Goal: Task Accomplishment & Management: Manage account settings

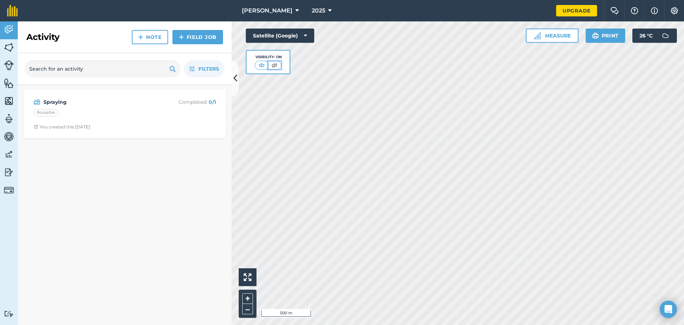
click at [271, 64] on img at bounding box center [274, 65] width 9 height 7
click at [258, 64] on img at bounding box center [262, 65] width 9 height 7
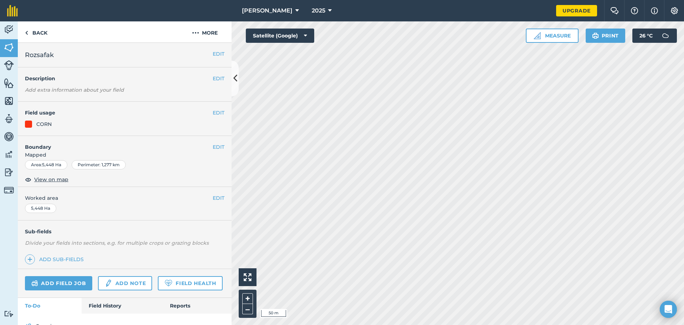
click at [215, 107] on div "EDIT Field usage CORN" at bounding box center [125, 119] width 214 height 34
click at [214, 108] on div "EDIT Field usage CORN" at bounding box center [125, 119] width 214 height 34
click at [213, 110] on button "EDIT" at bounding box center [219, 113] width 12 height 8
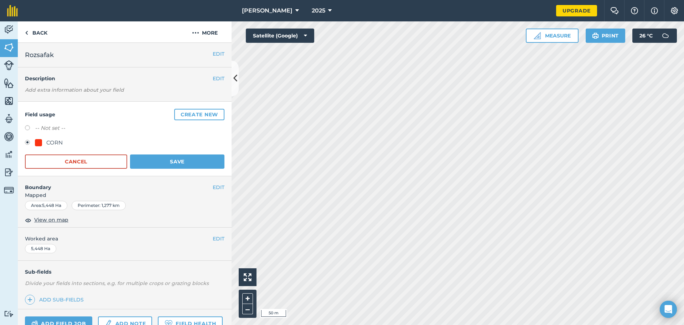
click at [45, 125] on label "-- Not set --" at bounding box center [50, 128] width 30 height 9
radio input "true"
radio input "false"
click at [165, 165] on button "Save" at bounding box center [177, 161] width 94 height 14
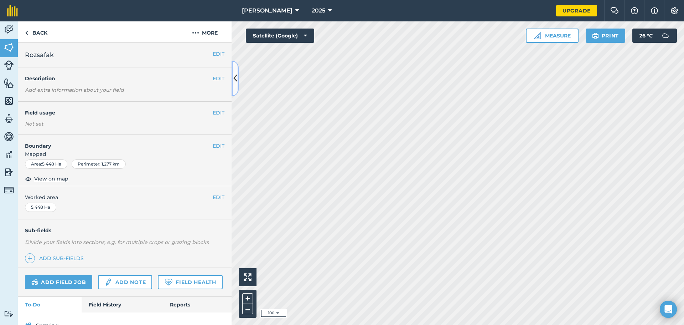
click at [235, 83] on icon at bounding box center [235, 78] width 4 height 12
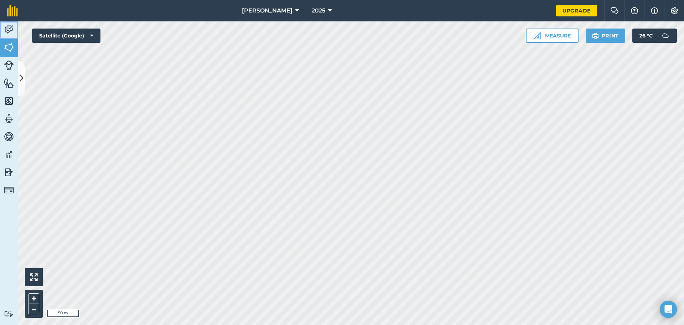
click at [5, 30] on img at bounding box center [9, 29] width 10 height 11
click at [8, 52] on img at bounding box center [9, 47] width 10 height 11
click at [21, 73] on icon at bounding box center [22, 78] width 4 height 12
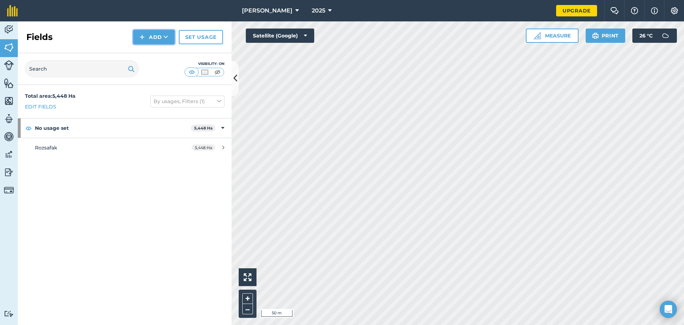
click at [147, 34] on button "Add" at bounding box center [153, 37] width 41 height 14
click at [156, 55] on link "Draw" at bounding box center [153, 53] width 39 height 16
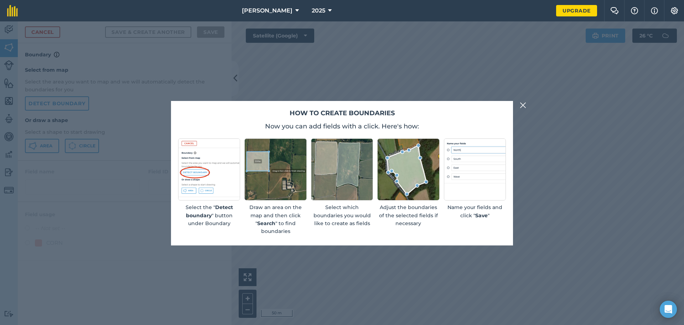
click at [525, 105] on img at bounding box center [523, 105] width 6 height 9
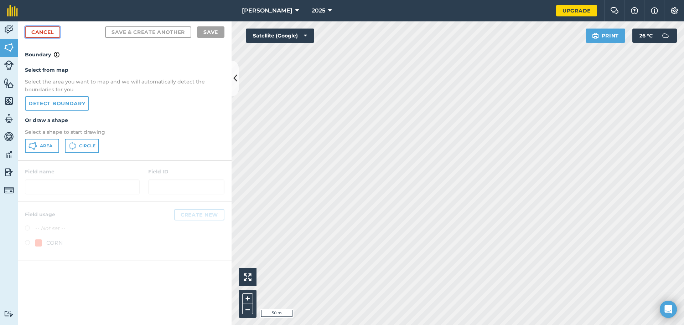
click at [37, 34] on link "Cancel" at bounding box center [42, 31] width 35 height 11
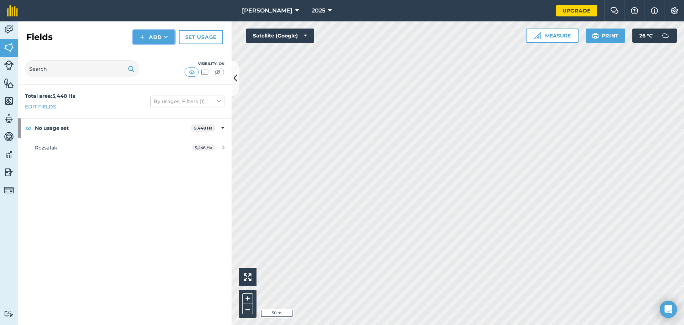
click at [173, 33] on button "Add" at bounding box center [153, 37] width 41 height 14
click at [153, 65] on link "Import" at bounding box center [153, 69] width 39 height 16
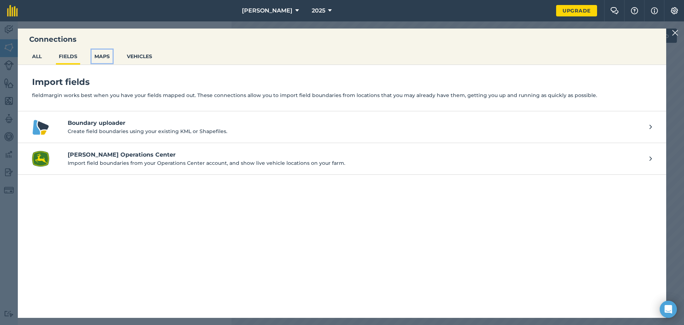
click at [97, 54] on button "MAPS" at bounding box center [102, 57] width 21 height 14
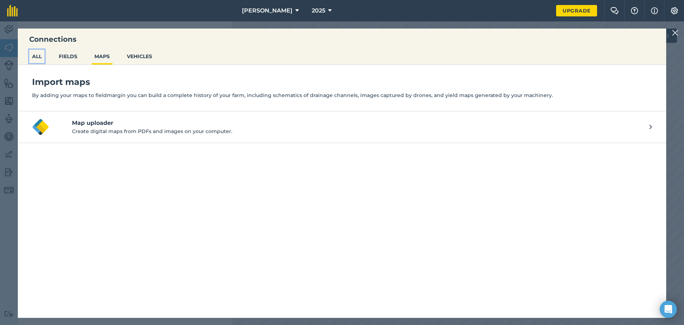
click at [41, 53] on button "ALL" at bounding box center [36, 57] width 15 height 14
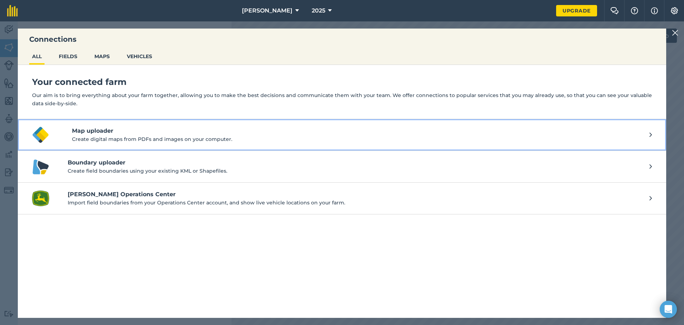
click at [115, 134] on h4 "Map uploader" at bounding box center [361, 130] width 578 height 9
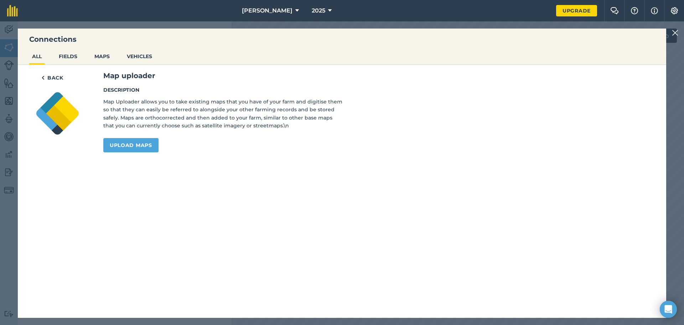
click at [139, 67] on div "Back Map uploader Description Map Uploader allows you to take existing maps tha…" at bounding box center [342, 111] width 648 height 93
click at [145, 55] on button "VEHICLES" at bounding box center [139, 57] width 31 height 14
click at [673, 32] on img at bounding box center [675, 33] width 6 height 9
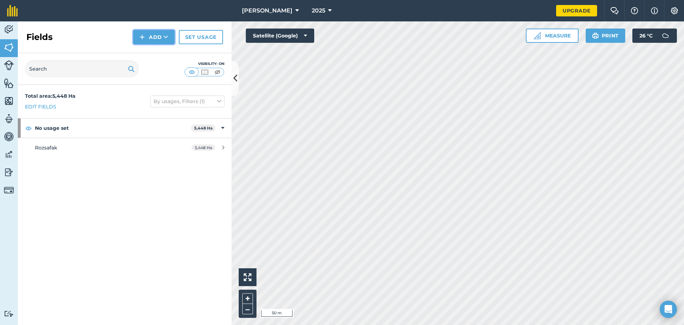
click at [161, 34] on button "Add" at bounding box center [153, 37] width 41 height 14
click at [159, 57] on link "Draw" at bounding box center [153, 53] width 39 height 16
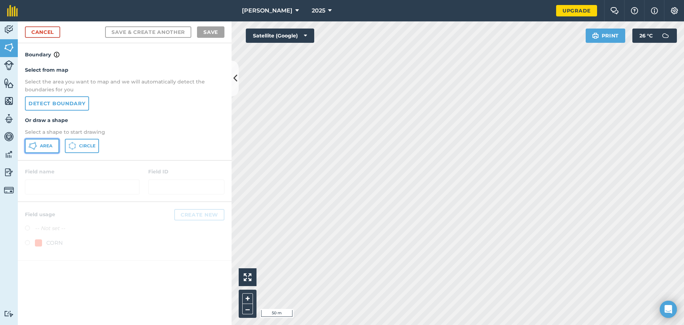
click at [43, 148] on span "Area" at bounding box center [46, 146] width 12 height 6
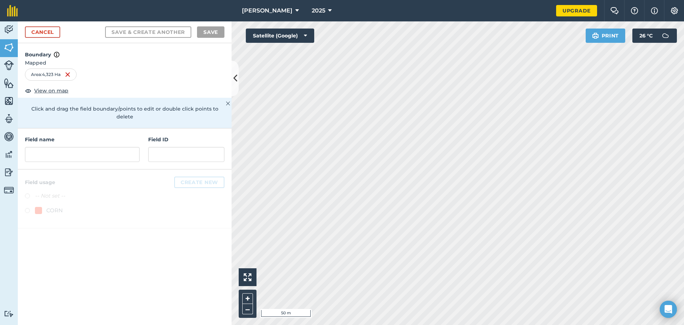
click at [593, 324] on html "[PERSON_NAME] 2025 Upgrade Farm Chat Help Info Settings Map printing is not ava…" at bounding box center [342, 162] width 684 height 325
click at [109, 150] on input "text" at bounding box center [82, 154] width 115 height 15
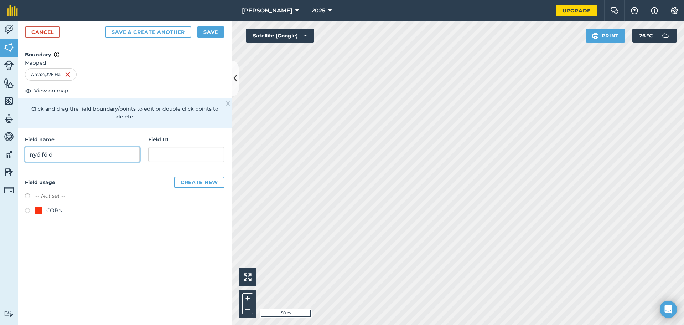
type input "nyólföld"
click at [48, 191] on label "-- Not set --" at bounding box center [50, 195] width 30 height 9
radio input "true"
click at [210, 34] on button "Save" at bounding box center [210, 31] width 27 height 11
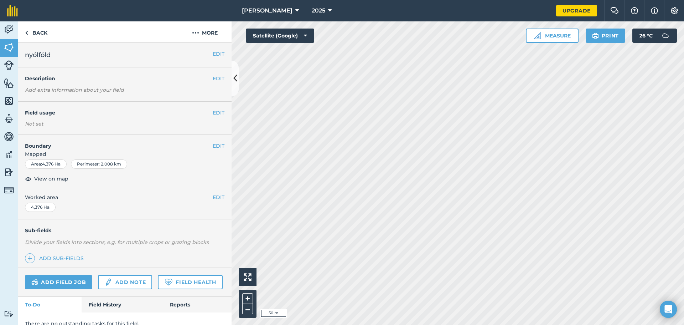
drag, startPoint x: 207, startPoint y: 60, endPoint x: 211, endPoint y: 58, distance: 4.5
click at [208, 60] on div "EDIT nyólföld" at bounding box center [125, 55] width 214 height 25
click at [213, 57] on button "EDIT" at bounding box center [219, 54] width 12 height 8
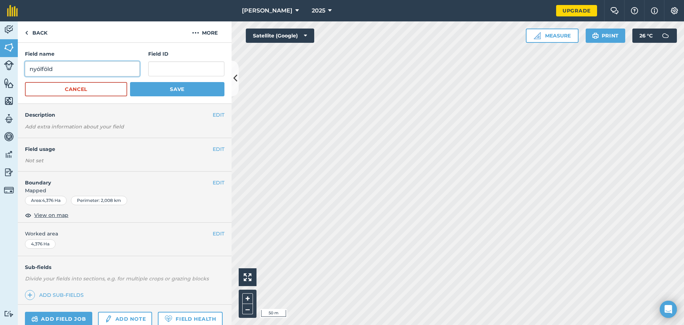
click at [40, 68] on input "nyólföld" at bounding box center [82, 68] width 115 height 15
type input "nyúlföld"
click at [177, 86] on button "Save" at bounding box center [177, 89] width 94 height 14
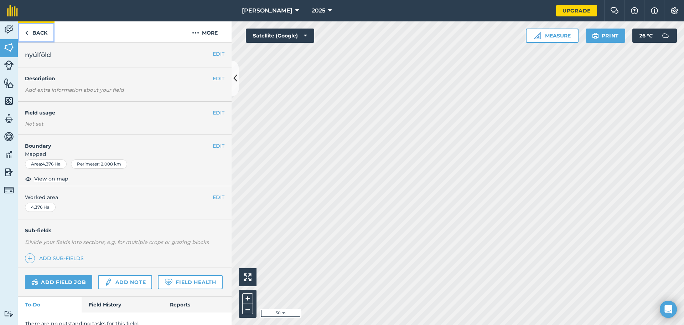
click at [47, 31] on link "Back" at bounding box center [36, 31] width 37 height 21
click at [27, 32] on img at bounding box center [26, 33] width 3 height 9
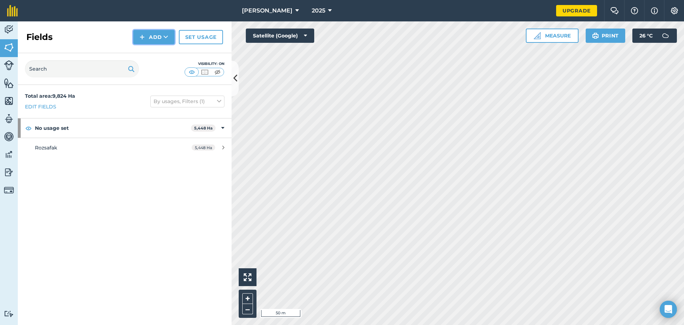
click at [160, 38] on button "Add" at bounding box center [153, 37] width 41 height 14
click at [156, 55] on link "Draw" at bounding box center [153, 53] width 39 height 16
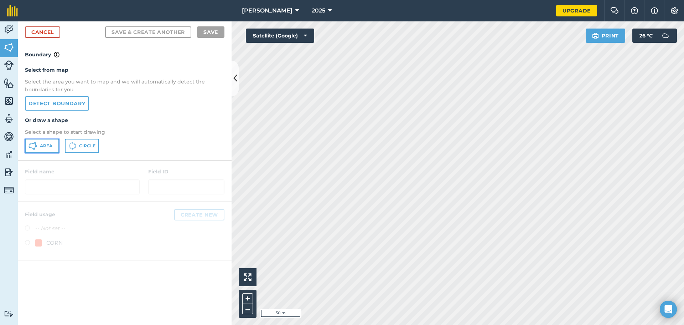
click at [45, 145] on span "Area" at bounding box center [46, 146] width 12 height 6
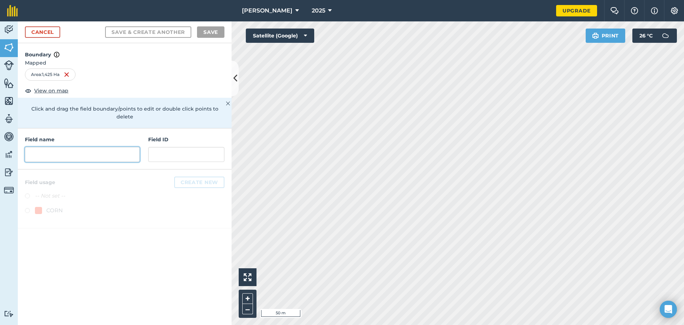
click at [73, 147] on input "text" at bounding box center [82, 154] width 115 height 15
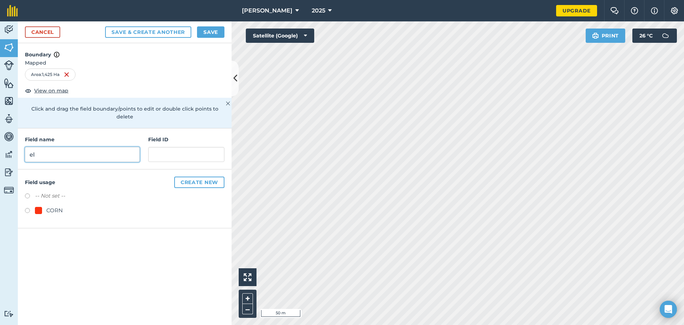
type input "e"
type input "gumigörcs"
click at [50, 191] on label "-- Not set --" at bounding box center [50, 195] width 30 height 9
radio input "true"
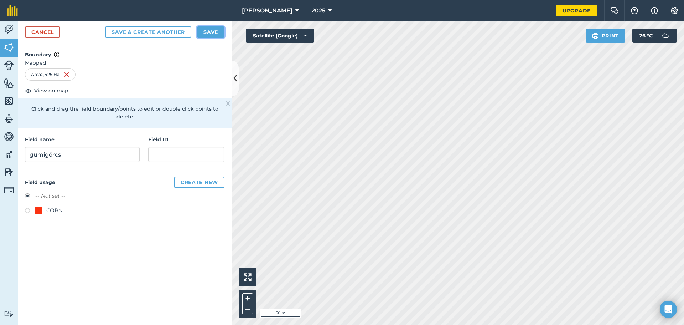
click at [206, 35] on button "Save" at bounding box center [210, 31] width 27 height 11
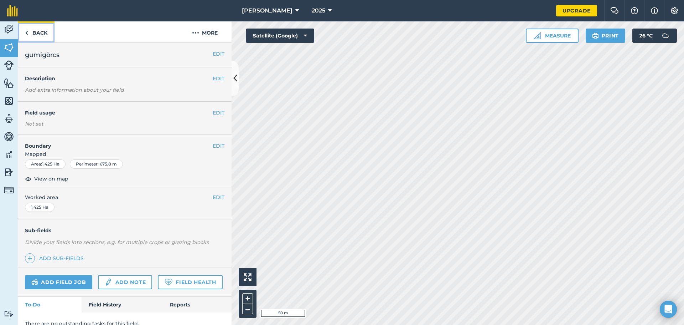
click at [29, 37] on link "Back" at bounding box center [36, 31] width 37 height 21
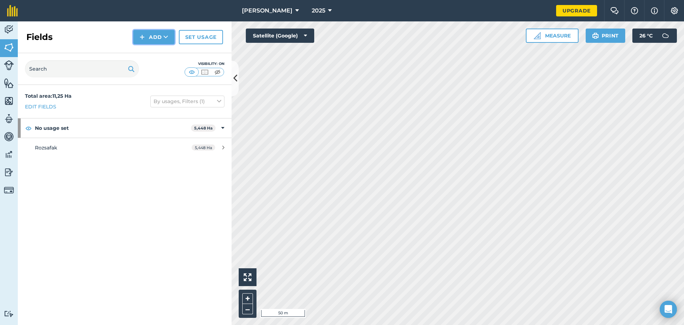
click at [148, 35] on button "Add" at bounding box center [153, 37] width 41 height 14
click at [156, 52] on link "Draw" at bounding box center [153, 53] width 39 height 16
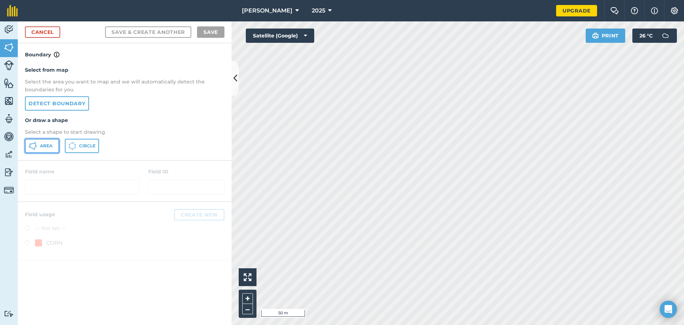
click at [42, 149] on button "Area" at bounding box center [42, 146] width 34 height 14
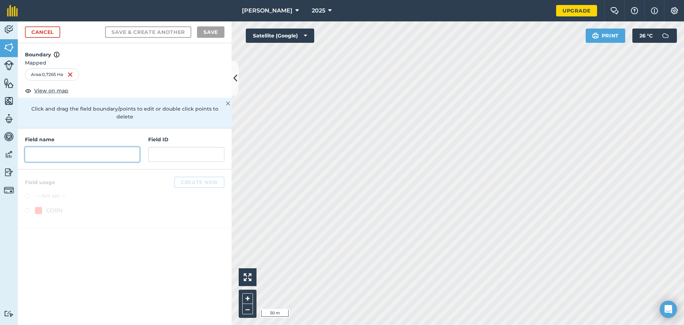
click at [80, 147] on input "text" at bounding box center [82, 154] width 115 height 15
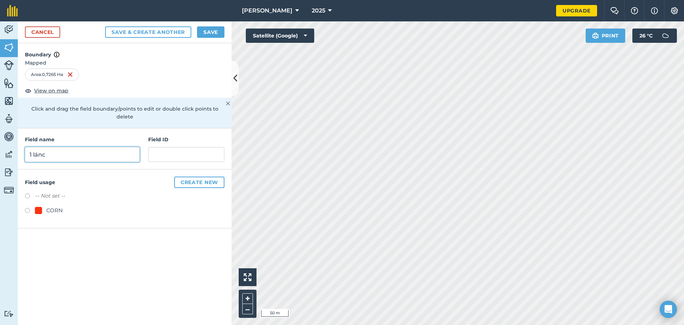
type input "1 lánc"
click at [218, 36] on button "Save" at bounding box center [210, 31] width 27 height 11
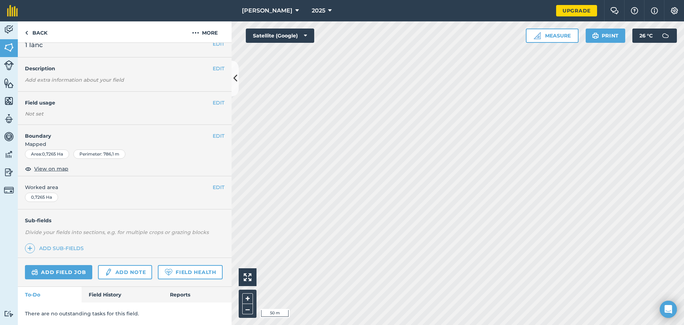
scroll to position [30, 0]
click at [42, 34] on link "Back" at bounding box center [36, 31] width 37 height 21
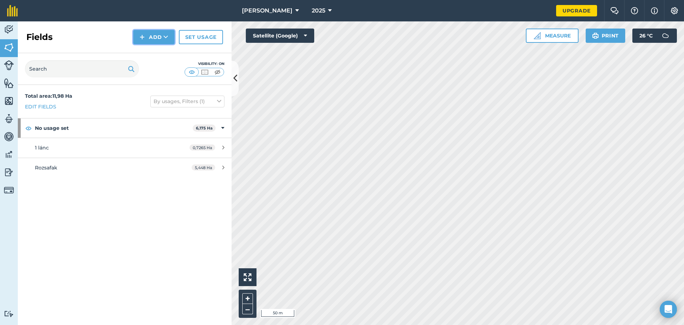
click at [148, 36] on button "Add" at bounding box center [153, 37] width 41 height 14
click at [156, 55] on link "Draw" at bounding box center [153, 53] width 39 height 16
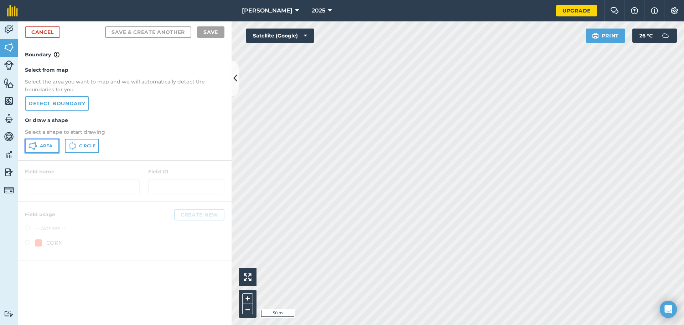
click at [44, 145] on span "Area" at bounding box center [46, 146] width 12 height 6
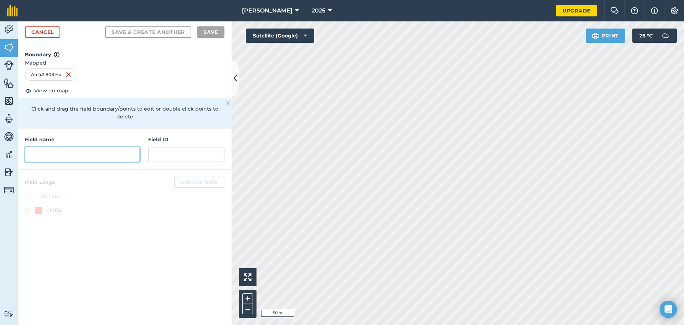
click at [75, 147] on input "text" at bounding box center [82, 154] width 115 height 15
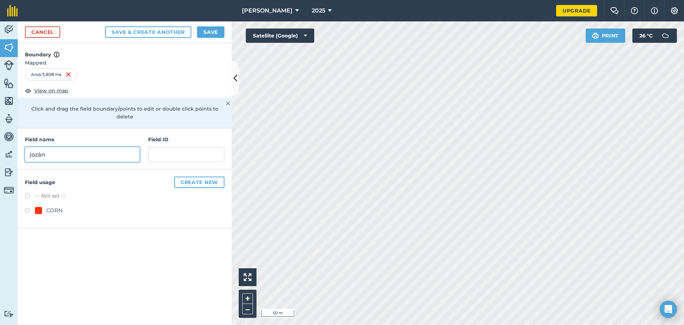
type input "jozán"
click at [51, 191] on label "-- Not set --" at bounding box center [50, 195] width 30 height 9
radio input "true"
click at [211, 33] on button "Save" at bounding box center [210, 31] width 27 height 11
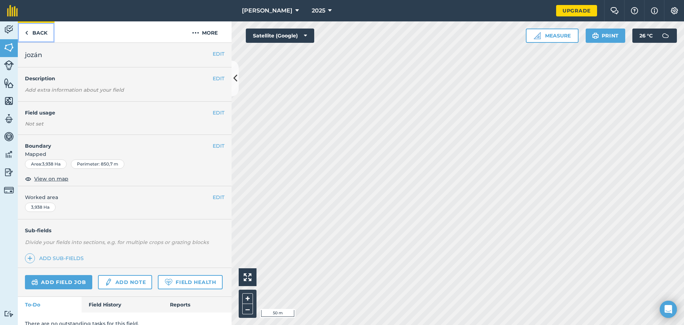
click at [47, 34] on link "Back" at bounding box center [36, 31] width 37 height 21
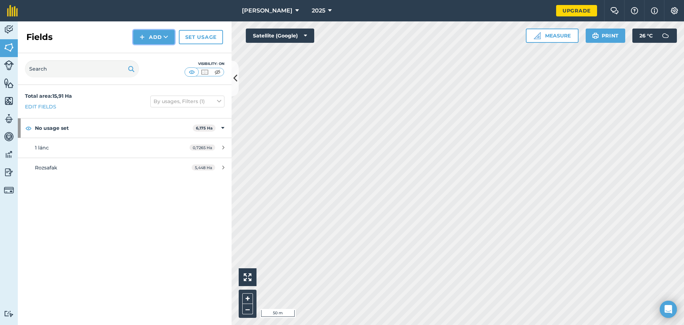
click at [154, 37] on button "Add" at bounding box center [153, 37] width 41 height 14
click at [155, 52] on link "Draw" at bounding box center [153, 53] width 39 height 16
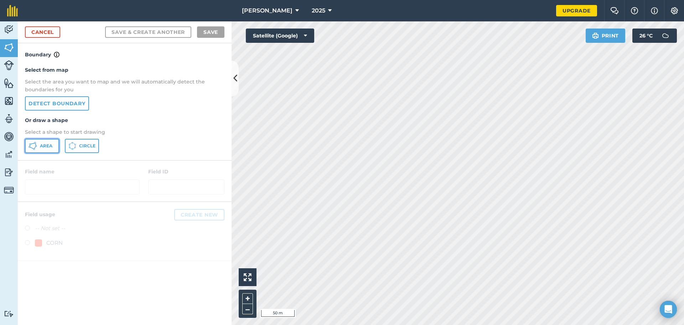
click at [44, 144] on span "Area" at bounding box center [46, 146] width 12 height 6
click at [565, 21] on div "[PERSON_NAME] 2025 Upgrade Farm Chat Help Info Settings Map printing is not ava…" at bounding box center [342, 162] width 684 height 325
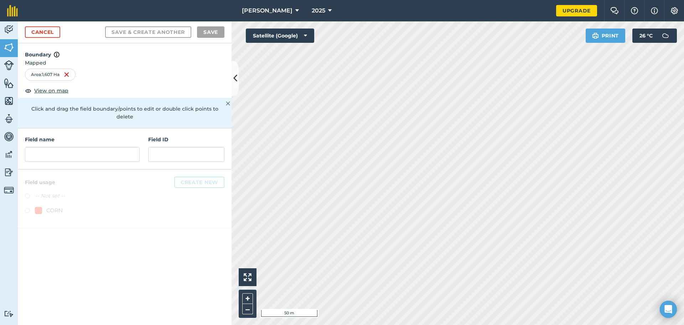
click at [63, 137] on div "Field name" at bounding box center [82, 148] width 115 height 26
click at [64, 138] on div "Field name" at bounding box center [82, 148] width 115 height 26
click at [65, 154] on div "Field name Field ID" at bounding box center [125, 148] width 214 height 41
click at [66, 150] on input "text" at bounding box center [82, 154] width 115 height 15
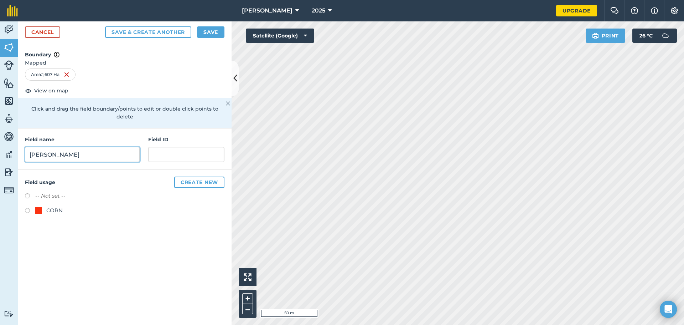
click at [35, 147] on input "[PERSON_NAME]" at bounding box center [82, 154] width 115 height 15
type input "[PERSON_NAME]"
click at [50, 191] on label "-- Not set --" at bounding box center [50, 195] width 30 height 9
radio input "true"
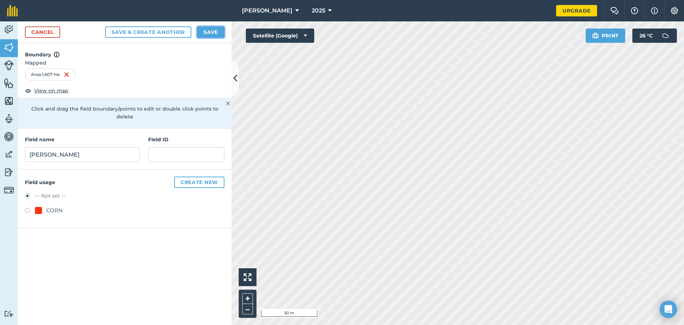
click at [212, 35] on button "Save" at bounding box center [210, 31] width 27 height 11
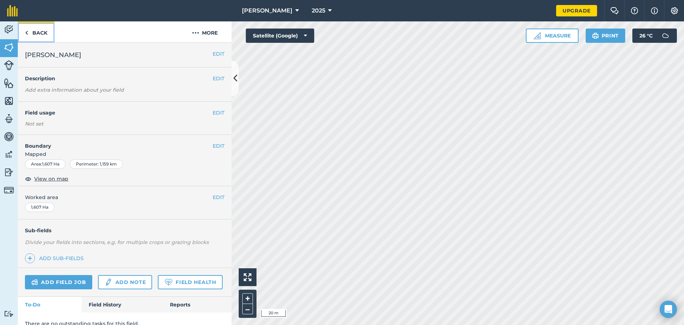
click at [26, 32] on img at bounding box center [26, 33] width 3 height 9
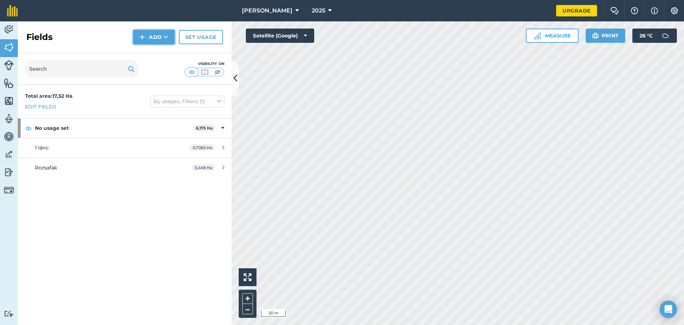
click at [138, 37] on button "Add" at bounding box center [153, 37] width 41 height 14
click at [155, 54] on link "Draw" at bounding box center [153, 53] width 39 height 16
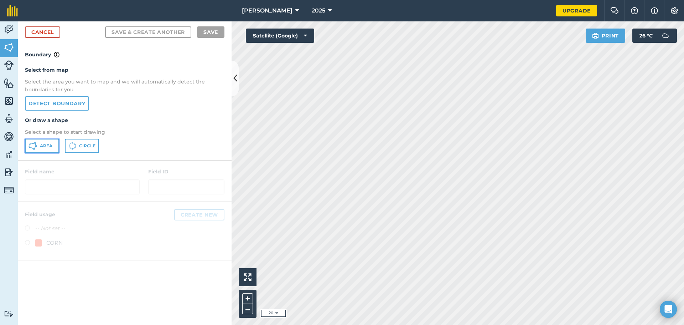
click at [47, 148] on span "Area" at bounding box center [46, 146] width 12 height 6
click at [288, 324] on html "[PERSON_NAME] 2025 Upgrade Farm Chat Help Info Settings Map printing is not ava…" at bounding box center [342, 162] width 684 height 325
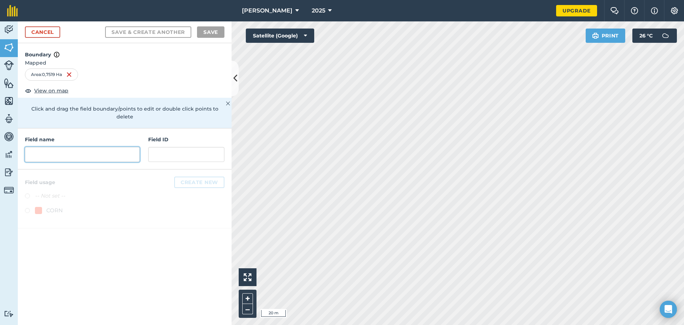
click at [84, 147] on input "text" at bounding box center [82, 154] width 115 height 15
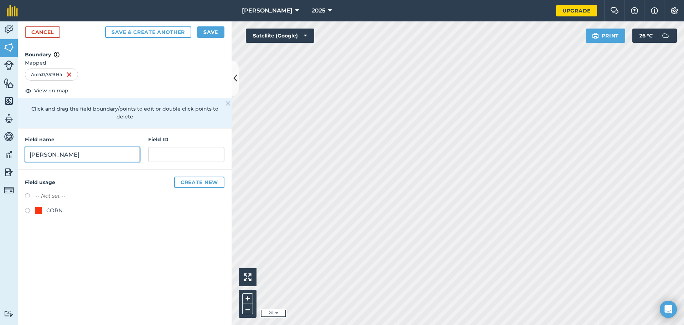
type input "[PERSON_NAME]"
click at [56, 191] on label "-- Not set --" at bounding box center [50, 195] width 30 height 9
radio input "true"
click at [211, 39] on div "Cancel Save & Create Another Save" at bounding box center [125, 32] width 214 height 22
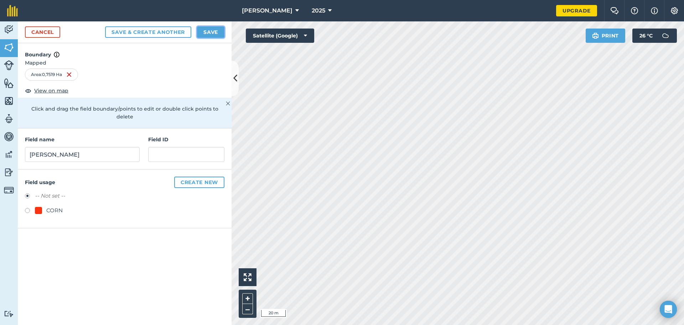
click at [212, 37] on button "Save" at bounding box center [210, 31] width 27 height 11
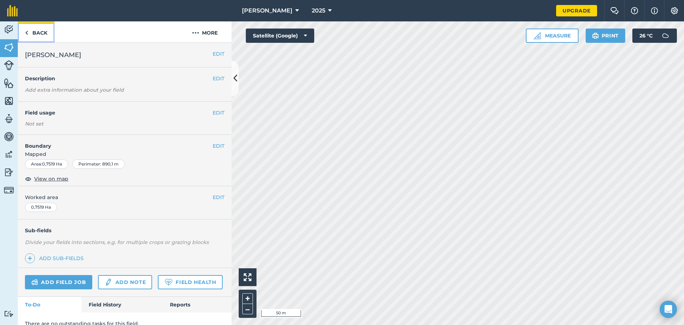
click at [37, 35] on link "Back" at bounding box center [36, 31] width 37 height 21
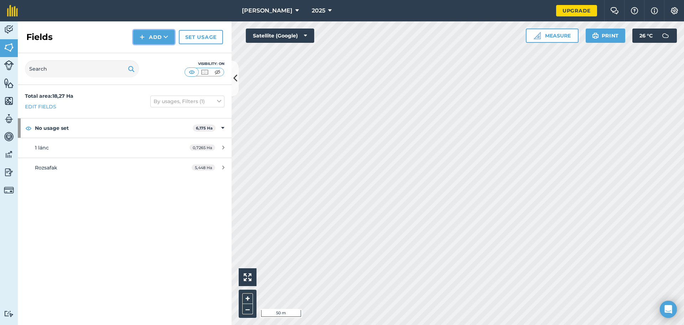
click at [148, 37] on button "Add" at bounding box center [153, 37] width 41 height 14
click at [155, 52] on link "Draw" at bounding box center [153, 53] width 39 height 16
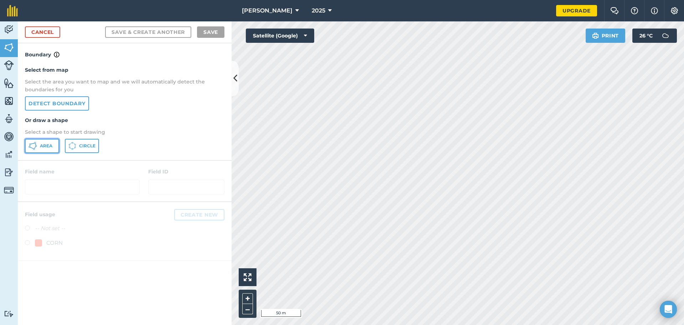
click at [53, 148] on button "Area" at bounding box center [42, 146] width 34 height 14
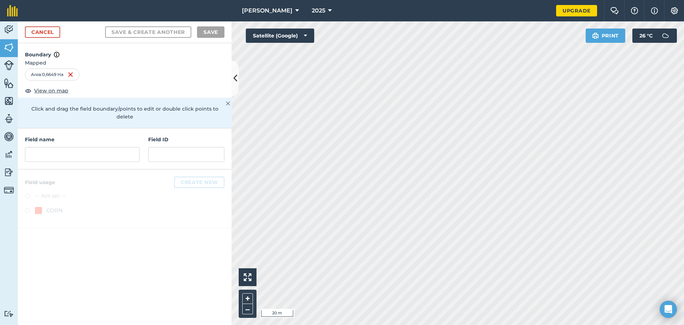
click at [211, 290] on div "Activity Fields Livestock Features Maps Team Vehicles Data Reporting Billing Tu…" at bounding box center [342, 172] width 684 height 303
click at [74, 149] on input "text" at bounding box center [82, 154] width 115 height 15
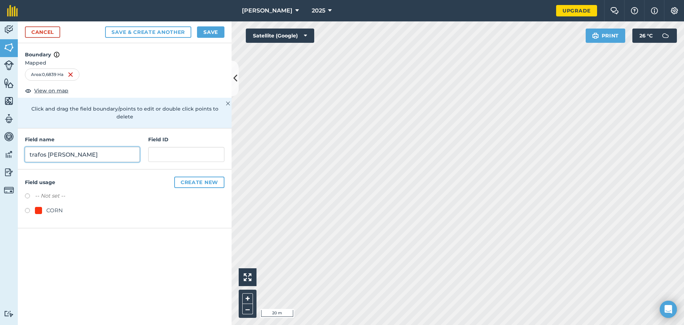
type input "trafos [PERSON_NAME]"
click at [60, 191] on label "-- Not set --" at bounding box center [50, 195] width 30 height 9
radio input "true"
click at [199, 177] on button "Create new" at bounding box center [199, 181] width 50 height 11
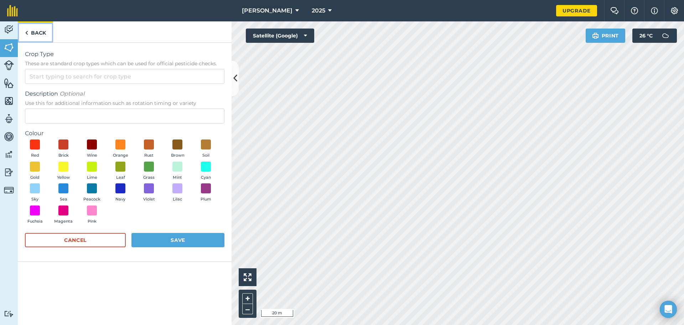
click at [21, 32] on link "Back" at bounding box center [35, 31] width 35 height 21
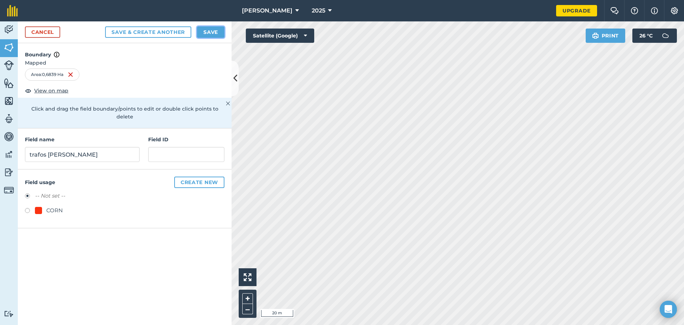
click at [206, 35] on button "Save" at bounding box center [210, 31] width 27 height 11
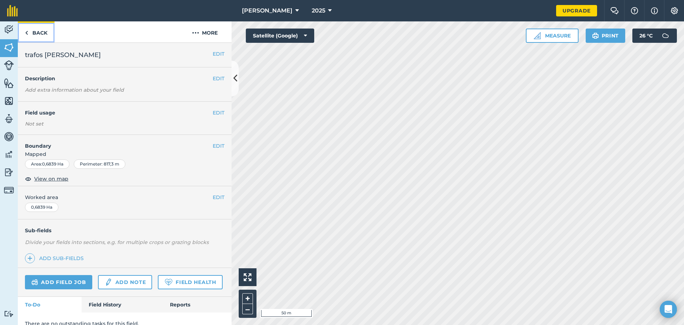
click at [46, 33] on link "Back" at bounding box center [36, 31] width 37 height 21
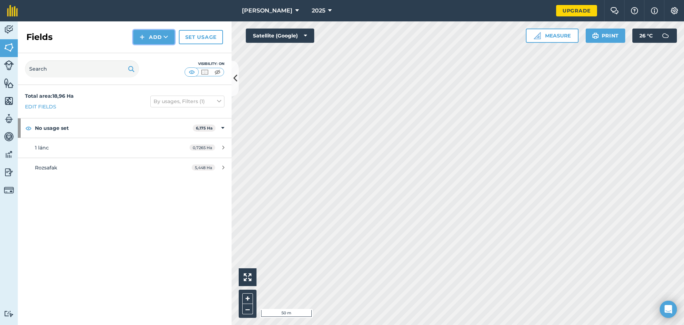
click at [152, 34] on button "Add" at bounding box center [153, 37] width 41 height 14
click at [152, 55] on link "Draw" at bounding box center [153, 53] width 39 height 16
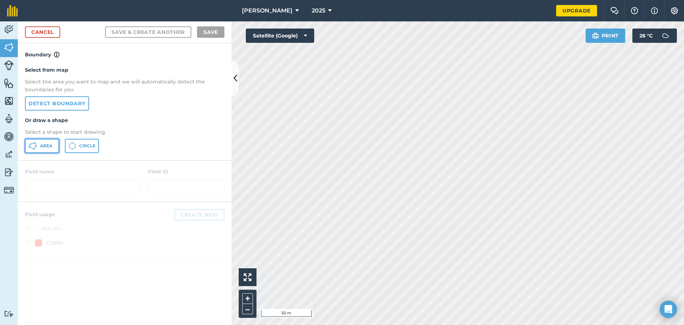
click at [35, 145] on icon at bounding box center [33, 145] width 9 height 9
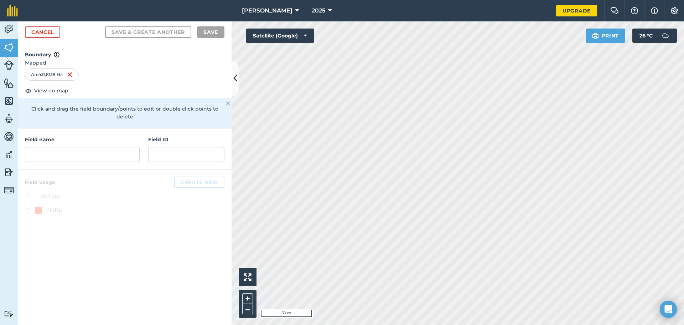
click at [637, 35] on div "Click to start drawing i 50 m + – Satellite (Google) Print 26 ° C" at bounding box center [458, 172] width 452 height 303
click at [63, 147] on input "text" at bounding box center [82, 154] width 115 height 15
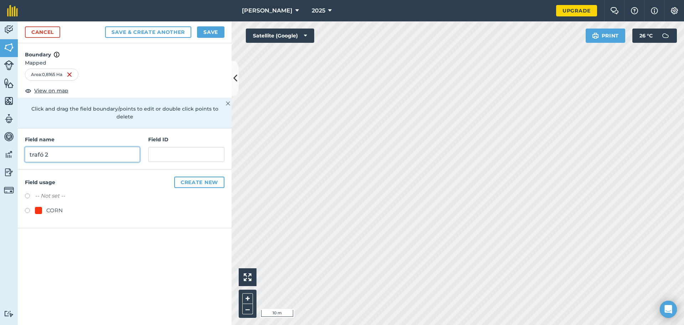
type input "trafó 2"
drag, startPoint x: 61, startPoint y: 183, endPoint x: 54, endPoint y: 185, distance: 6.7
click at [59, 191] on label "-- Not set --" at bounding box center [50, 195] width 30 height 9
click at [53, 191] on label "-- Not set --" at bounding box center [50, 195] width 30 height 9
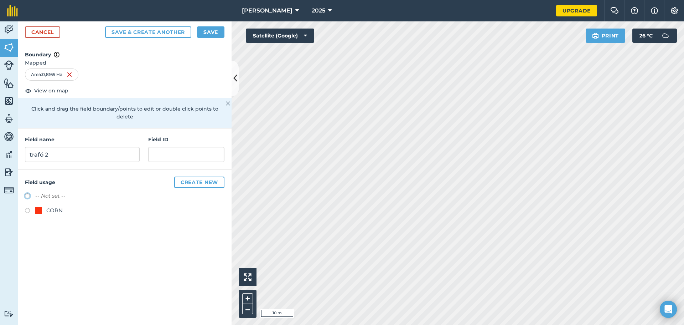
radio input "true"
click at [216, 33] on button "Save" at bounding box center [210, 31] width 27 height 11
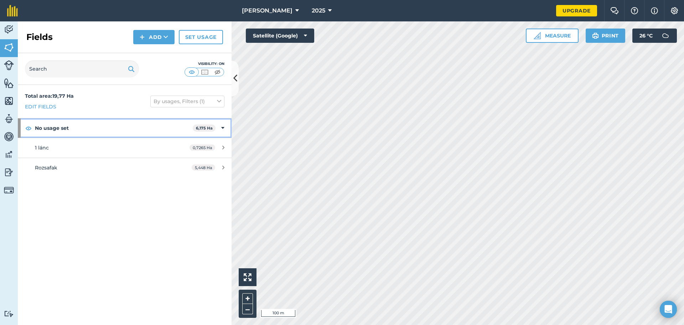
click at [224, 129] on icon at bounding box center [222, 128] width 3 height 8
click at [224, 129] on icon at bounding box center [224, 128] width 2 height 8
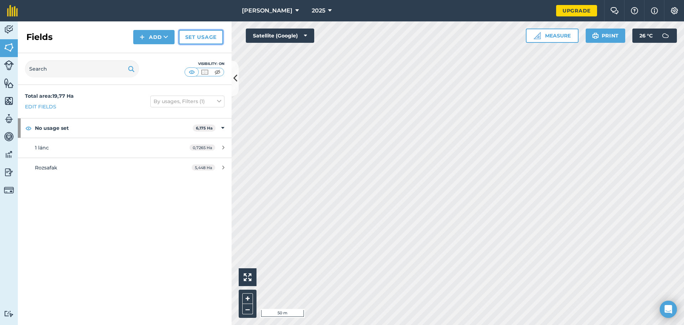
click at [212, 42] on link "Set usage" at bounding box center [201, 37] width 44 height 14
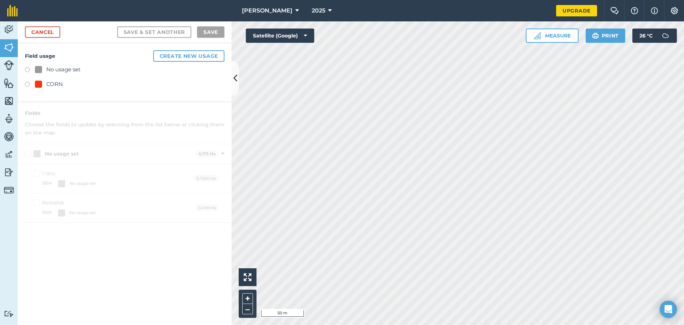
click at [27, 68] on label at bounding box center [30, 70] width 10 height 7
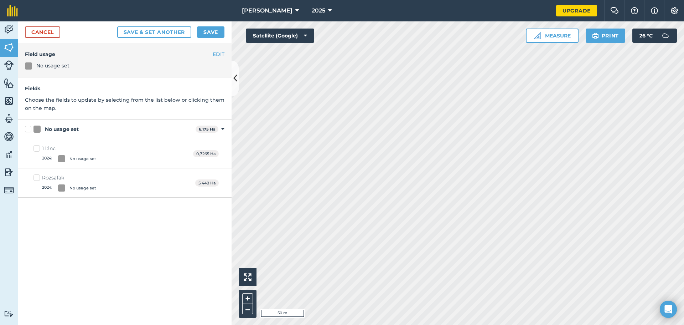
click at [29, 129] on label "No usage set" at bounding box center [109, 128] width 168 height 7
click at [29, 129] on input "No usage set" at bounding box center [27, 127] width 5 height 5
checkbox input "true"
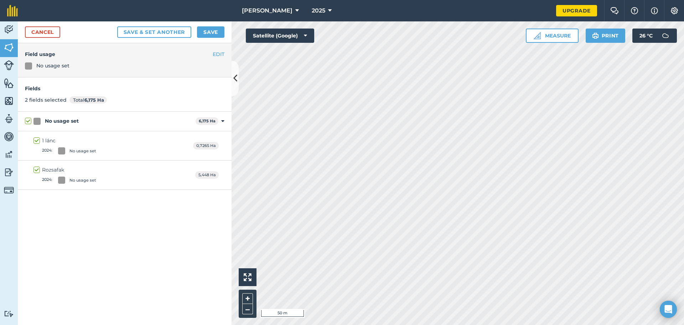
click at [30, 121] on label "No usage set" at bounding box center [109, 120] width 168 height 7
click at [30, 121] on input "No usage set" at bounding box center [27, 119] width 5 height 5
checkbox input "false"
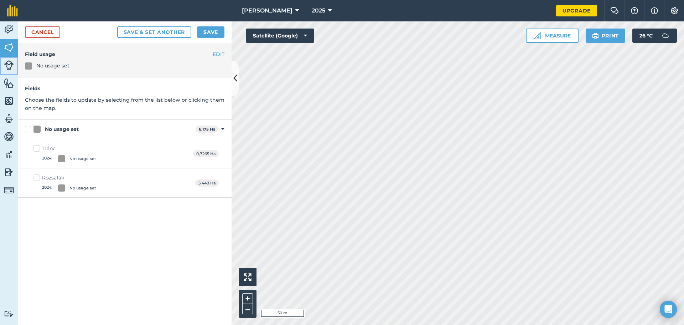
click at [15, 63] on link "Livestock" at bounding box center [9, 66] width 18 height 18
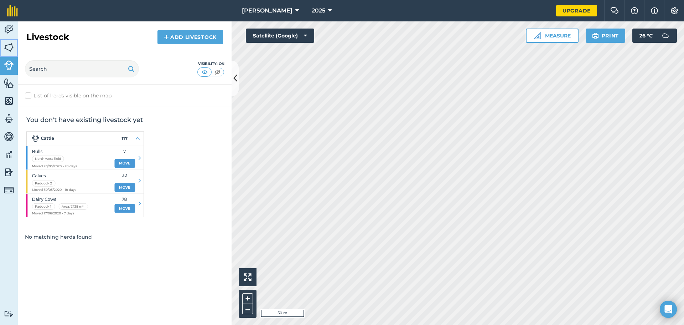
click at [15, 50] on link "Fields" at bounding box center [9, 48] width 18 height 18
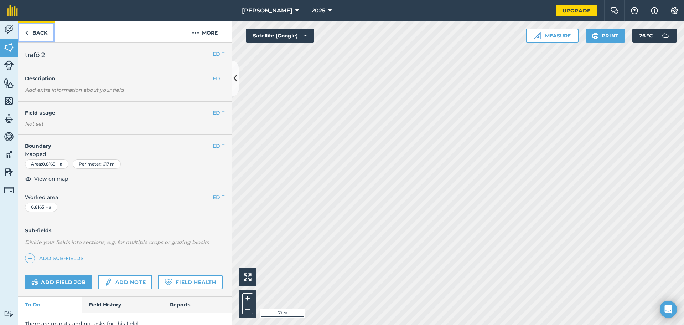
click at [36, 27] on link "Back" at bounding box center [36, 31] width 37 height 21
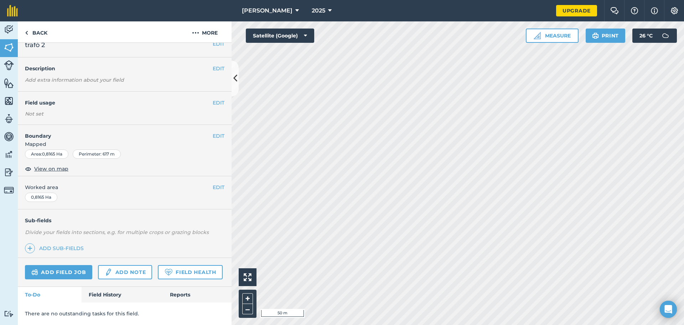
scroll to position [30, 0]
click at [53, 243] on link "Add sub-fields" at bounding box center [56, 248] width 62 height 10
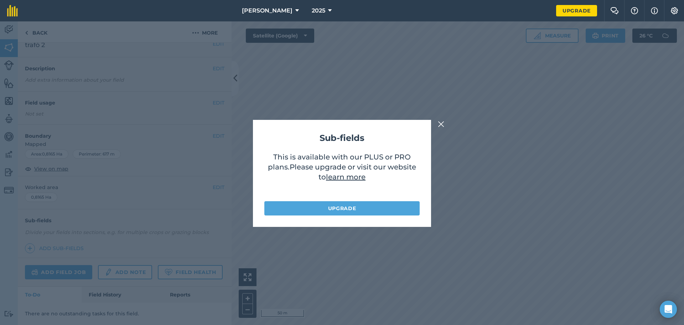
click at [475, 124] on div "Sub-fields This is available with our PLUS or PRO plans . Please upgrade or vis…" at bounding box center [342, 172] width 684 height 303
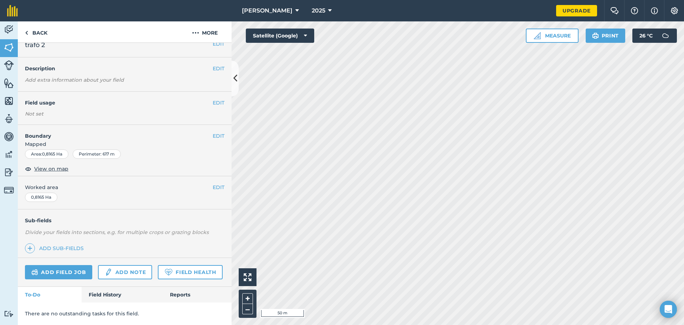
scroll to position [0, 0]
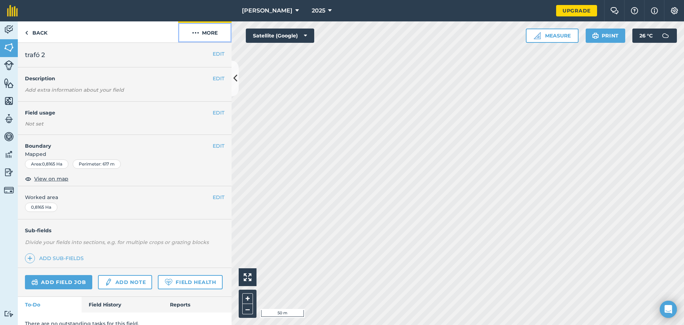
click at [210, 33] on button "More" at bounding box center [204, 31] width 53 height 21
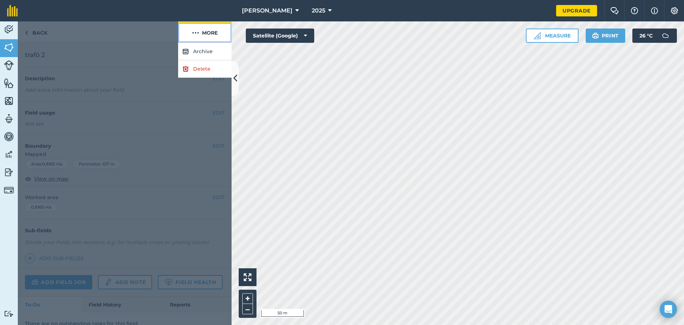
click at [208, 34] on button "More" at bounding box center [204, 31] width 53 height 21
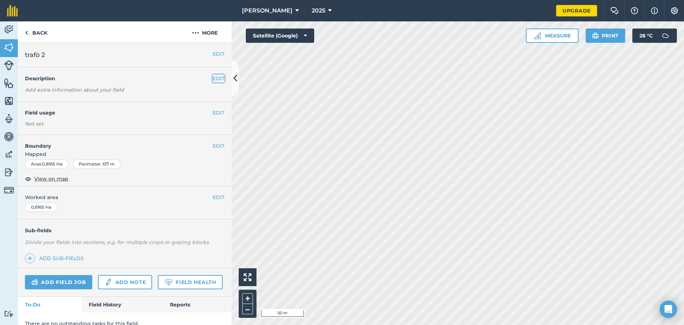
click at [214, 79] on button "EDIT" at bounding box center [219, 78] width 12 height 8
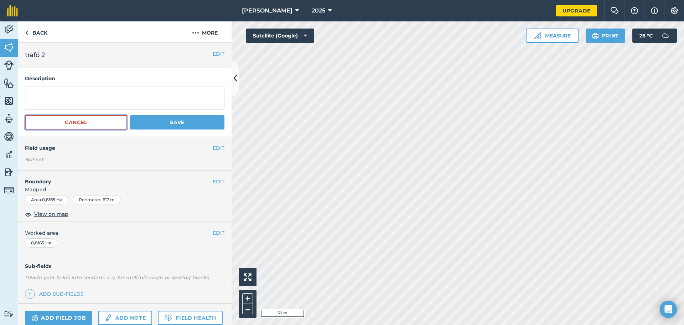
click at [83, 117] on button "Cancel" at bounding box center [76, 122] width 102 height 14
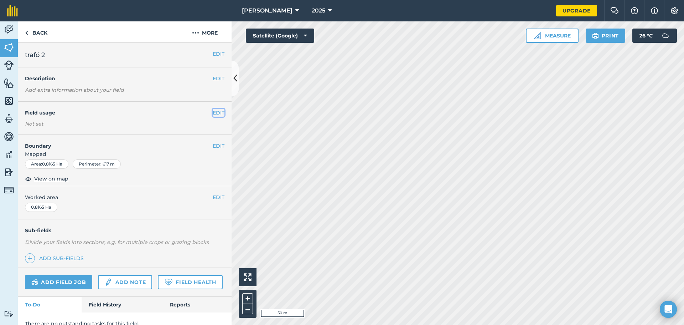
click at [213, 112] on button "EDIT" at bounding box center [219, 113] width 12 height 8
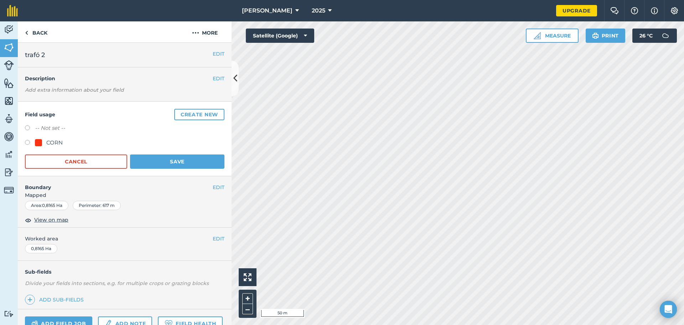
click at [51, 143] on div "CORN" at bounding box center [54, 142] width 16 height 9
radio input "true"
click at [154, 156] on button "Save" at bounding box center [177, 161] width 94 height 14
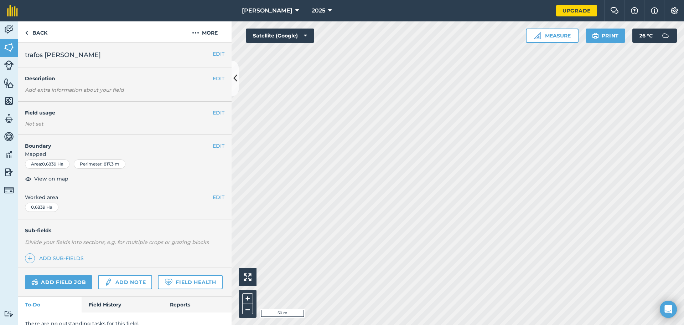
click at [215, 119] on div "EDIT Field usage Not set" at bounding box center [125, 118] width 214 height 33
click at [215, 116] on button "EDIT" at bounding box center [219, 113] width 12 height 8
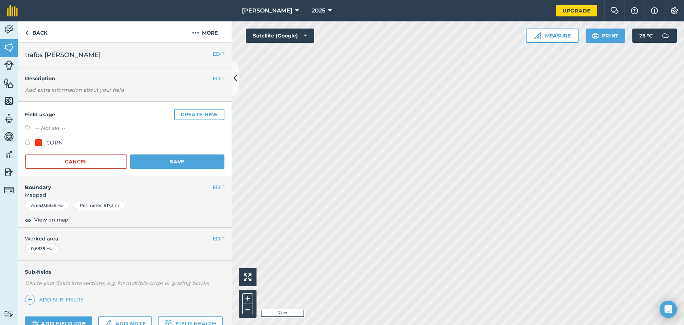
click at [50, 144] on div "CORN" at bounding box center [54, 142] width 16 height 9
radio input "true"
click at [187, 155] on button "Save" at bounding box center [177, 161] width 94 height 14
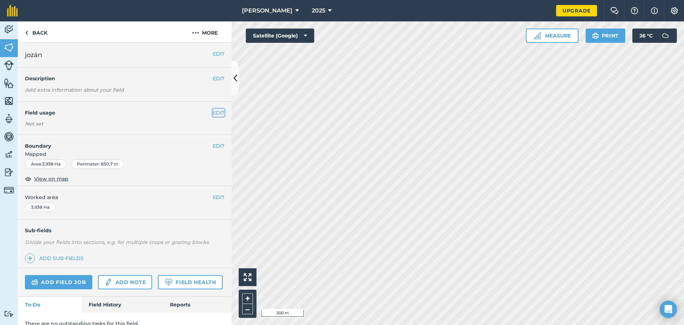
click at [215, 115] on button "EDIT" at bounding box center [219, 113] width 12 height 8
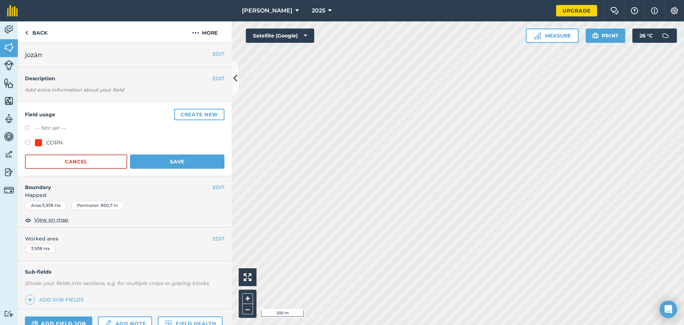
click at [49, 141] on div "CORN" at bounding box center [54, 142] width 16 height 9
radio input "true"
click at [194, 170] on div "Field usage Create new -- Not set -- CORN Cancel Save" at bounding box center [125, 139] width 214 height 74
click at [188, 157] on button "Save" at bounding box center [177, 161] width 94 height 14
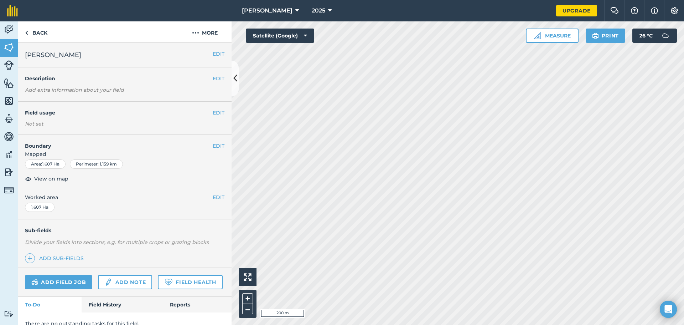
click at [94, 120] on div "EDIT Field usage Not set" at bounding box center [125, 118] width 214 height 33
click at [217, 112] on button "EDIT" at bounding box center [219, 113] width 12 height 8
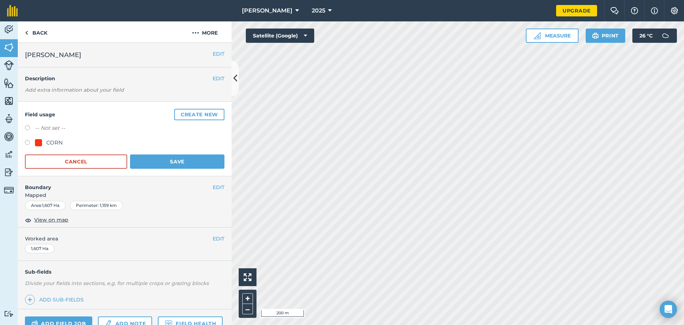
click at [50, 141] on div "CORN" at bounding box center [54, 142] width 16 height 9
radio input "true"
click at [182, 155] on button "Save" at bounding box center [177, 161] width 94 height 14
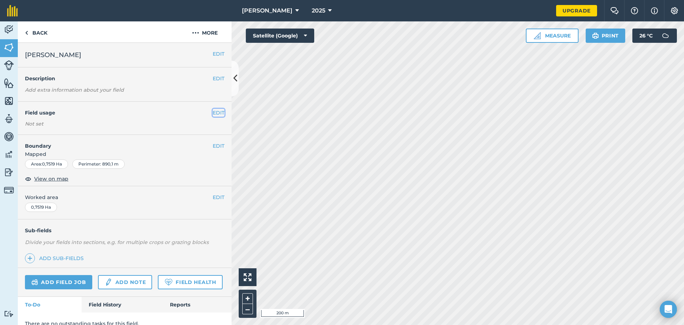
click at [213, 114] on button "EDIT" at bounding box center [219, 113] width 12 height 8
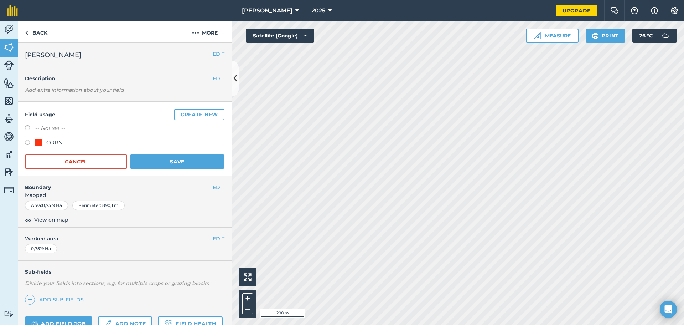
click at [48, 141] on div "CORN" at bounding box center [54, 142] width 16 height 9
radio input "true"
click at [159, 158] on button "Save" at bounding box center [177, 161] width 94 height 14
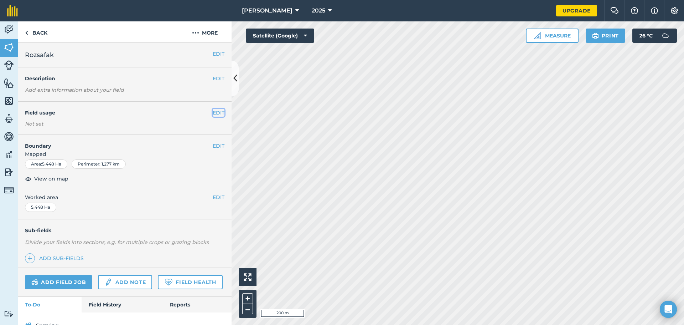
click at [215, 113] on button "EDIT" at bounding box center [219, 113] width 12 height 8
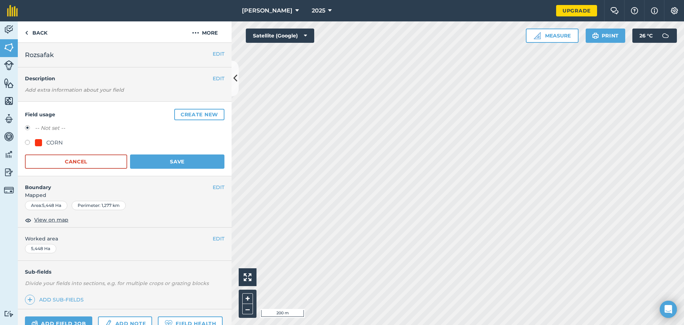
click at [58, 140] on div "CORN" at bounding box center [54, 142] width 16 height 9
radio input "true"
radio input "false"
click at [164, 156] on button "Save" at bounding box center [177, 161] width 94 height 14
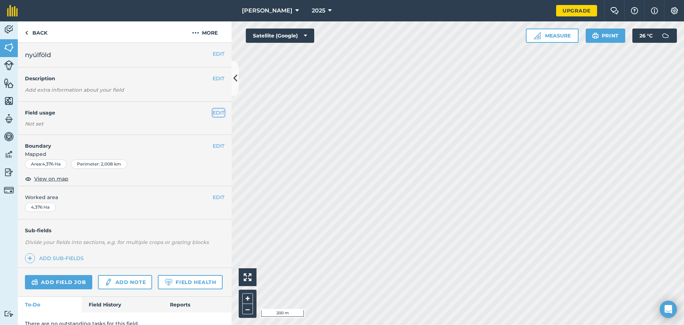
click at [217, 111] on button "EDIT" at bounding box center [219, 113] width 12 height 8
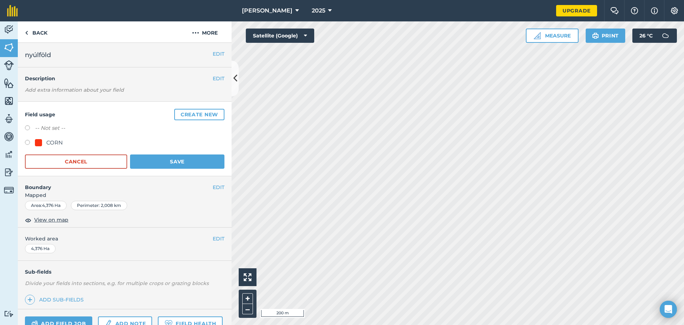
click at [45, 142] on div "CORN" at bounding box center [49, 142] width 28 height 9
radio input "true"
click at [193, 164] on button "Save" at bounding box center [177, 161] width 94 height 14
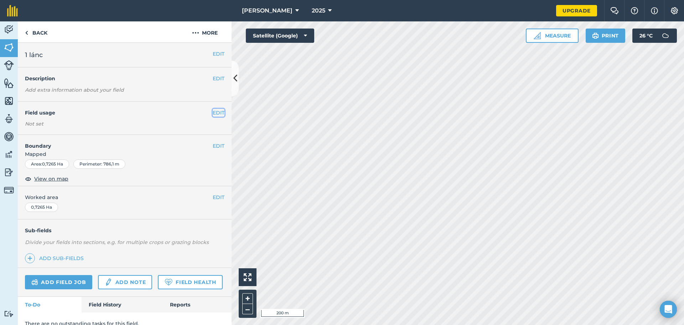
click at [213, 114] on button "EDIT" at bounding box center [219, 113] width 12 height 8
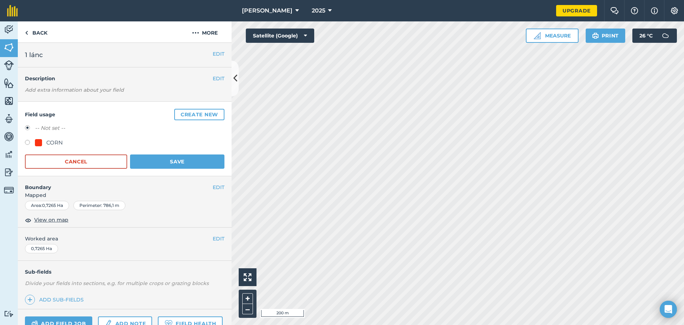
drag, startPoint x: 66, startPoint y: 140, endPoint x: 47, endPoint y: 139, distance: 19.3
click at [56, 140] on div "CORN" at bounding box center [125, 143] width 200 height 10
click at [47, 139] on div "CORN" at bounding box center [54, 142] width 16 height 9
radio input "true"
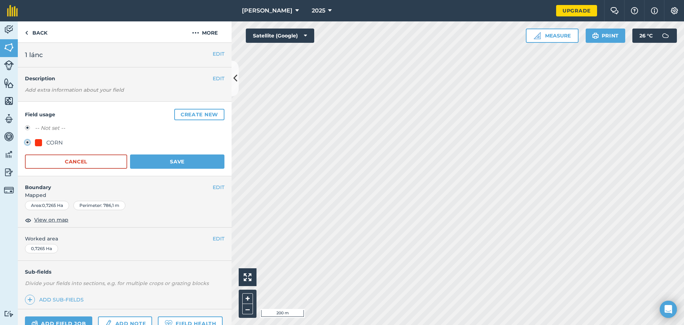
radio input "false"
click at [180, 155] on button "Save" at bounding box center [177, 161] width 94 height 14
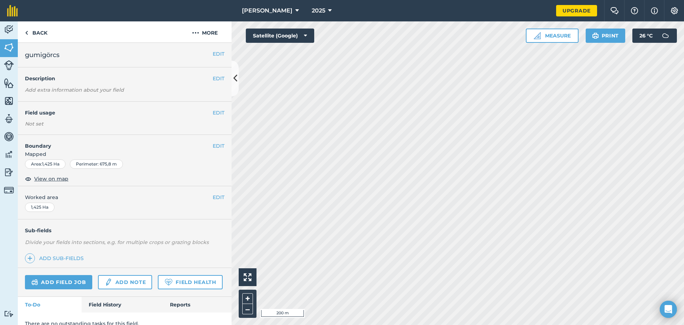
click at [216, 117] on div "EDIT Field usage Not set" at bounding box center [125, 118] width 214 height 33
click at [216, 115] on button "EDIT" at bounding box center [219, 113] width 12 height 8
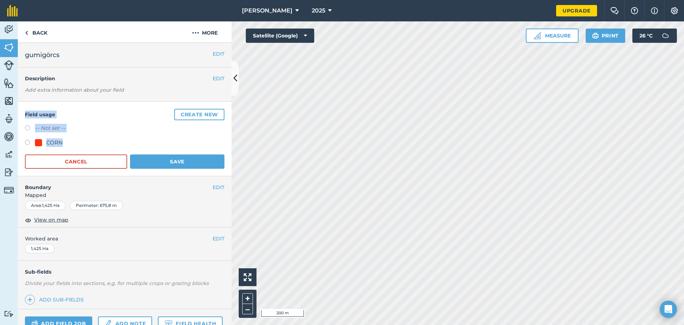
drag, startPoint x: 48, startPoint y: 145, endPoint x: 55, endPoint y: 144, distance: 7.2
click at [48, 145] on div "CORN" at bounding box center [54, 142] width 16 height 9
radio input "true"
click at [175, 160] on button "Save" at bounding box center [177, 161] width 94 height 14
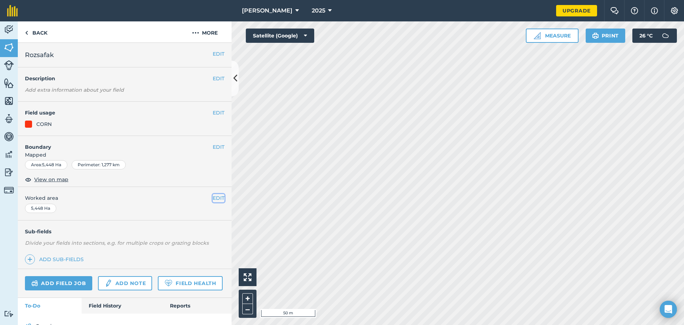
click at [213, 196] on button "EDIT" at bounding box center [219, 198] width 12 height 8
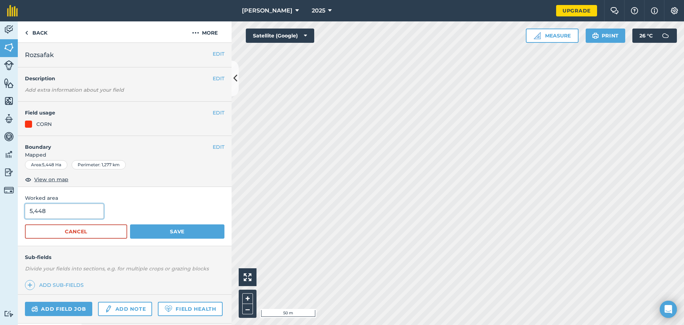
click at [69, 210] on input "5,448" at bounding box center [64, 210] width 79 height 15
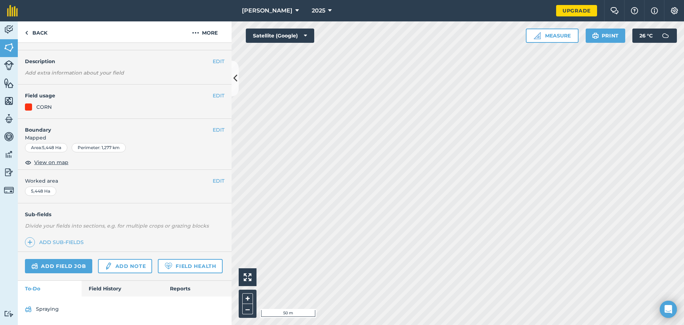
scroll to position [37, 0]
click at [213, 126] on button "EDIT" at bounding box center [219, 130] width 12 height 8
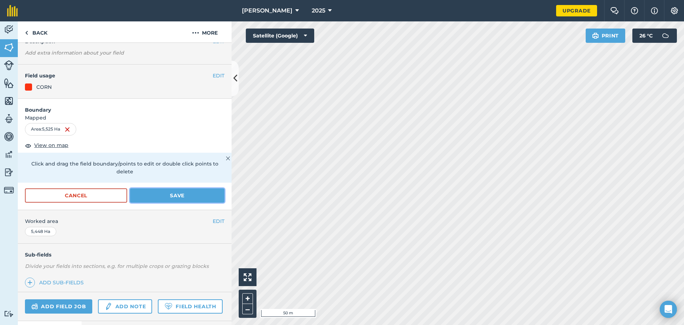
click at [163, 196] on button "Save" at bounding box center [177, 195] width 94 height 14
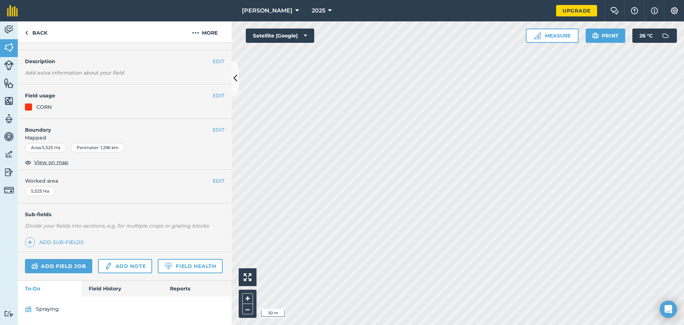
click at [320, 324] on html "[PERSON_NAME] 2025 Upgrade Farm Chat Help Info Settings Map printing is not ava…" at bounding box center [342, 162] width 684 height 325
click at [38, 38] on link "Back" at bounding box center [36, 31] width 37 height 21
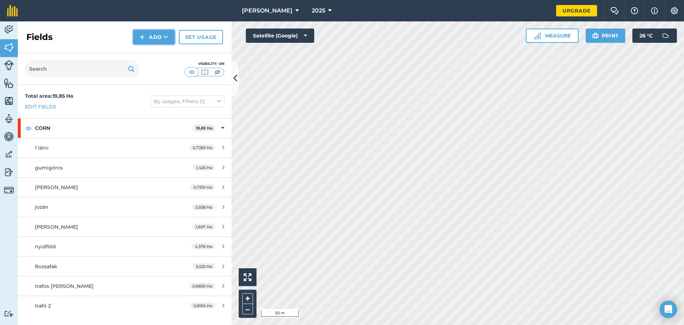
click at [154, 39] on button "Add" at bounding box center [153, 37] width 41 height 14
click at [154, 51] on link "Draw" at bounding box center [153, 53] width 39 height 16
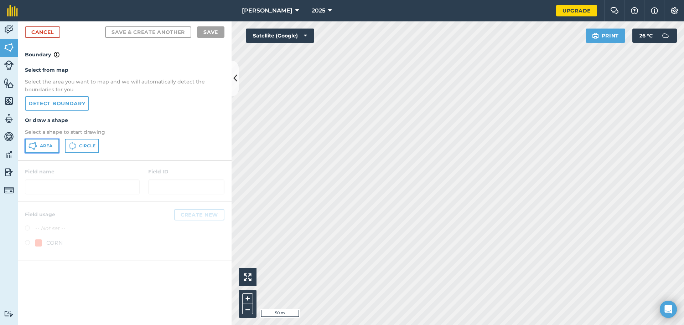
click at [50, 145] on span "Area" at bounding box center [46, 146] width 12 height 6
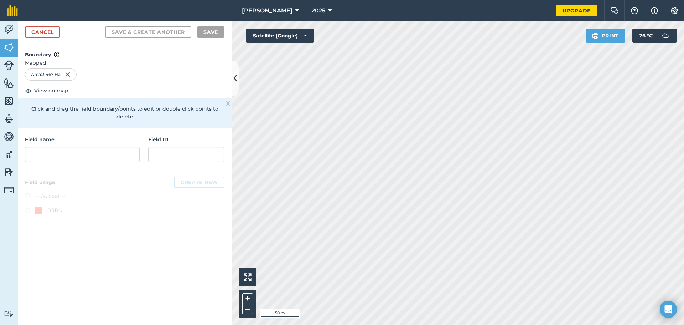
click at [105, 138] on div "Field name" at bounding box center [82, 148] width 115 height 26
click at [107, 149] on input "text" at bounding box center [82, 154] width 115 height 15
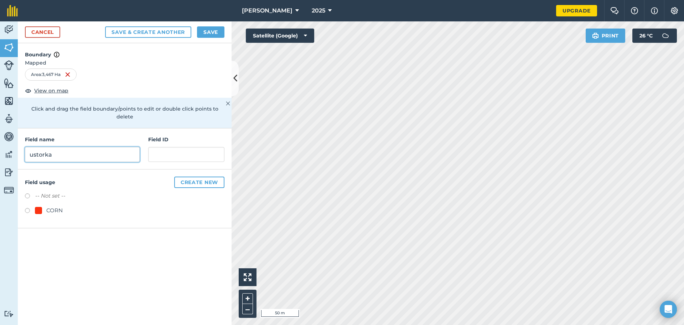
type input "ustorka"
click at [45, 206] on div "CORN" at bounding box center [49, 210] width 28 height 9
radio input "true"
click at [216, 34] on button "Save" at bounding box center [210, 31] width 27 height 11
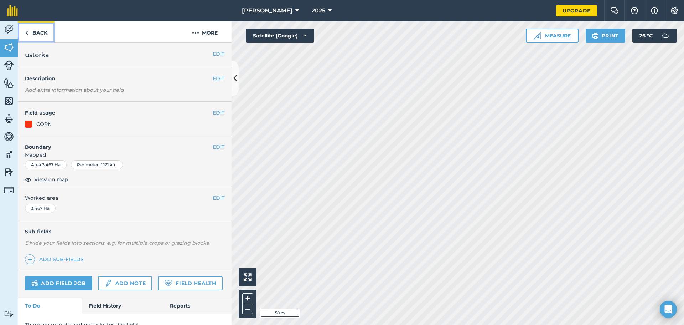
click at [45, 31] on link "Back" at bounding box center [36, 31] width 37 height 21
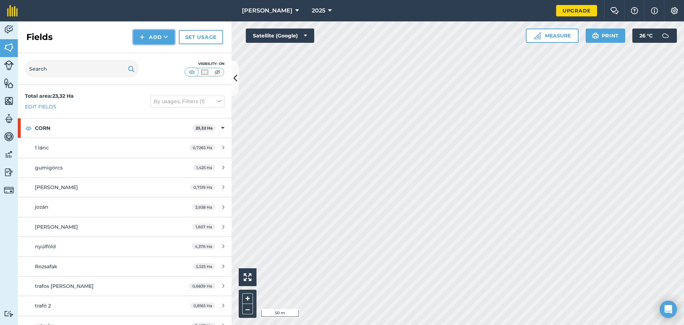
click at [145, 37] on img at bounding box center [142, 37] width 5 height 9
click at [156, 49] on link "Draw" at bounding box center [153, 53] width 39 height 16
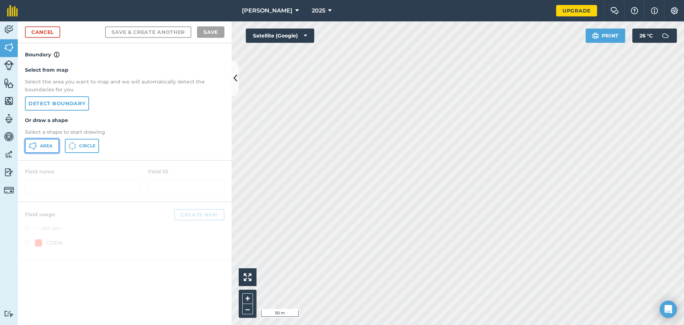
click at [42, 145] on span "Area" at bounding box center [46, 146] width 12 height 6
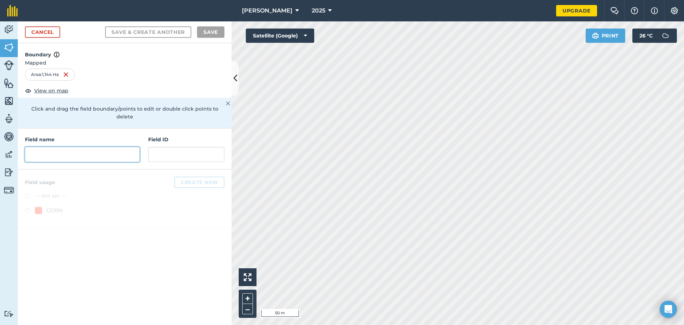
click at [56, 147] on input "text" at bounding box center [82, 154] width 115 height 15
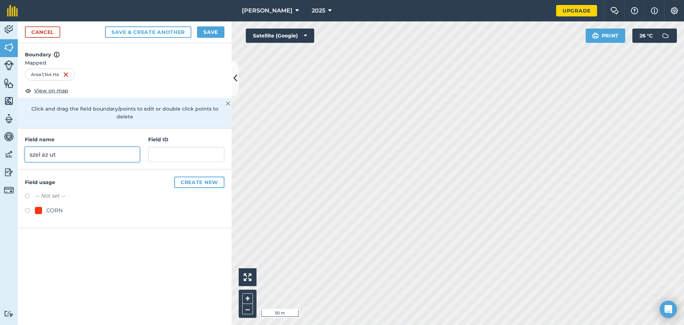
type input "szel az ut"
click at [32, 208] on label at bounding box center [30, 211] width 10 height 7
radio input "true"
click at [216, 31] on button "Save" at bounding box center [210, 31] width 27 height 11
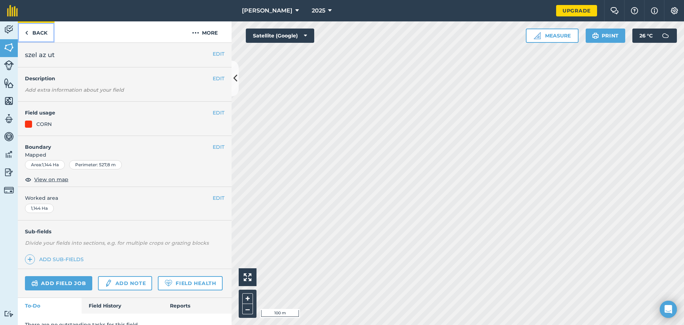
click at [26, 35] on img at bounding box center [26, 33] width 3 height 9
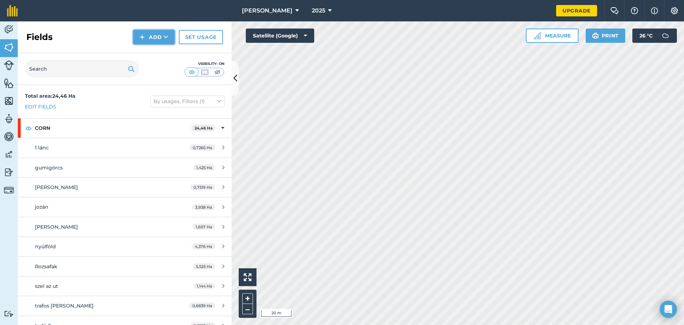
click at [150, 40] on button "Add" at bounding box center [153, 37] width 41 height 14
click at [150, 53] on link "Draw" at bounding box center [153, 53] width 39 height 16
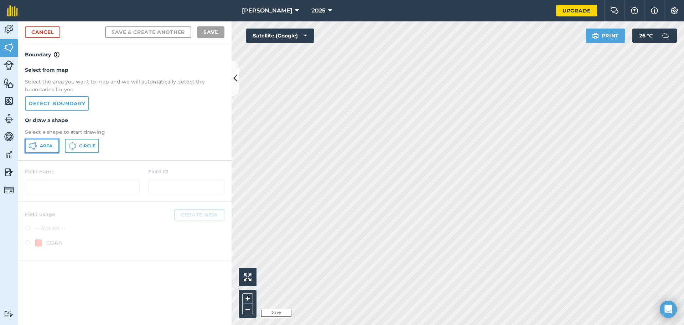
click at [49, 143] on span "Area" at bounding box center [46, 146] width 12 height 6
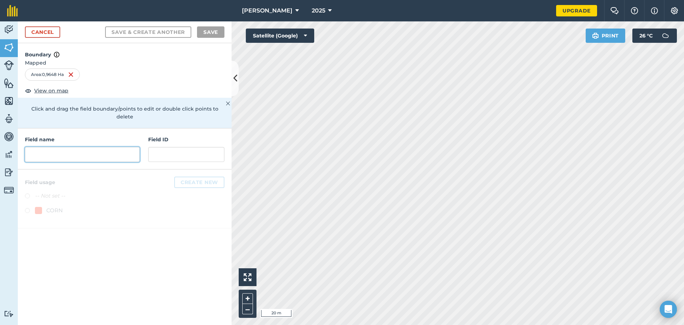
click at [75, 147] on input "text" at bounding box center [82, 154] width 115 height 15
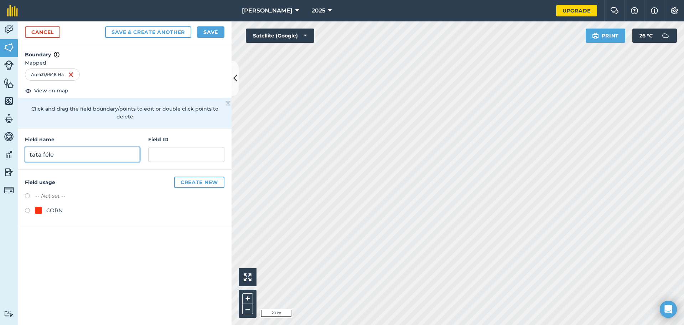
type input "tata féle"
click at [32, 206] on div "CORN" at bounding box center [125, 211] width 200 height 10
click at [28, 206] on div "CORN" at bounding box center [125, 211] width 200 height 10
click at [30, 208] on label at bounding box center [30, 211] width 10 height 7
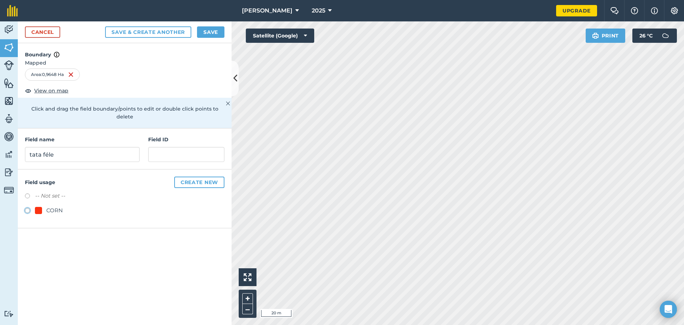
radio input "true"
click at [207, 28] on button "Save" at bounding box center [210, 31] width 27 height 11
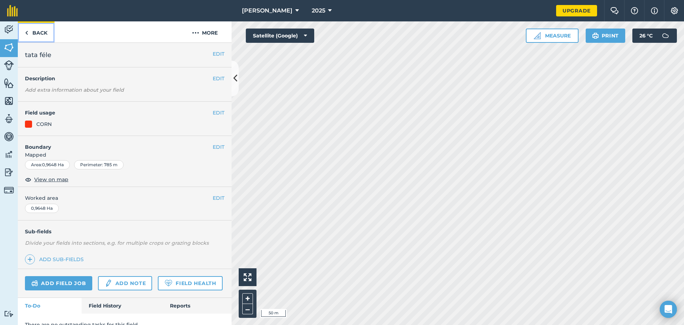
click at [41, 39] on link "Back" at bounding box center [36, 31] width 37 height 21
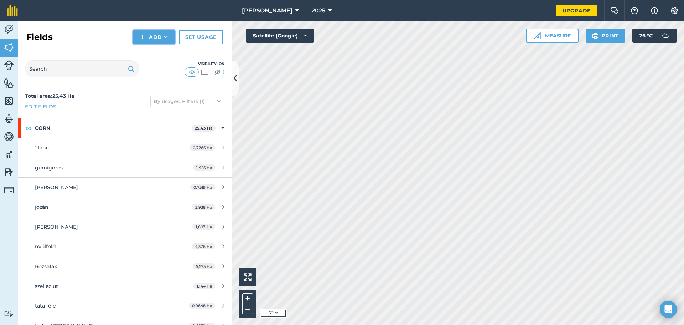
click at [158, 38] on button "Add" at bounding box center [153, 37] width 41 height 14
click at [149, 53] on link "Draw" at bounding box center [153, 53] width 39 height 16
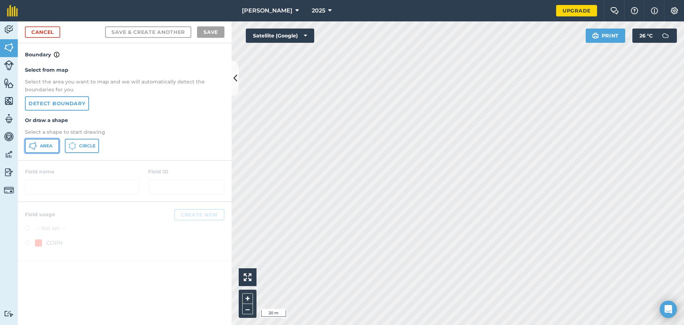
click at [43, 149] on button "Area" at bounding box center [42, 146] width 34 height 14
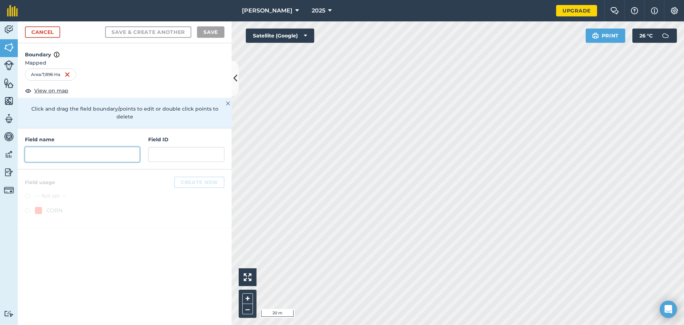
click at [62, 147] on input "text" at bounding box center [82, 154] width 115 height 15
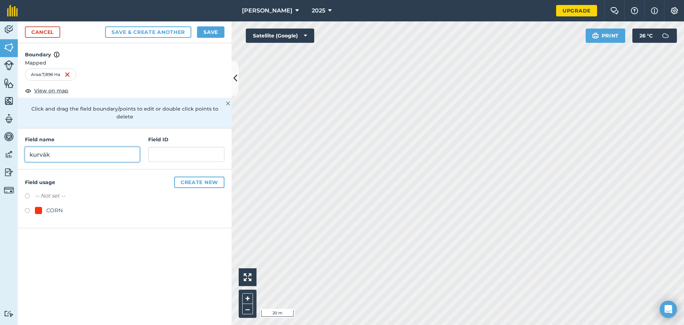
type input "kurvák"
click at [29, 206] on div "CORN" at bounding box center [125, 211] width 200 height 10
click at [27, 208] on label at bounding box center [30, 211] width 10 height 7
radio input "true"
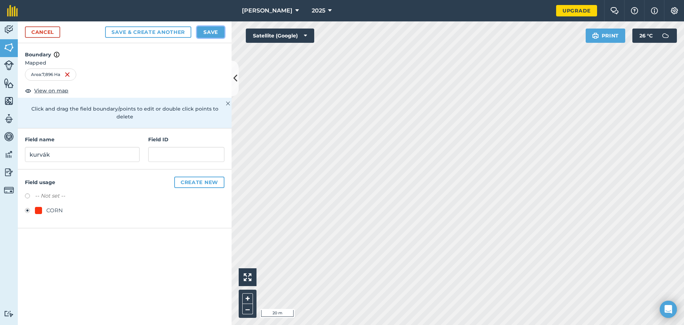
click at [213, 28] on button "Save" at bounding box center [210, 31] width 27 height 11
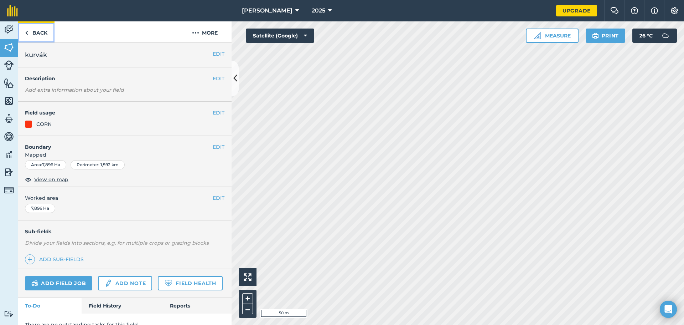
click at [36, 33] on link "Back" at bounding box center [36, 31] width 37 height 21
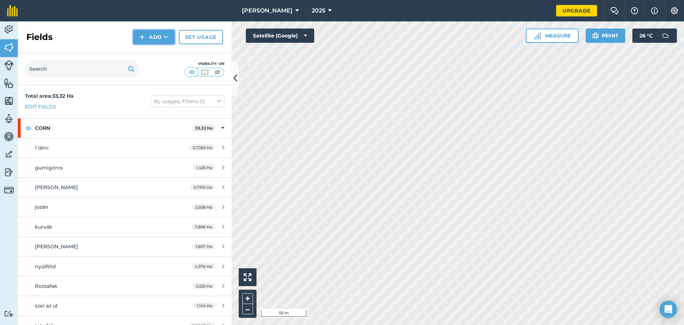
click at [140, 31] on button "Add" at bounding box center [153, 37] width 41 height 14
click at [150, 51] on link "Draw" at bounding box center [153, 53] width 39 height 16
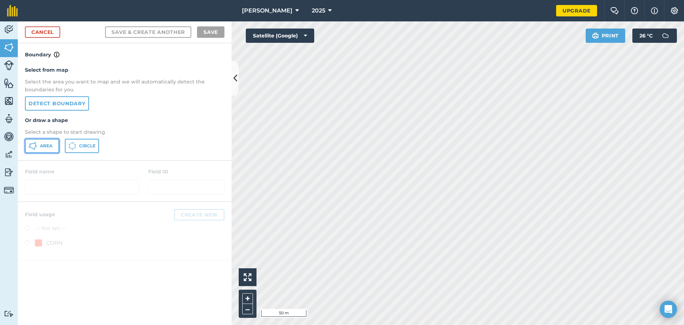
click at [43, 148] on span "Area" at bounding box center [46, 146] width 12 height 6
click at [631, 0] on html "[PERSON_NAME] 2025 Upgrade Farm Chat Help Info Settings Map printing is not ava…" at bounding box center [342, 162] width 684 height 325
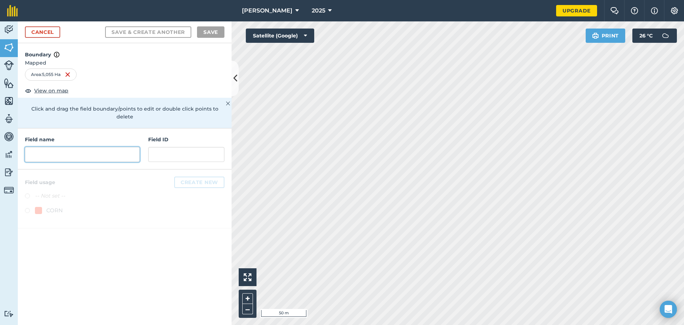
click at [103, 153] on input "text" at bounding box center [82, 154] width 115 height 15
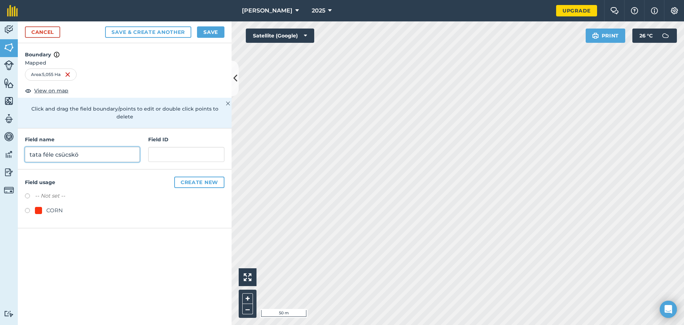
type input "tata féle csücskö"
click at [30, 208] on label at bounding box center [30, 211] width 10 height 7
radio input "true"
click at [215, 30] on button "Save" at bounding box center [210, 31] width 27 height 11
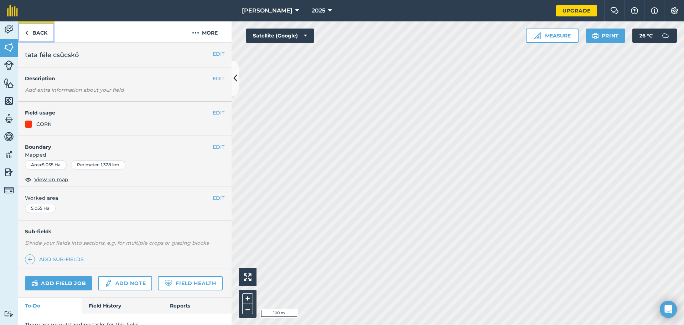
click at [38, 32] on link "Back" at bounding box center [36, 31] width 37 height 21
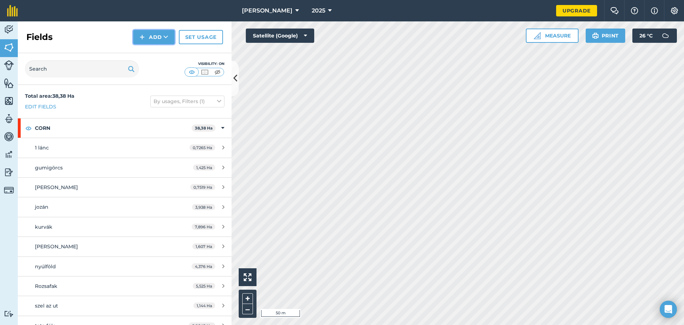
click at [154, 40] on button "Add" at bounding box center [153, 37] width 41 height 14
click at [162, 53] on link "Draw" at bounding box center [153, 53] width 39 height 16
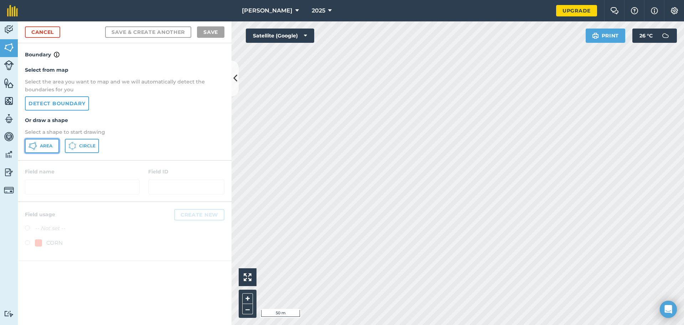
click at [43, 148] on span "Area" at bounding box center [46, 146] width 12 height 6
click at [520, 324] on html "[PERSON_NAME] 2025 Upgrade Farm Chat Help Info Settings Map printing is not ava…" at bounding box center [342, 162] width 684 height 325
click at [382, 0] on html "[PERSON_NAME] 2025 Upgrade Farm Chat Help Info Settings Map printing is not ava…" at bounding box center [342, 162] width 684 height 325
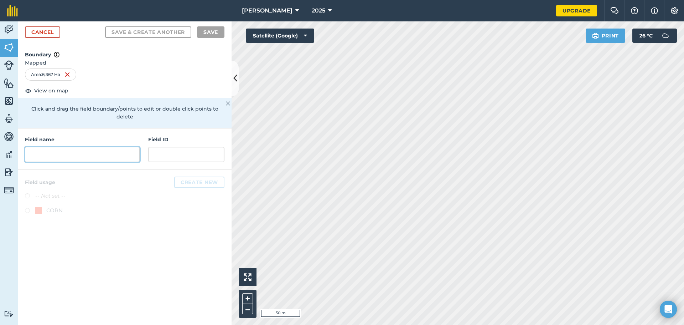
click at [55, 147] on input "text" at bounding box center [82, 154] width 115 height 15
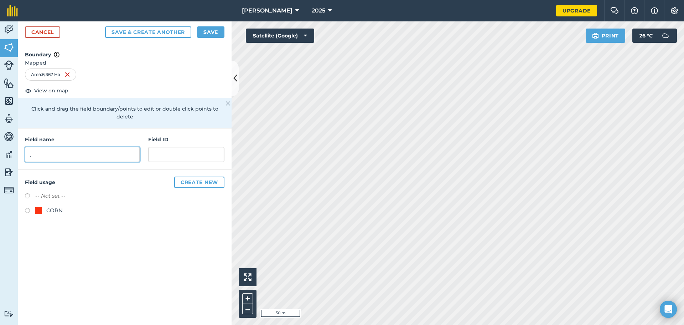
type input ","
click at [188, 176] on button "Create new" at bounding box center [199, 181] width 50 height 11
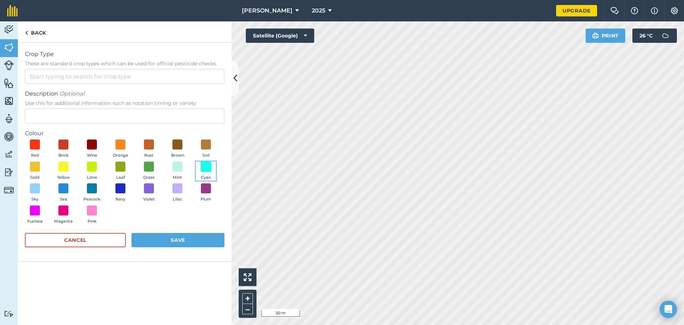
click at [207, 165] on span at bounding box center [206, 166] width 11 height 11
click at [187, 237] on button "Save" at bounding box center [177, 240] width 93 height 14
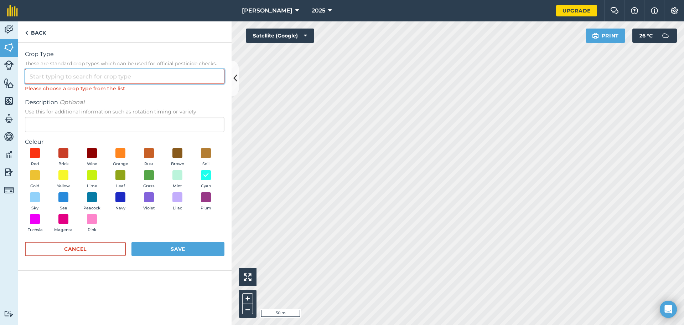
click at [67, 72] on input "Crop Type These are standard crop types which can be used for official pesticid…" at bounding box center [125, 76] width 200 height 15
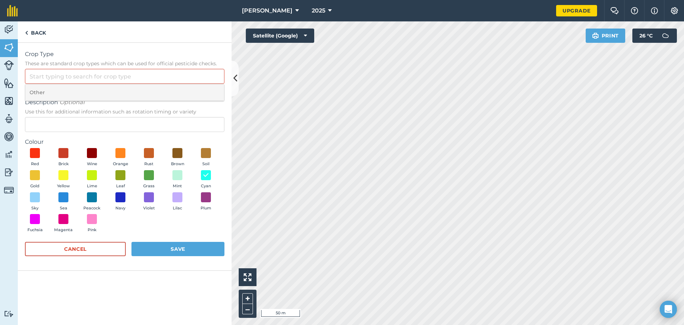
click at [56, 93] on li "Other" at bounding box center [124, 92] width 199 height 17
type input "Other"
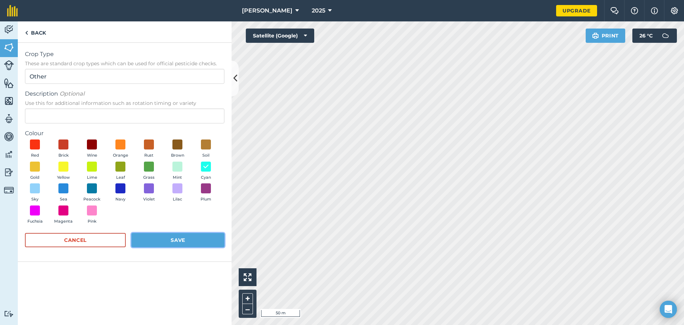
click at [191, 238] on button "Save" at bounding box center [177, 240] width 93 height 14
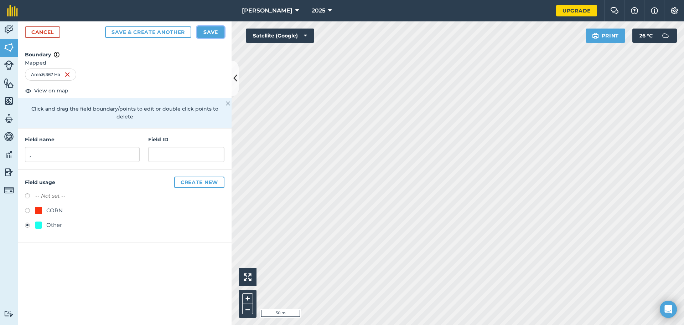
click at [209, 32] on button "Save" at bounding box center [210, 31] width 27 height 11
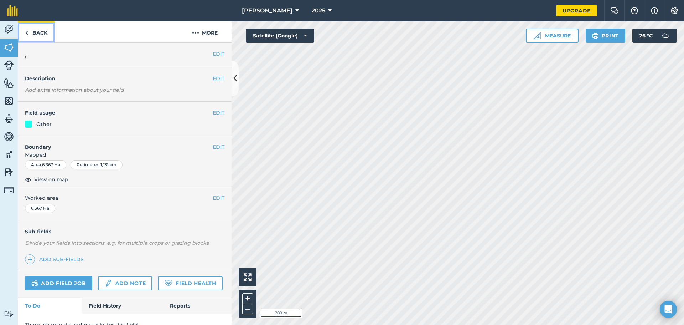
click at [30, 33] on link "Back" at bounding box center [36, 31] width 37 height 21
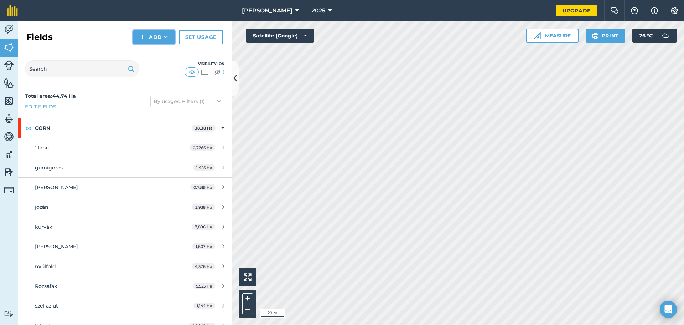
click at [148, 39] on button "Add" at bounding box center [153, 37] width 41 height 14
click at [148, 55] on link "Draw" at bounding box center [153, 53] width 39 height 16
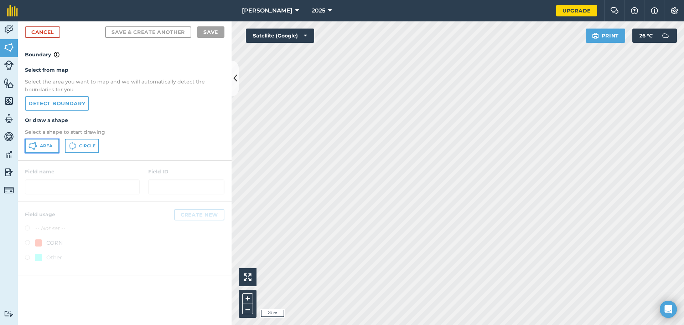
click at [48, 143] on button "Area" at bounding box center [42, 146] width 34 height 14
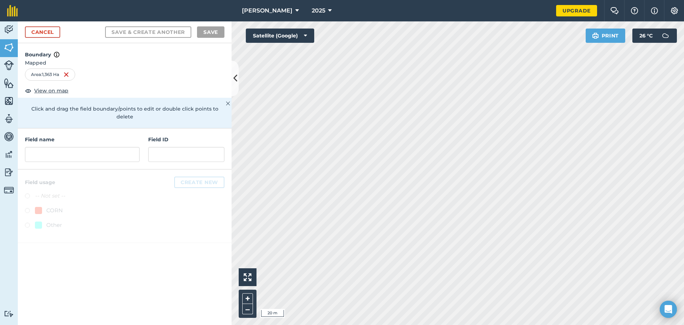
click at [654, 32] on div "Click to start drawing i 20 m + – Satellite (Google) Print 26 ° C" at bounding box center [458, 172] width 452 height 303
click at [49, 147] on input "text" at bounding box center [82, 154] width 115 height 15
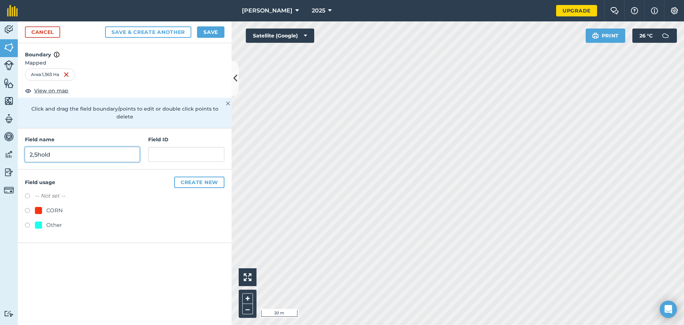
type input "2,5hold"
click at [105, 26] on button "Save & Create Another" at bounding box center [148, 31] width 86 height 11
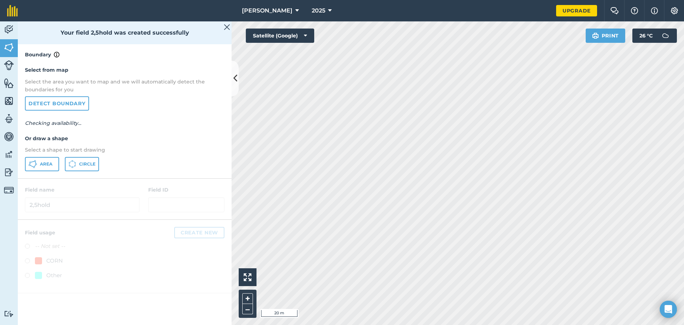
click at [27, 201] on div at bounding box center [125, 199] width 214 height 41
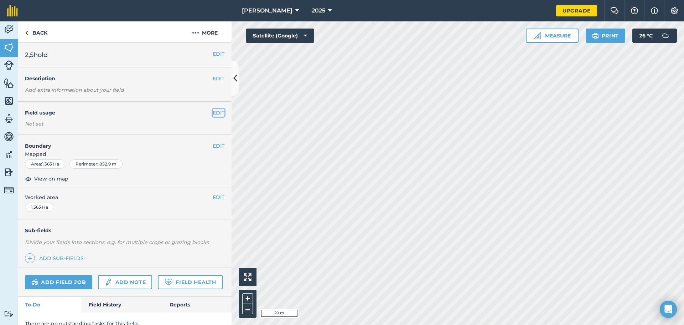
click at [213, 111] on button "EDIT" at bounding box center [219, 113] width 12 height 8
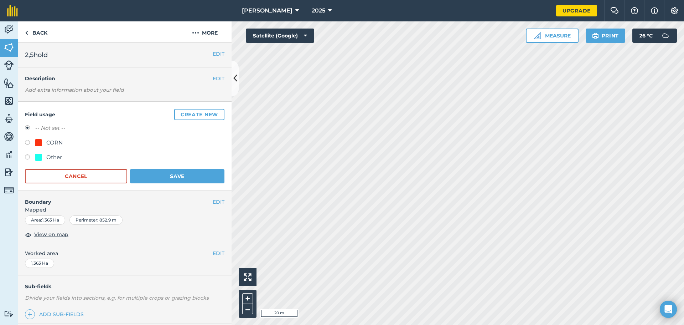
click at [45, 143] on div "CORN" at bounding box center [49, 142] width 28 height 9
radio input "true"
radio input "false"
click at [149, 177] on button "Save" at bounding box center [177, 176] width 94 height 14
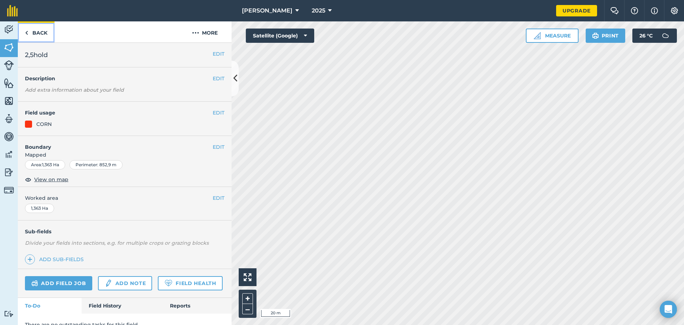
click at [41, 32] on link "Back" at bounding box center [36, 31] width 37 height 21
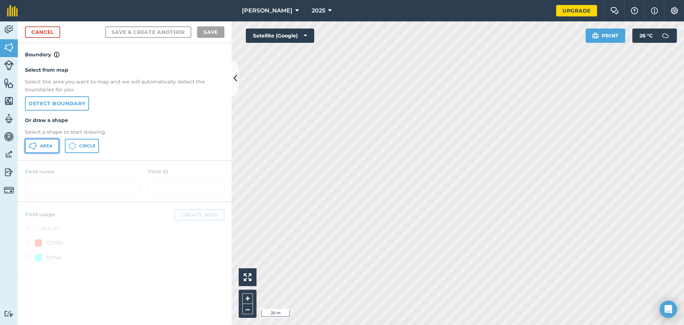
click at [52, 141] on button "Area" at bounding box center [42, 146] width 34 height 14
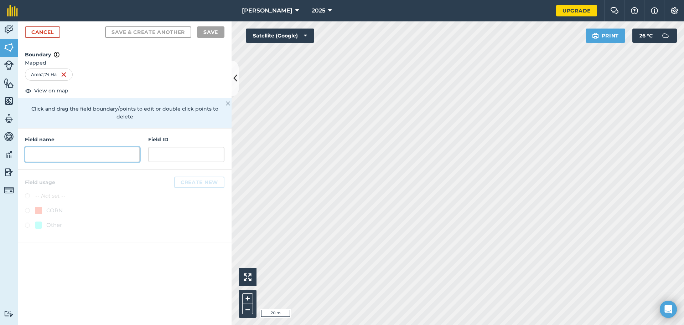
click at [64, 147] on input "text" at bounding box center [82, 154] width 115 height 15
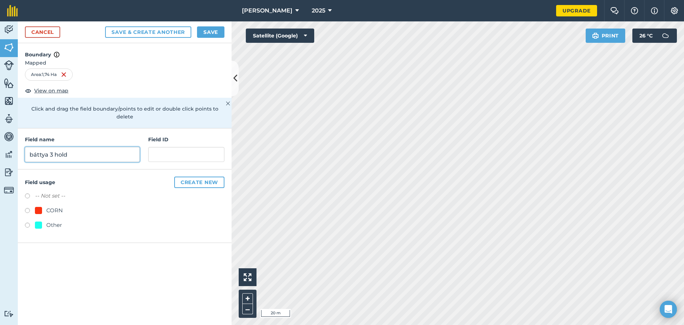
type input "báttya 3 hold"
click at [30, 208] on label at bounding box center [30, 211] width 10 height 7
radio input "true"
click at [213, 35] on button "Save" at bounding box center [210, 31] width 27 height 11
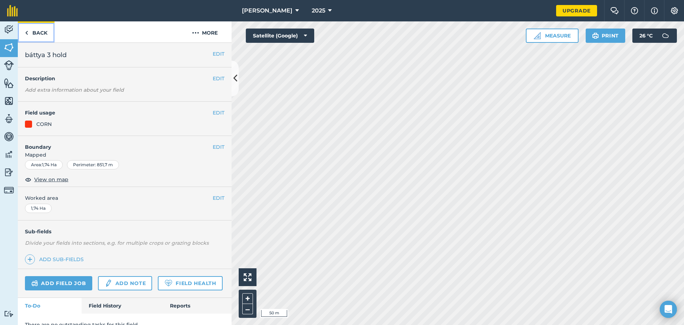
click at [45, 35] on link "Back" at bounding box center [36, 31] width 37 height 21
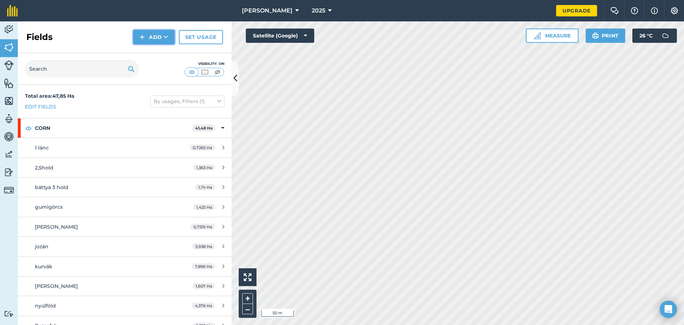
click at [149, 37] on button "Add" at bounding box center [153, 37] width 41 height 14
click at [145, 52] on link "Draw" at bounding box center [153, 53] width 39 height 16
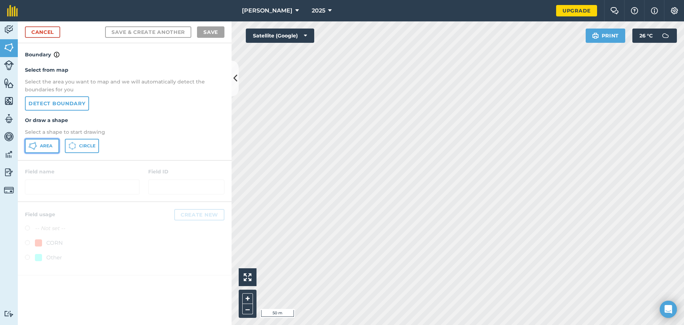
click at [47, 147] on span "Area" at bounding box center [46, 146] width 12 height 6
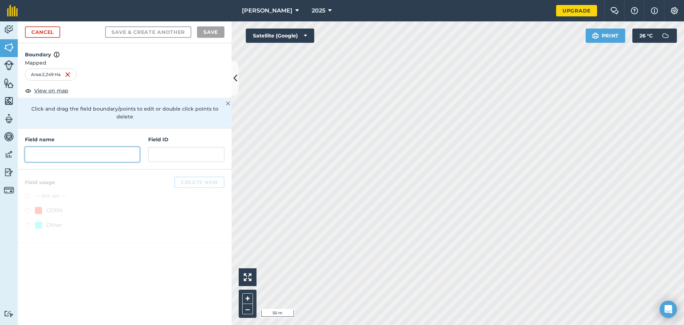
click at [98, 150] on input "text" at bounding box center [82, 154] width 115 height 15
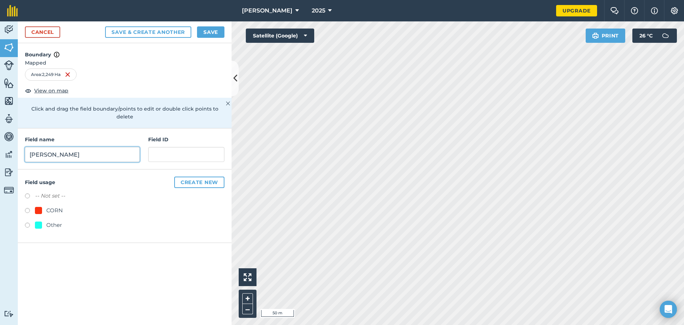
type input "[PERSON_NAME]"
click at [31, 208] on label at bounding box center [30, 211] width 10 height 7
radio input "true"
click at [217, 33] on button "Save" at bounding box center [210, 31] width 27 height 11
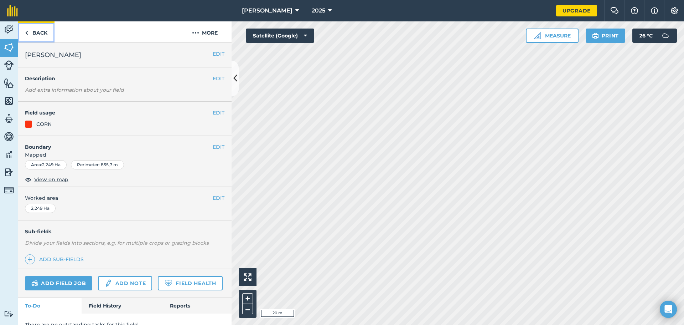
click at [41, 31] on link "Back" at bounding box center [36, 31] width 37 height 21
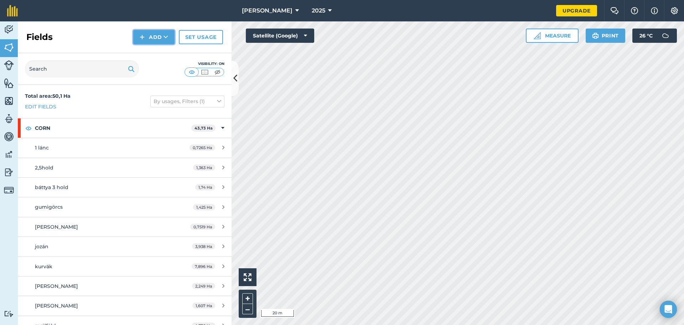
click at [150, 38] on button "Add" at bounding box center [153, 37] width 41 height 14
click at [149, 56] on link "Draw" at bounding box center [153, 53] width 39 height 16
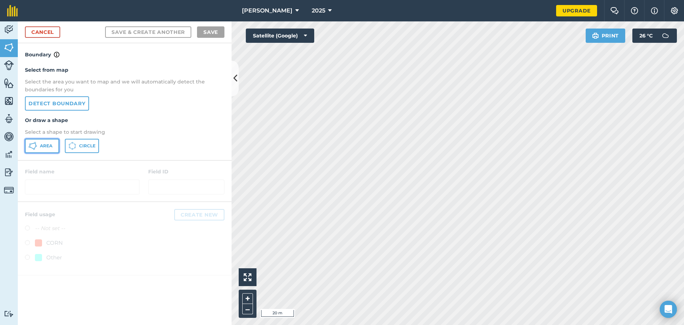
click at [49, 144] on span "Area" at bounding box center [46, 146] width 12 height 6
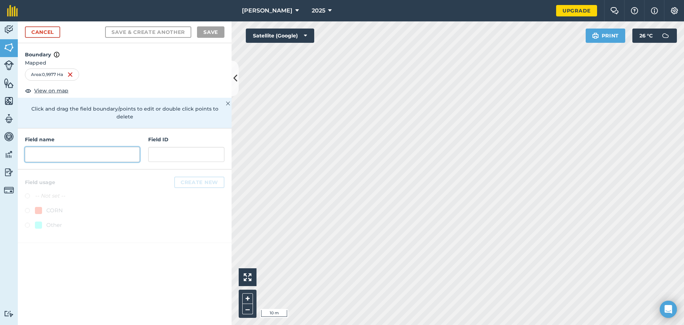
click at [94, 147] on input "text" at bounding box center [82, 154] width 115 height 15
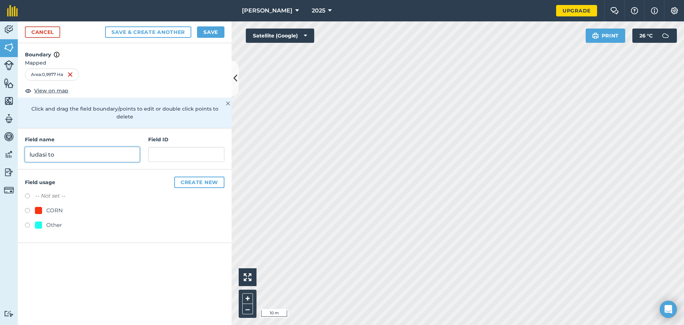
type input "ludasi to"
drag, startPoint x: 48, startPoint y: 205, endPoint x: 126, endPoint y: 158, distance: 90.9
click at [48, 206] on div "CORN" at bounding box center [54, 210] width 16 height 9
radio input "true"
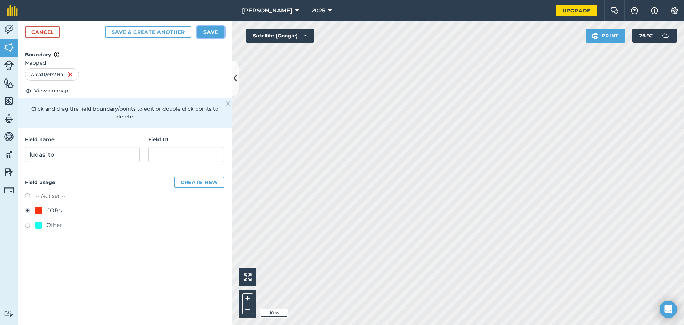
click at [207, 34] on button "Save" at bounding box center [210, 31] width 27 height 11
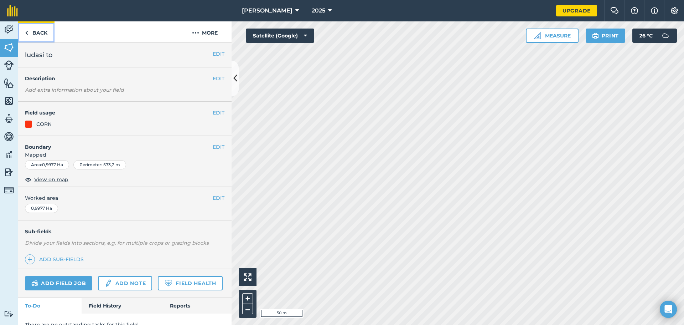
click at [49, 36] on link "Back" at bounding box center [36, 31] width 37 height 21
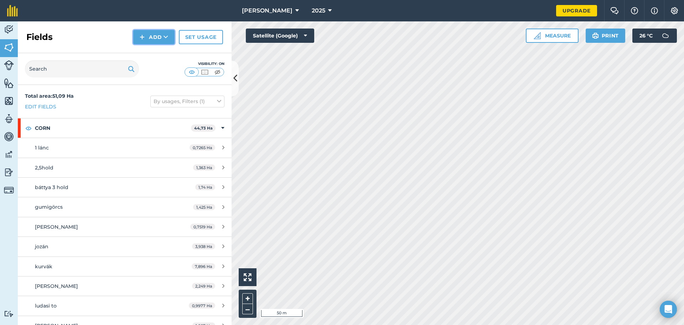
click at [157, 36] on button "Add" at bounding box center [153, 37] width 41 height 14
click at [152, 55] on link "Draw" at bounding box center [153, 53] width 39 height 16
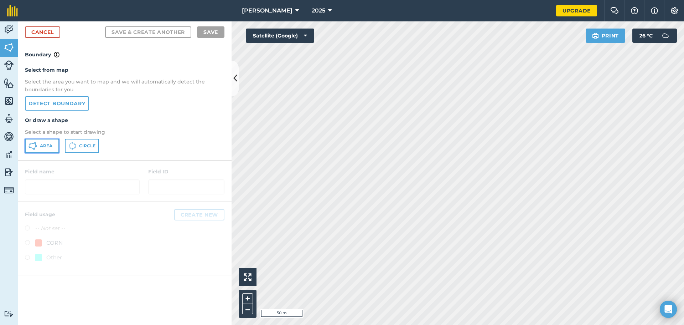
click at [40, 145] on span "Area" at bounding box center [46, 146] width 12 height 6
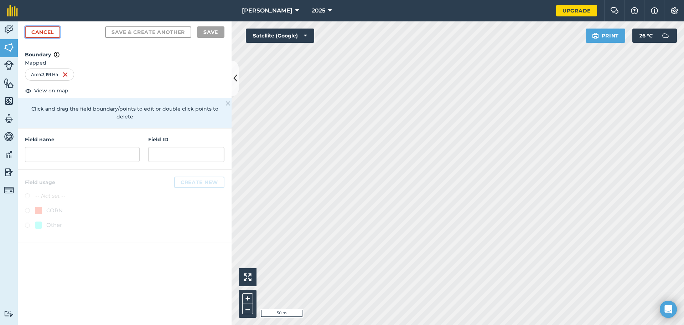
click at [46, 32] on link "Cancel" at bounding box center [42, 31] width 35 height 11
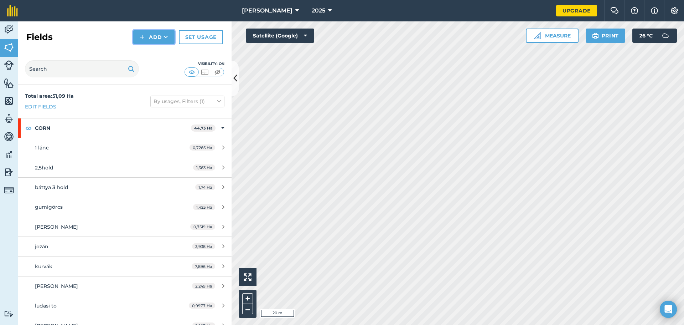
click at [156, 37] on button "Add" at bounding box center [153, 37] width 41 height 14
click at [144, 51] on link "Draw" at bounding box center [153, 53] width 39 height 16
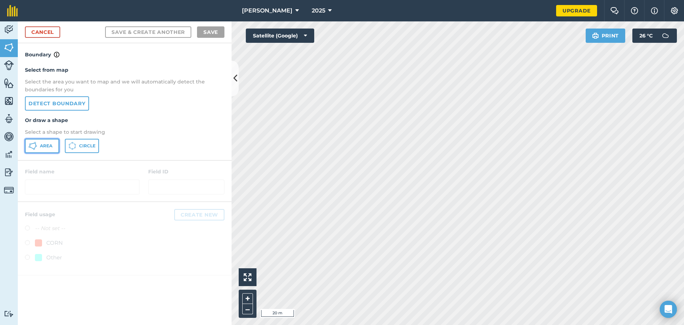
click at [39, 143] on button "Area" at bounding box center [42, 146] width 34 height 14
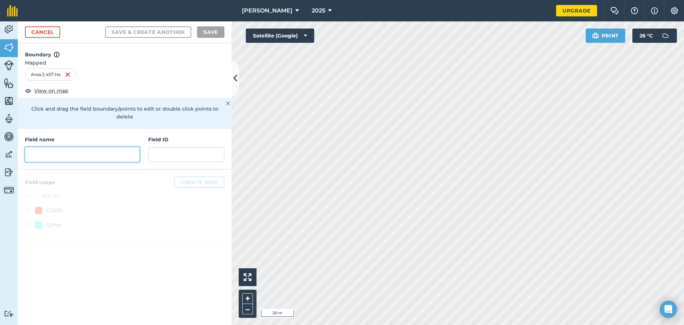
click at [101, 147] on input "text" at bounding box center [82, 154] width 115 height 15
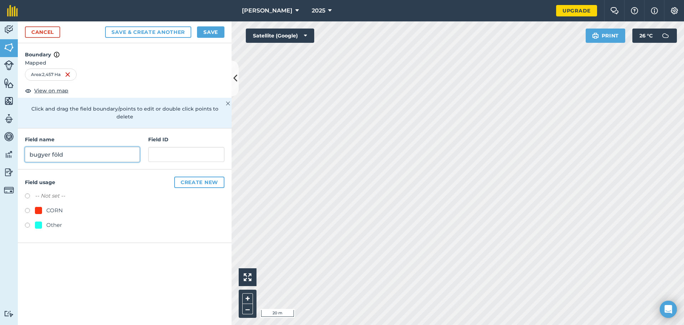
type input "bugyer föld"
click at [105, 26] on button "Save & Create Another" at bounding box center [148, 31] width 86 height 11
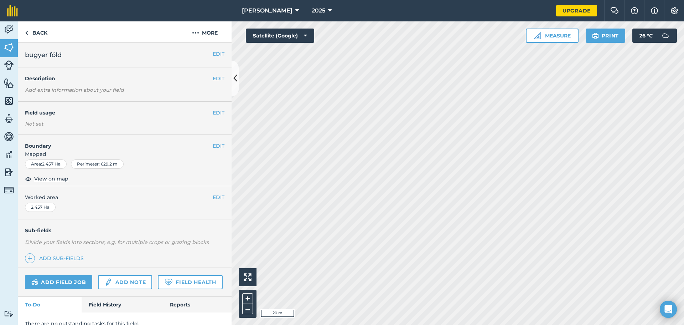
click at [215, 117] on div "EDIT Field usage Not set" at bounding box center [125, 118] width 214 height 33
click at [215, 115] on button "EDIT" at bounding box center [219, 113] width 12 height 8
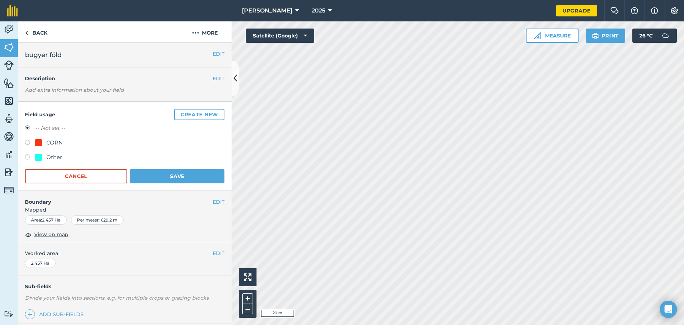
click at [49, 144] on div "CORN" at bounding box center [54, 142] width 16 height 9
radio input "true"
radio input "false"
click at [145, 171] on button "Save" at bounding box center [177, 176] width 94 height 14
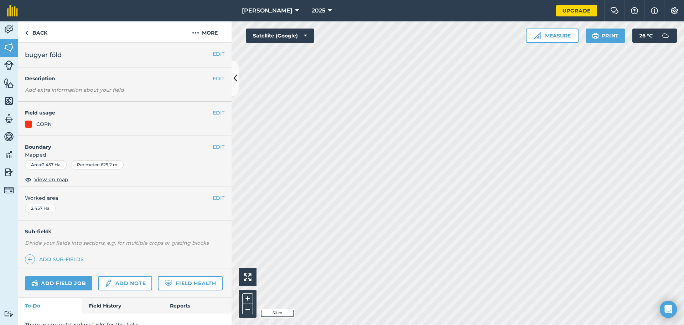
click at [461, 324] on html "[PERSON_NAME] 2025 Upgrade Farm Chat Help Info Settings Map printing is not ava…" at bounding box center [342, 162] width 684 height 325
click at [36, 37] on link "Back" at bounding box center [36, 31] width 37 height 21
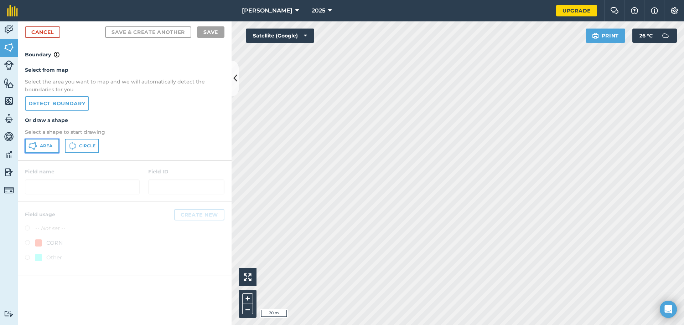
click at [41, 144] on span "Area" at bounding box center [46, 146] width 12 height 6
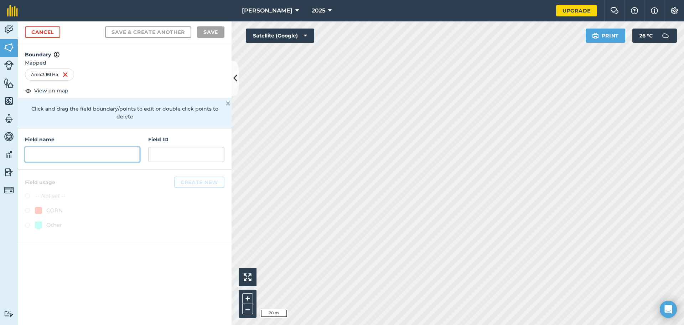
click at [38, 147] on input "text" at bounding box center [82, 154] width 115 height 15
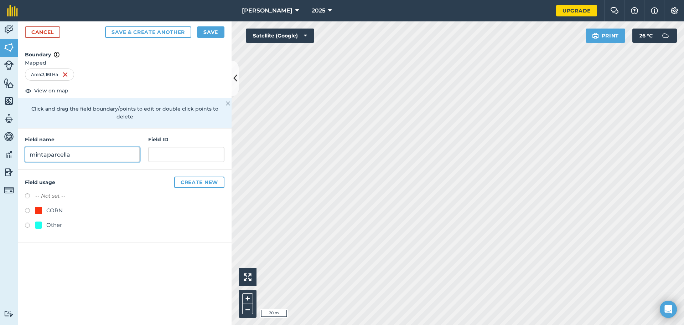
type input "mintaparcella"
click at [53, 206] on div "CORN" at bounding box center [54, 210] width 16 height 9
radio input "true"
click at [197, 33] on button "Save" at bounding box center [210, 31] width 27 height 11
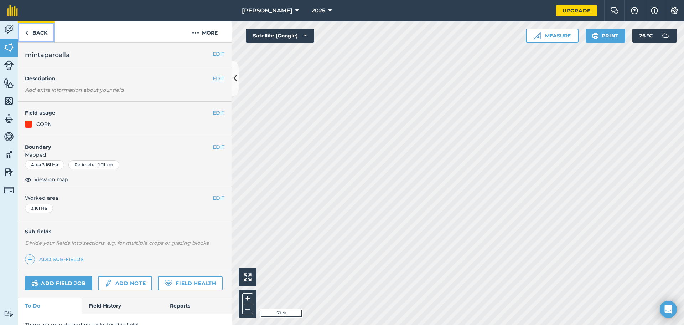
click at [32, 28] on link "Back" at bounding box center [36, 31] width 37 height 21
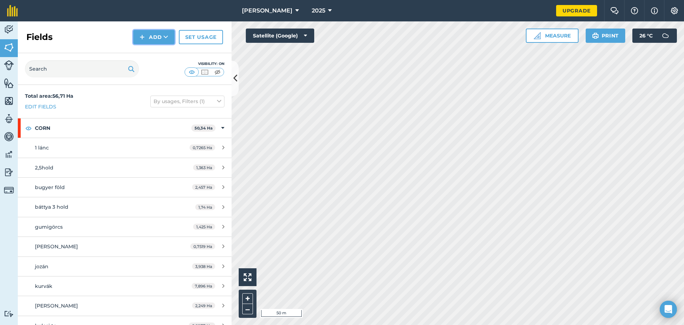
click at [152, 35] on button "Add" at bounding box center [153, 37] width 41 height 14
click at [149, 55] on link "Draw" at bounding box center [153, 53] width 39 height 16
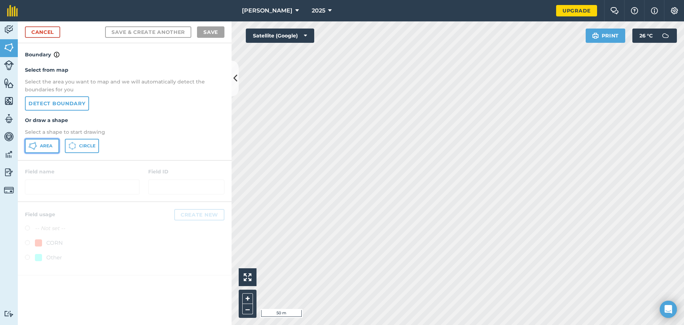
click at [37, 145] on icon at bounding box center [36, 146] width 2 height 2
click at [368, 6] on div "[PERSON_NAME] 2025 Upgrade Farm Chat Help Info Settings Map printing is not ava…" at bounding box center [342, 162] width 684 height 325
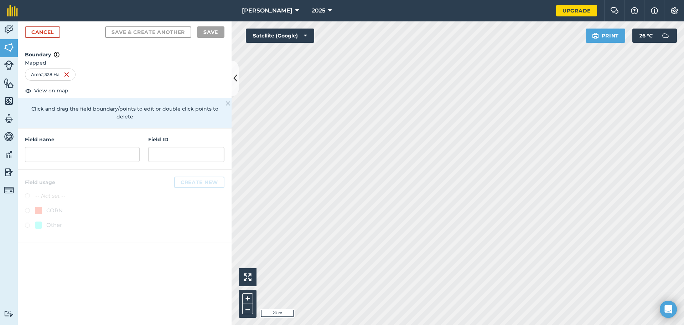
drag, startPoint x: 76, startPoint y: 132, endPoint x: 76, endPoint y: 136, distance: 3.9
click at [76, 135] on h4 "Field name" at bounding box center [82, 139] width 115 height 8
click at [76, 136] on div "Field name" at bounding box center [82, 148] width 115 height 26
click at [66, 138] on div "Field name" at bounding box center [82, 148] width 115 height 26
click at [64, 147] on input "text" at bounding box center [82, 154] width 115 height 15
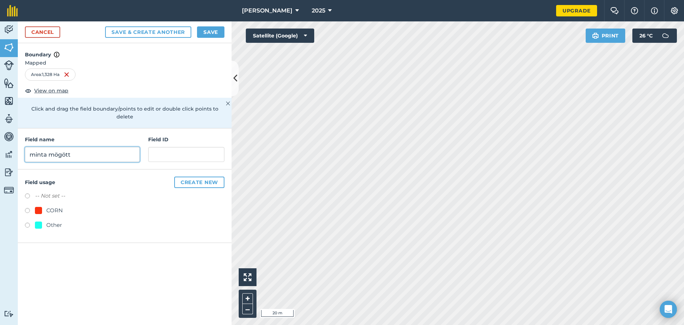
type input "minta mögött"
click at [45, 206] on div "CORN" at bounding box center [49, 210] width 28 height 9
radio input "true"
click at [205, 33] on button "Save" at bounding box center [210, 31] width 27 height 11
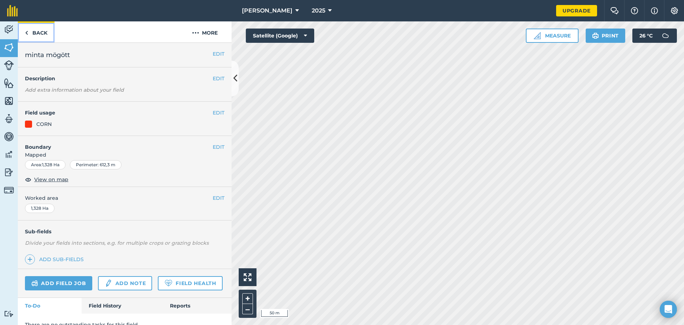
click at [31, 25] on link "Back" at bounding box center [36, 31] width 37 height 21
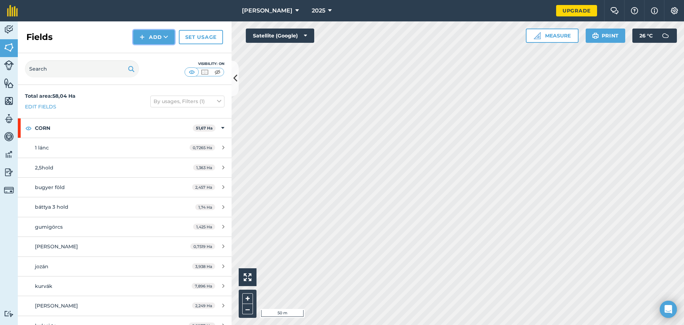
click at [135, 36] on button "Add" at bounding box center [153, 37] width 41 height 14
click at [143, 55] on link "Draw" at bounding box center [153, 53] width 39 height 16
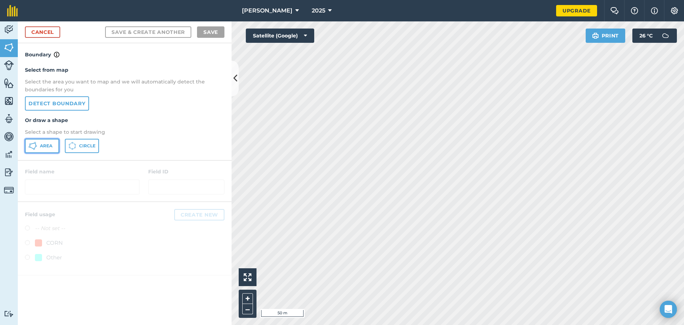
click at [37, 140] on button "Area" at bounding box center [42, 146] width 34 height 14
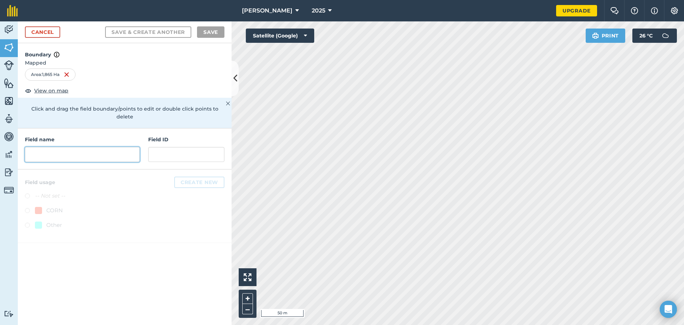
click at [46, 147] on input "text" at bounding box center [82, 154] width 115 height 15
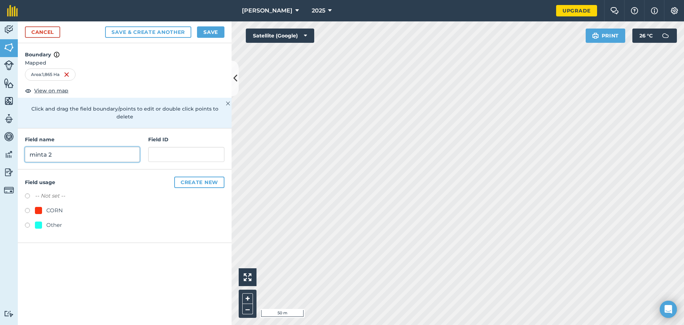
type input "minta 2"
click at [30, 208] on label at bounding box center [30, 211] width 10 height 7
radio input "true"
click at [210, 31] on button "Save" at bounding box center [210, 31] width 27 height 11
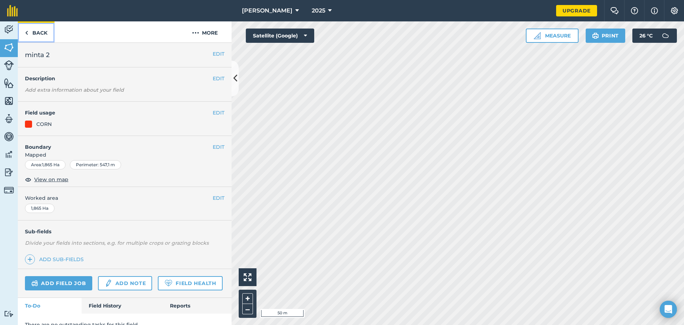
click at [45, 31] on link "Back" at bounding box center [36, 31] width 37 height 21
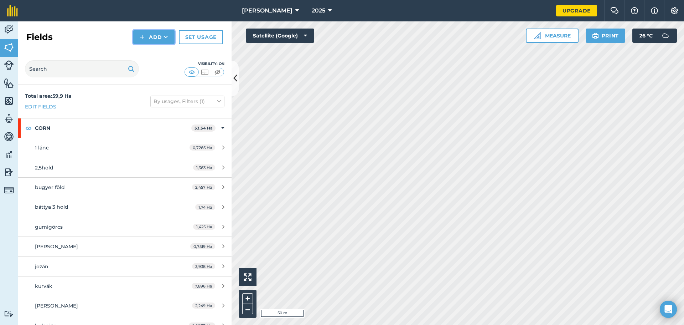
click at [155, 35] on button "Add" at bounding box center [153, 37] width 41 height 14
click at [156, 51] on link "Draw" at bounding box center [153, 53] width 39 height 16
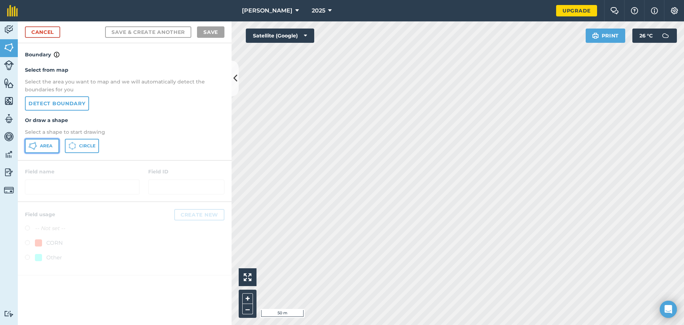
click at [41, 145] on span "Area" at bounding box center [46, 146] width 12 height 6
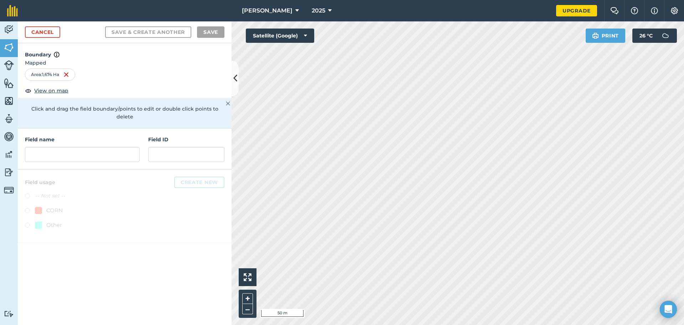
click at [108, 154] on div "Field name Field ID" at bounding box center [125, 148] width 214 height 41
click at [109, 147] on input "text" at bounding box center [82, 154] width 115 height 15
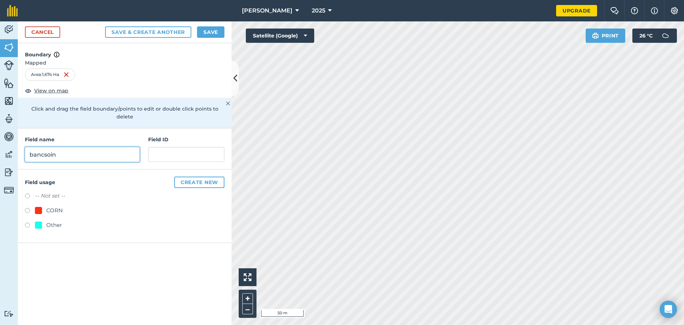
click at [49, 147] on input "bancsoin" at bounding box center [82, 154] width 115 height 15
click at [50, 147] on input "bancsoin" at bounding box center [82, 154] width 115 height 15
type input "bancsolin"
click at [59, 206] on div "CORN" at bounding box center [54, 210] width 16 height 9
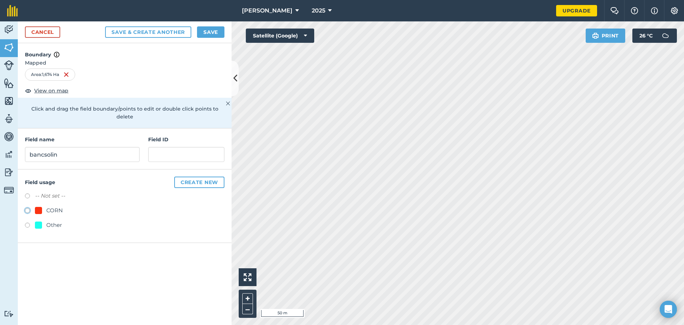
radio input "true"
click at [203, 34] on button "Save" at bounding box center [210, 31] width 27 height 11
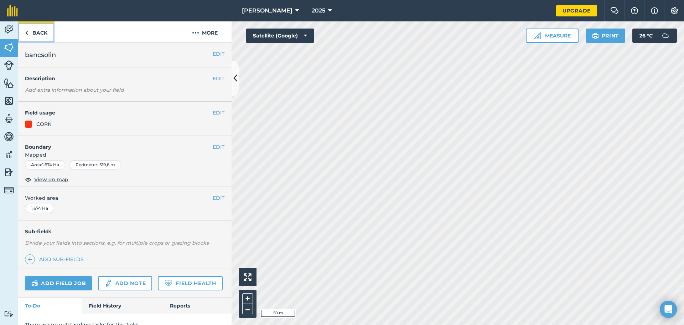
click at [45, 30] on link "Back" at bounding box center [36, 31] width 37 height 21
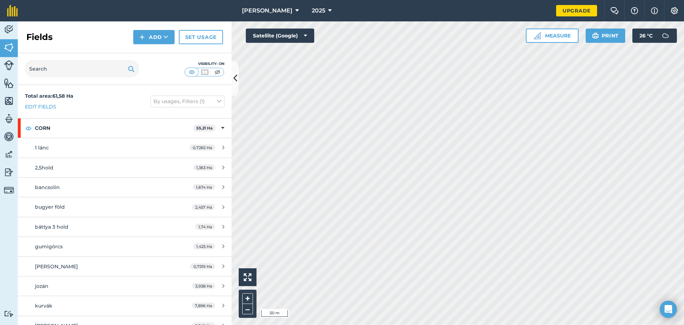
click at [221, 135] on div "Activity Fields Livestock Features Maps Team Vehicles Data Reporting Billing Tu…" at bounding box center [342, 172] width 684 height 303
click at [158, 33] on button "Add" at bounding box center [153, 37] width 41 height 14
click at [139, 47] on link "Draw" at bounding box center [153, 53] width 39 height 16
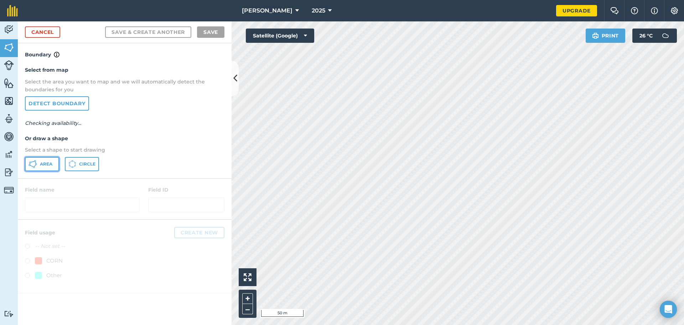
click at [42, 170] on button "Area" at bounding box center [42, 164] width 34 height 14
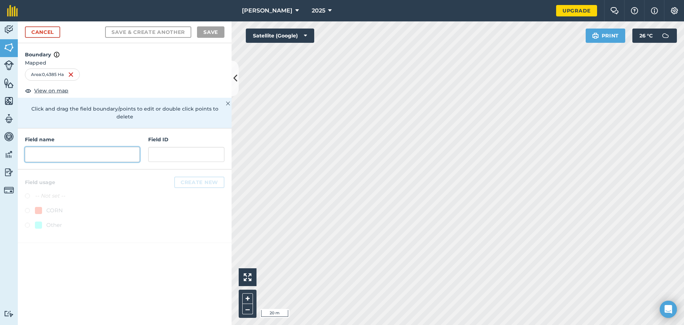
click at [91, 148] on input "text" at bounding box center [82, 154] width 115 height 15
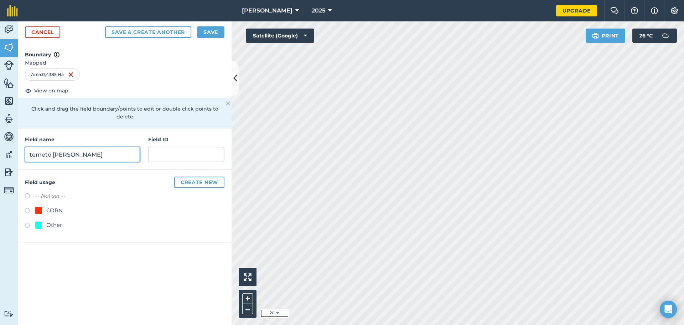
type input "temetö [PERSON_NAME]"
click at [45, 206] on div "CORN" at bounding box center [49, 210] width 28 height 9
radio input "true"
click at [211, 33] on button "Save" at bounding box center [210, 31] width 27 height 11
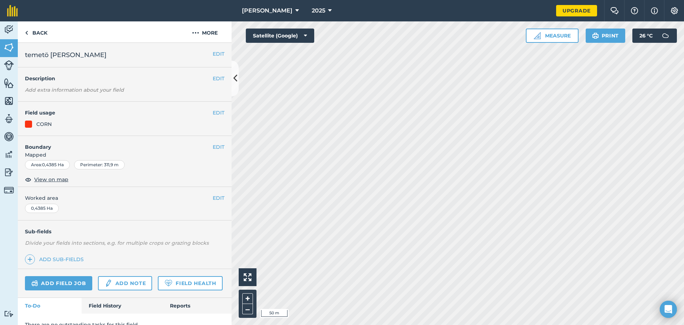
click at [652, 324] on html "[PERSON_NAME] 2025 Upgrade Farm Chat Help Info Settings Map printing is not ava…" at bounding box center [342, 162] width 684 height 325
click at [36, 27] on link "Back" at bounding box center [36, 31] width 37 height 21
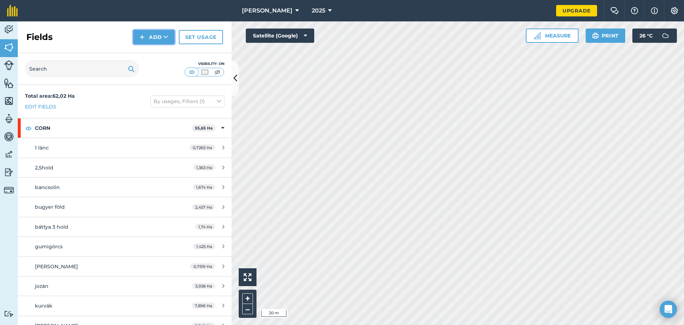
click at [149, 40] on button "Add" at bounding box center [153, 37] width 41 height 14
click at [150, 50] on link "Draw" at bounding box center [153, 53] width 39 height 16
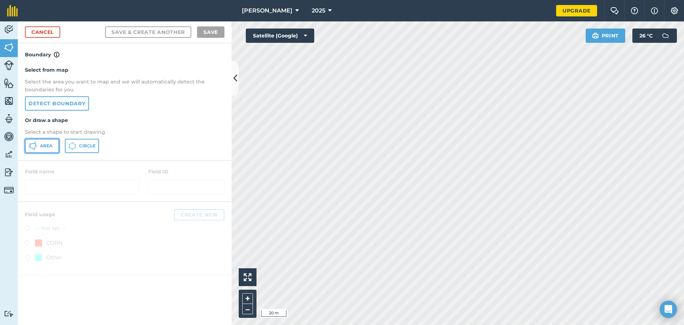
click at [37, 148] on icon at bounding box center [33, 145] width 9 height 9
click at [271, 250] on div "Click to start drawing i 20 m + – Satellite (Google) Print 26 ° C" at bounding box center [458, 172] width 452 height 303
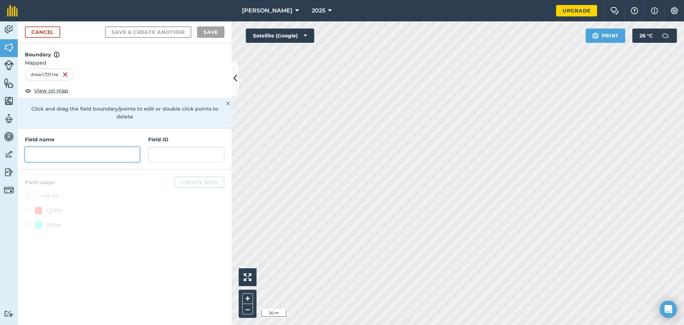
click at [53, 147] on input "text" at bounding box center [82, 154] width 115 height 15
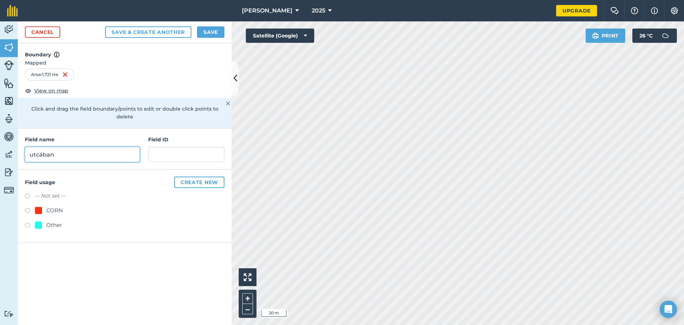
type input "utcában"
drag, startPoint x: 45, startPoint y: 200, endPoint x: 37, endPoint y: 198, distance: 8.0
click at [44, 206] on div "CORN" at bounding box center [49, 210] width 28 height 9
click at [210, 41] on div "Cancel Save & Create Another Save" at bounding box center [125, 32] width 214 height 22
click at [209, 37] on button "Save" at bounding box center [210, 31] width 27 height 11
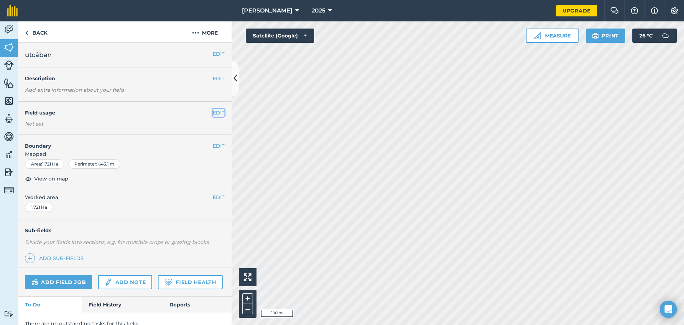
click at [213, 114] on button "EDIT" at bounding box center [219, 113] width 12 height 8
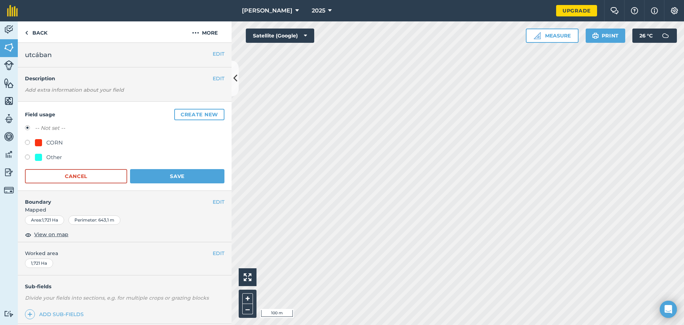
click at [51, 140] on div "CORN" at bounding box center [54, 142] width 16 height 9
radio input "true"
radio input "false"
click at [184, 178] on button "Save" at bounding box center [177, 176] width 94 height 14
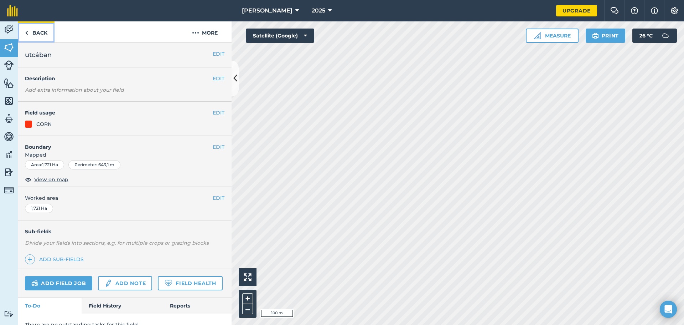
click at [29, 27] on link "Back" at bounding box center [36, 31] width 37 height 21
click at [27, 29] on img at bounding box center [26, 33] width 3 height 9
click at [215, 53] on button "EDIT" at bounding box center [219, 54] width 12 height 8
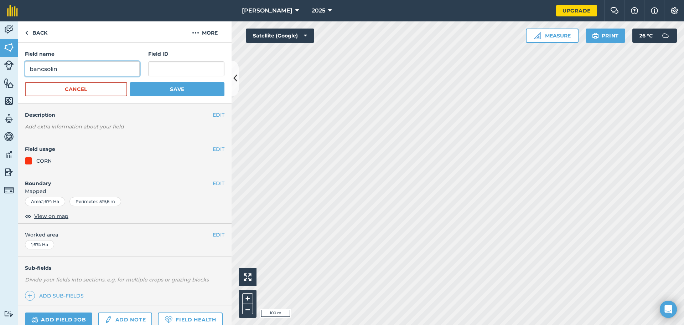
drag, startPoint x: 84, startPoint y: 72, endPoint x: 1, endPoint y: 72, distance: 83.0
click at [0, 73] on div "Activity Fields Livestock Features Maps Team Vehicles Data Reporting Billing Tu…" at bounding box center [342, 172] width 684 height 303
type input "bacskulin"
click at [156, 80] on form "Field name [GEOGRAPHIC_DATA] ID Cancel Save" at bounding box center [125, 73] width 200 height 46
click at [155, 85] on button "Save" at bounding box center [177, 89] width 94 height 14
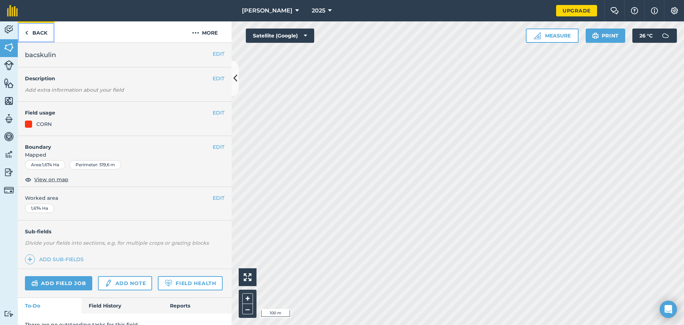
click at [27, 31] on img at bounding box center [26, 33] width 3 height 9
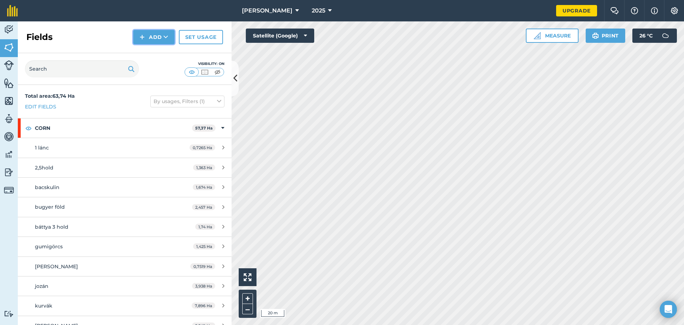
click at [148, 39] on button "Add" at bounding box center [153, 37] width 41 height 14
click at [149, 48] on link "Draw" at bounding box center [153, 53] width 39 height 16
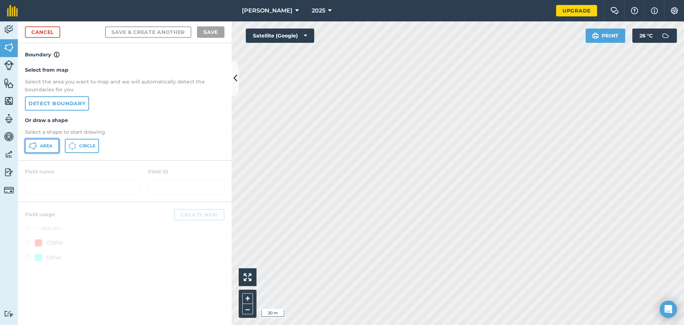
drag, startPoint x: 36, startPoint y: 146, endPoint x: 150, endPoint y: 146, distance: 114.4
click at [36, 146] on icon at bounding box center [36, 146] width 2 height 2
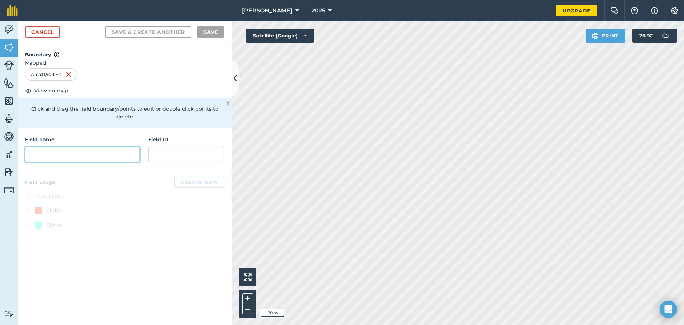
click at [66, 150] on input "text" at bounding box center [82, 154] width 115 height 15
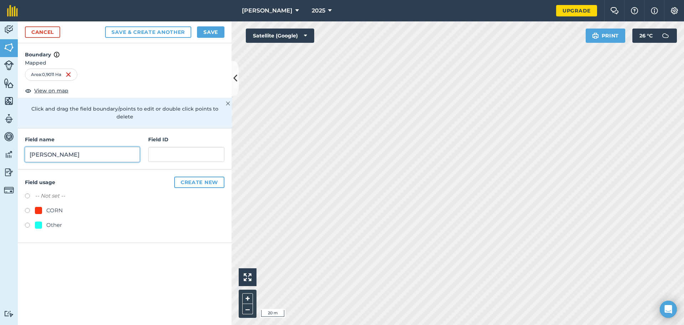
type input "[PERSON_NAME]"
click at [24, 199] on div "Field usage Create new -- Not set -- CORN Other" at bounding box center [125, 205] width 214 height 73
click at [22, 201] on div "Field usage Create new -- Not set -- CORN Other" at bounding box center [125, 205] width 214 height 73
click at [25, 208] on label at bounding box center [30, 211] width 10 height 7
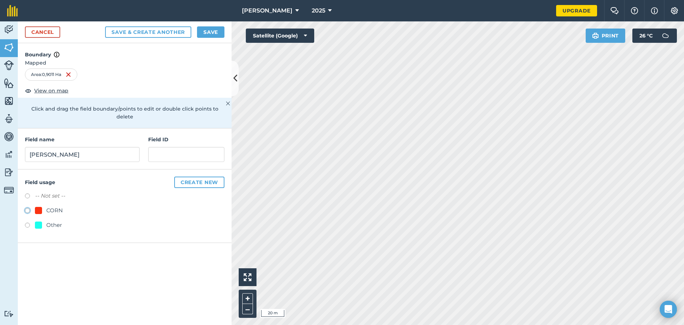
radio input "true"
click at [227, 32] on div "Cancel Save & Create Another Save" at bounding box center [125, 32] width 214 height 22
click at [222, 32] on button "Save" at bounding box center [210, 31] width 27 height 11
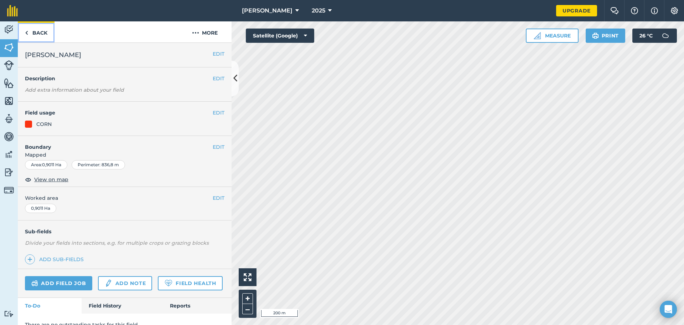
click at [43, 30] on link "Back" at bounding box center [36, 31] width 37 height 21
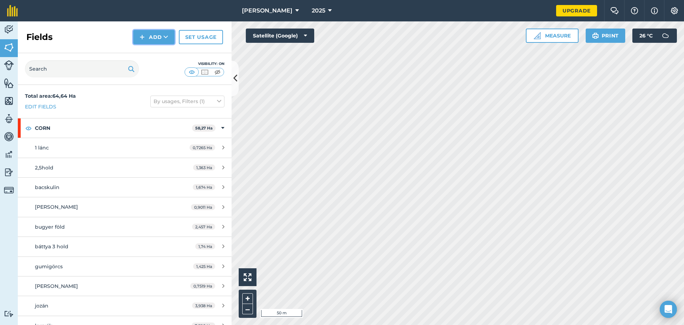
click at [144, 34] on img at bounding box center [142, 37] width 5 height 9
click at [151, 55] on link "Draw" at bounding box center [153, 53] width 39 height 16
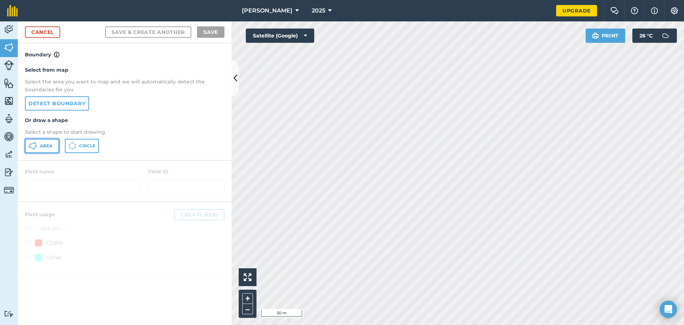
click at [41, 146] on span "Area" at bounding box center [46, 146] width 12 height 6
click at [51, 32] on link "Cancel" at bounding box center [42, 31] width 35 height 11
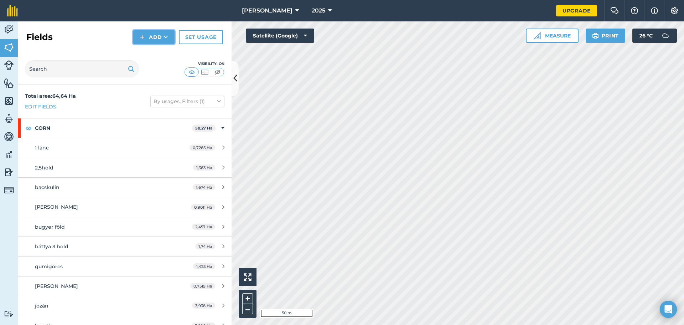
click at [147, 38] on button "Add" at bounding box center [153, 37] width 41 height 14
click at [146, 52] on link "Draw" at bounding box center [153, 53] width 39 height 16
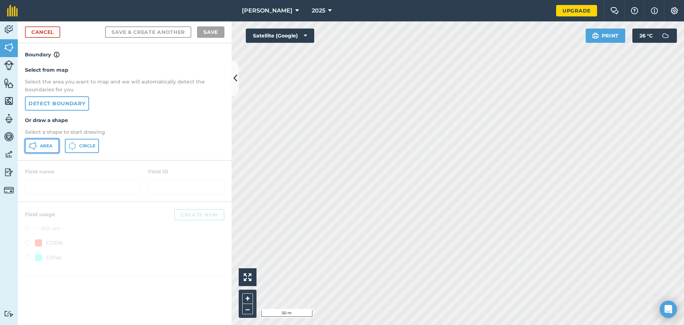
click at [41, 146] on span "Area" at bounding box center [46, 146] width 12 height 6
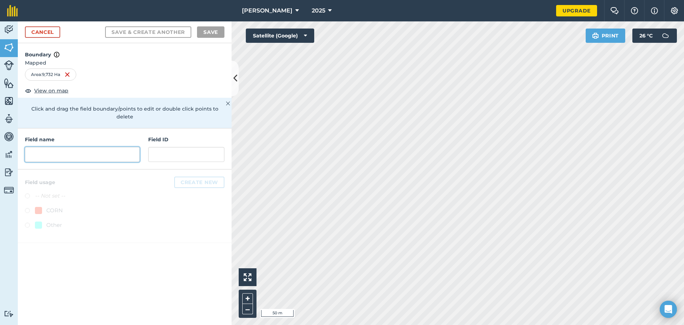
click at [48, 147] on input "text" at bounding box center [82, 154] width 115 height 15
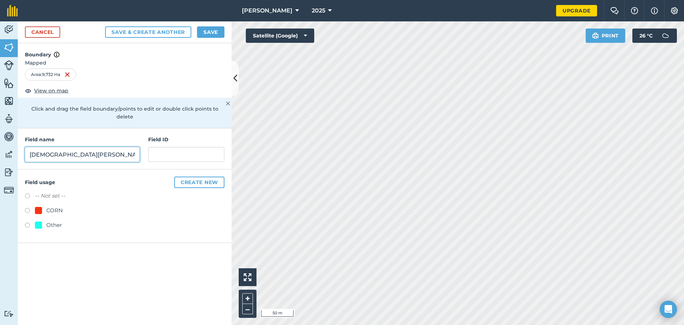
type input "[DEMOGRAPHIC_DATA][PERSON_NAME]"
click at [60, 206] on div "CORN" at bounding box center [54, 210] width 16 height 9
radio input "true"
click at [212, 34] on button "Save" at bounding box center [210, 31] width 27 height 11
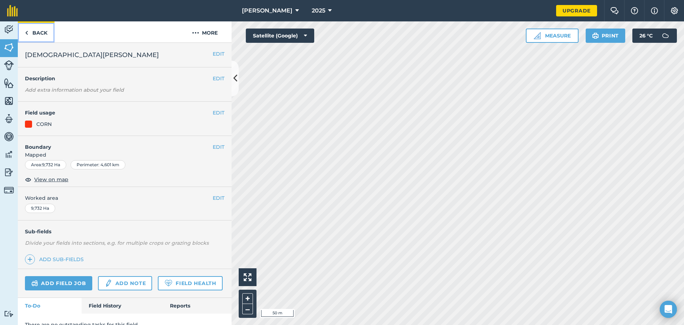
click at [42, 36] on link "Back" at bounding box center [36, 31] width 37 height 21
click at [213, 147] on button "EDIT" at bounding box center [219, 147] width 12 height 8
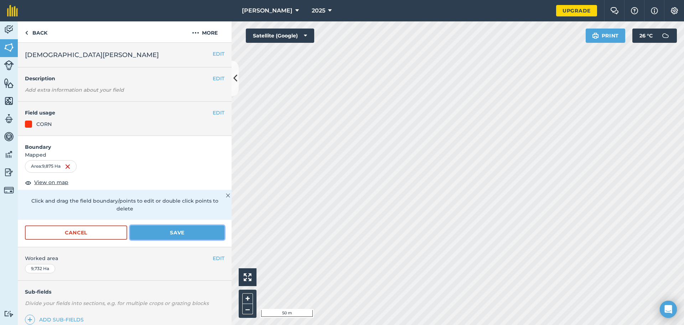
click at [173, 237] on button "Save" at bounding box center [177, 232] width 94 height 14
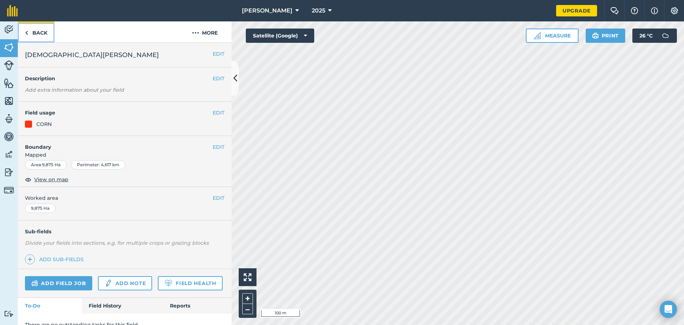
click at [44, 29] on link "Back" at bounding box center [36, 31] width 37 height 21
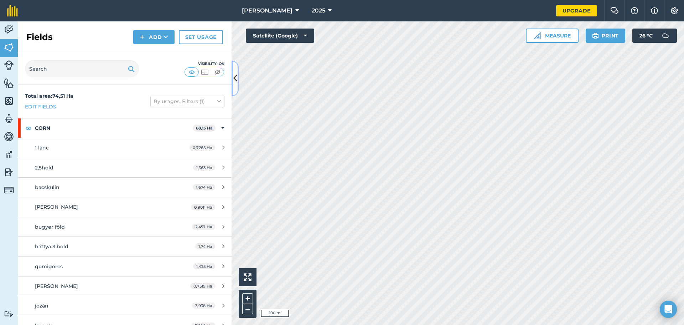
click at [237, 77] on icon at bounding box center [235, 78] width 4 height 12
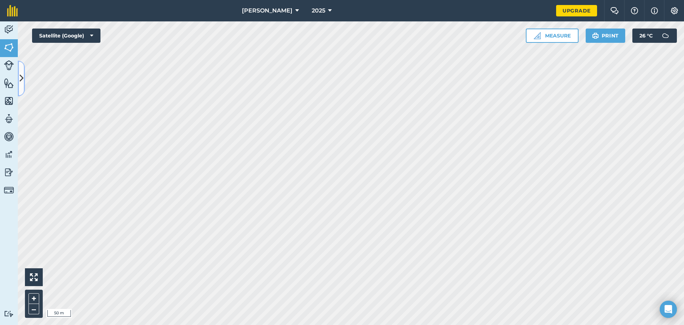
click at [18, 74] on button at bounding box center [21, 79] width 7 height 36
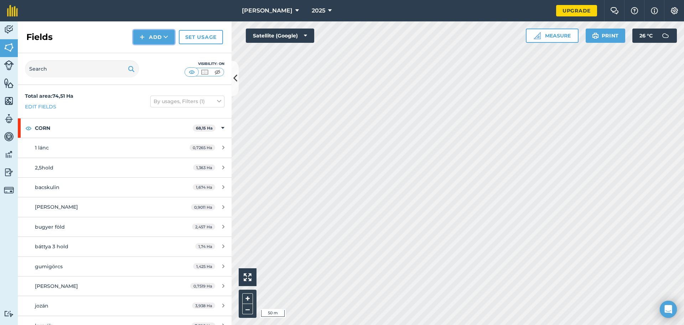
click at [147, 42] on button "Add" at bounding box center [153, 37] width 41 height 14
click at [156, 53] on link "Draw" at bounding box center [153, 53] width 39 height 16
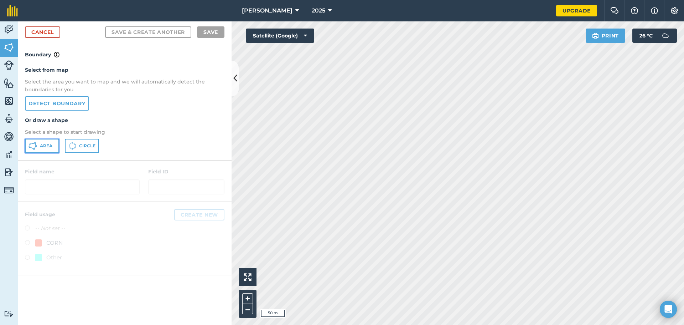
click at [40, 146] on span "Area" at bounding box center [46, 146] width 12 height 6
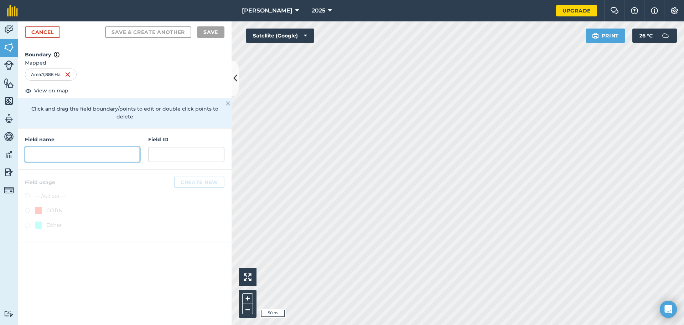
click at [62, 152] on input "text" at bounding box center [82, 154] width 115 height 15
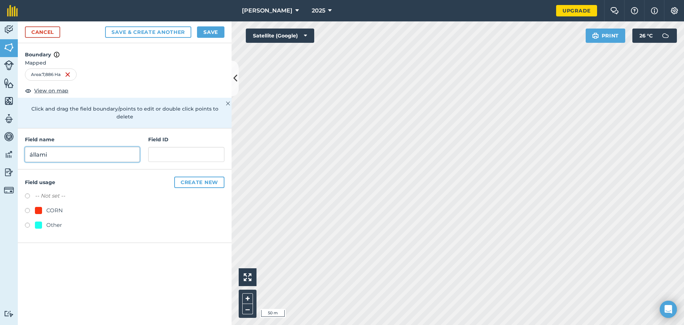
type input "állami"
click at [31, 208] on label at bounding box center [30, 211] width 10 height 7
radio input "true"
click at [203, 27] on button "Save" at bounding box center [210, 31] width 27 height 11
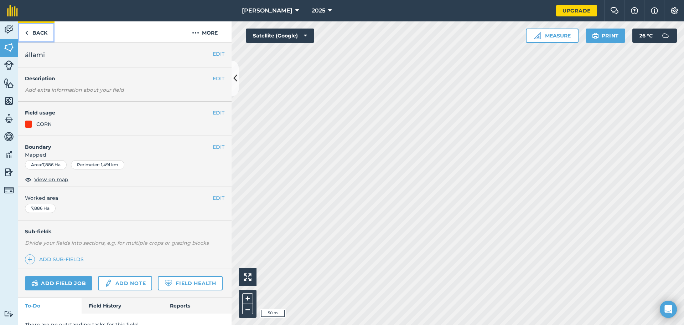
click at [33, 26] on link "Back" at bounding box center [36, 31] width 37 height 21
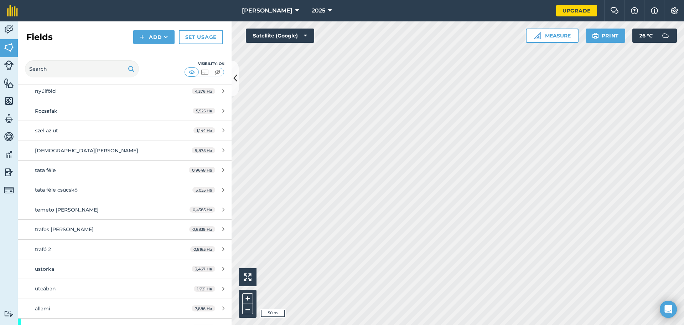
scroll to position [405, 0]
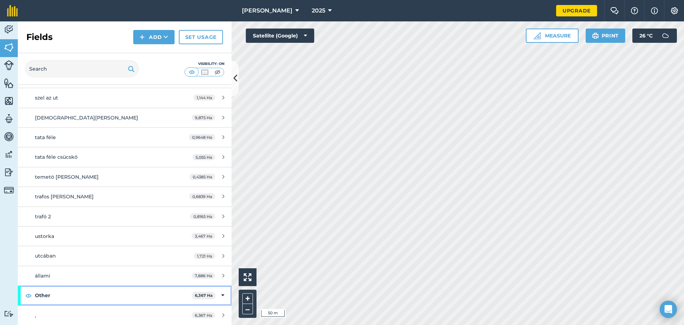
click at [221, 293] on icon at bounding box center [222, 295] width 3 height 8
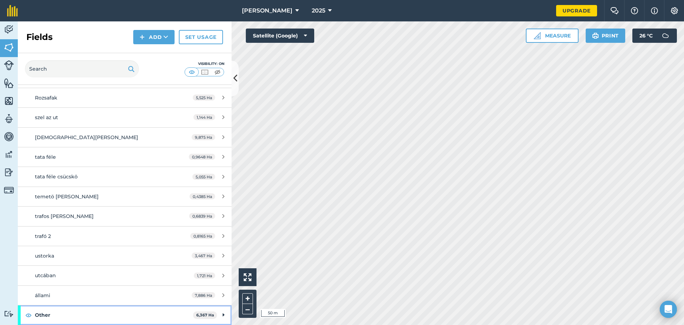
click at [214, 313] on div "Other 6,367 Ha" at bounding box center [125, 314] width 214 height 19
click at [115, 312] on div "," at bounding box center [102, 315] width 134 height 8
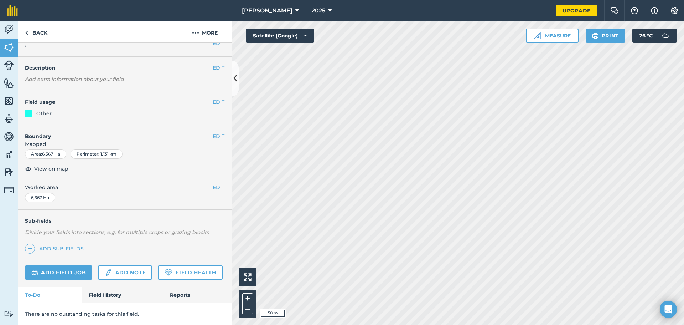
scroll to position [31, 0]
click at [110, 294] on link "Field History" at bounding box center [122, 295] width 81 height 16
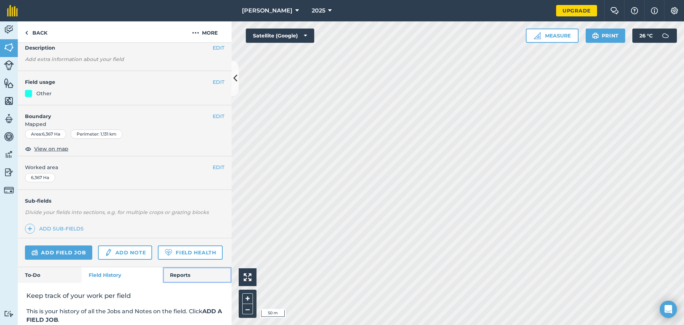
click at [163, 283] on link "Reports" at bounding box center [197, 275] width 69 height 16
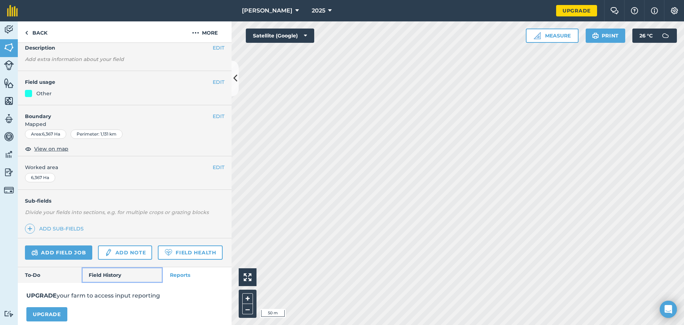
click at [87, 283] on link "Field History" at bounding box center [122, 275] width 81 height 16
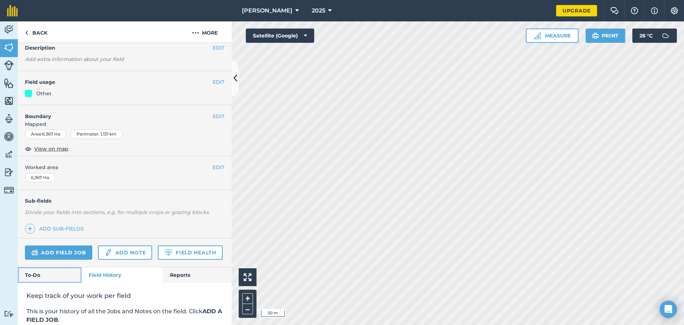
click at [66, 283] on link "To-Do" at bounding box center [50, 275] width 64 height 16
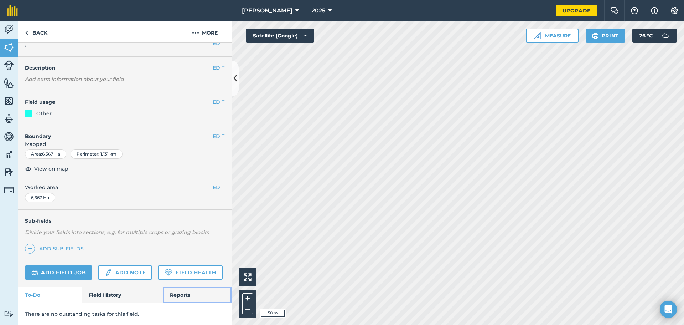
click at [180, 295] on link "Reports" at bounding box center [197, 295] width 69 height 16
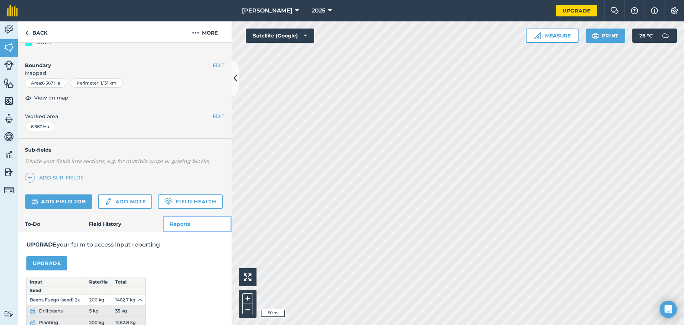
scroll to position [146, 0]
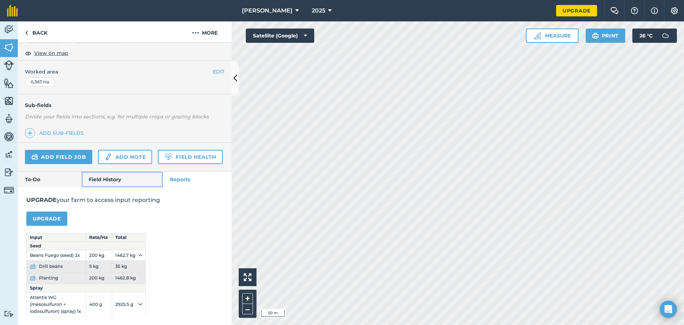
click at [120, 185] on link "Field History" at bounding box center [122, 179] width 81 height 16
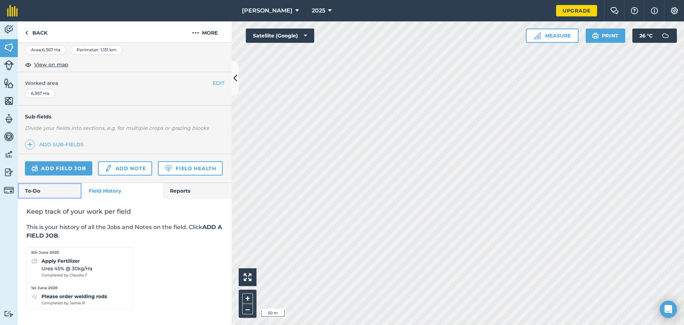
click at [79, 189] on link "To-Do" at bounding box center [50, 191] width 64 height 16
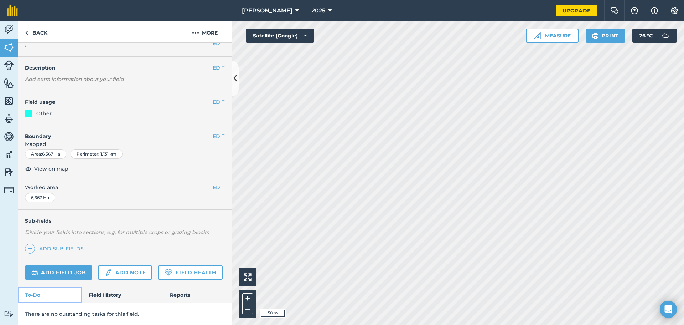
scroll to position [31, 0]
drag, startPoint x: 22, startPoint y: 189, endPoint x: 5, endPoint y: 192, distance: 17.3
click at [20, 210] on div "Sub-fields Divide your fields into sections, e.g. for multiple crops or grazing…" at bounding box center [125, 234] width 214 height 48
click at [5, 192] on img at bounding box center [9, 190] width 10 height 10
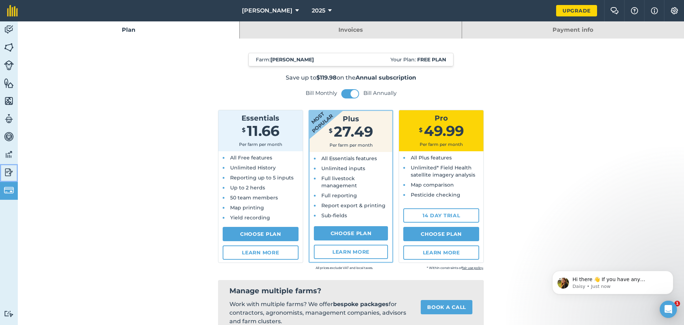
click at [6, 170] on img at bounding box center [9, 172] width 10 height 11
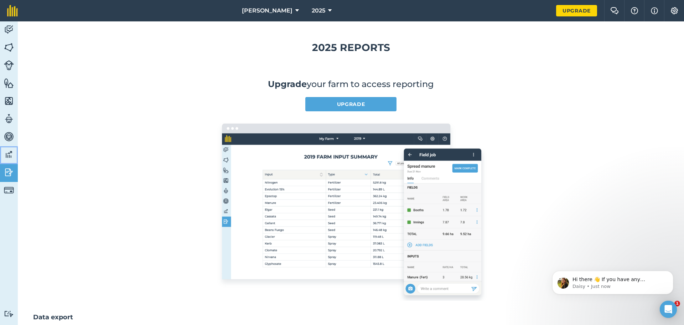
click at [6, 157] on img at bounding box center [9, 154] width 10 height 11
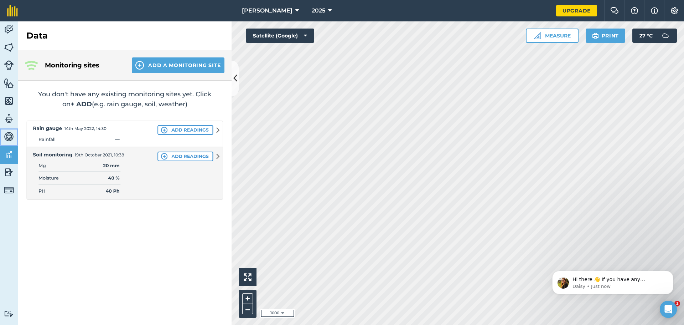
click at [6, 137] on img at bounding box center [9, 136] width 10 height 11
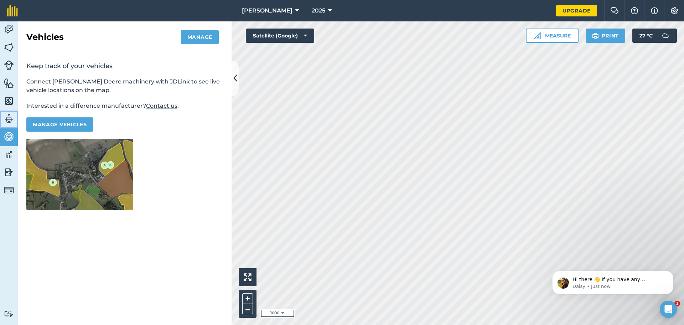
click at [9, 119] on img at bounding box center [9, 118] width 10 height 11
select select "MEMBER"
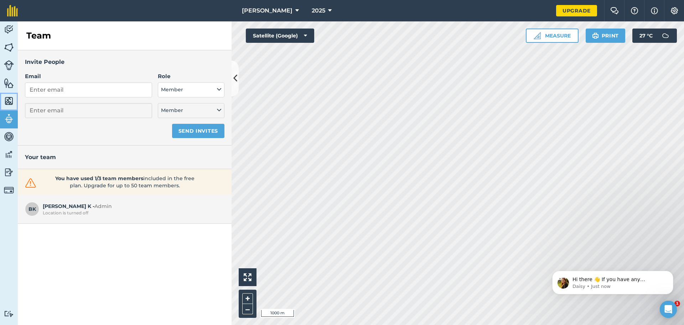
click at [6, 97] on img at bounding box center [9, 100] width 10 height 11
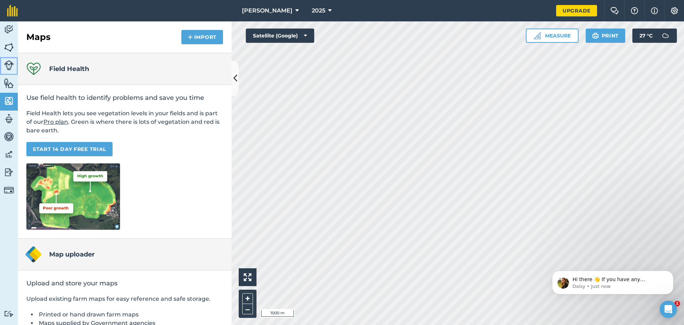
click at [6, 72] on link "Livestock" at bounding box center [9, 66] width 18 height 18
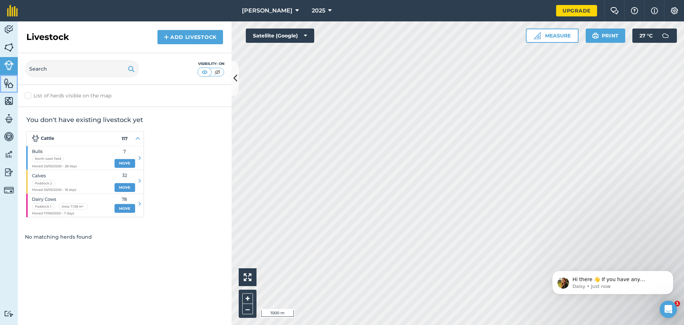
click at [3, 87] on link "Features" at bounding box center [9, 84] width 18 height 18
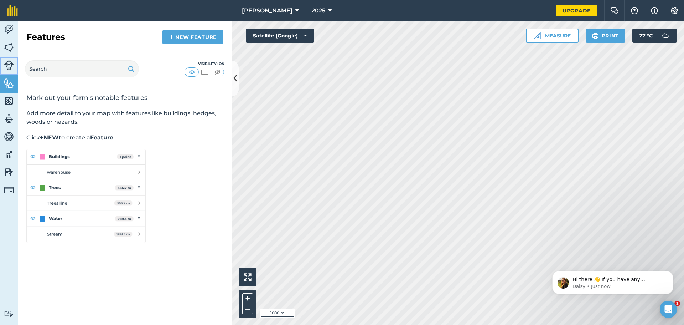
click at [2, 68] on link "Livestock" at bounding box center [9, 66] width 18 height 18
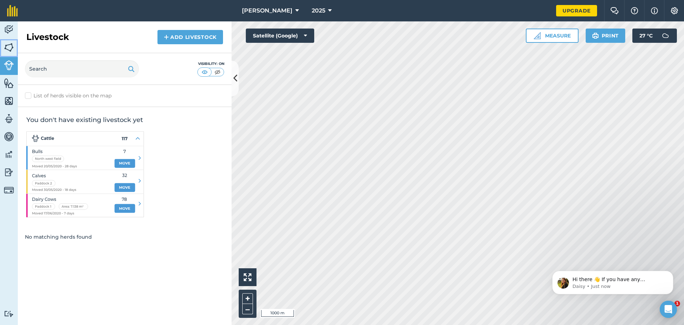
click at [7, 42] on img at bounding box center [9, 47] width 10 height 11
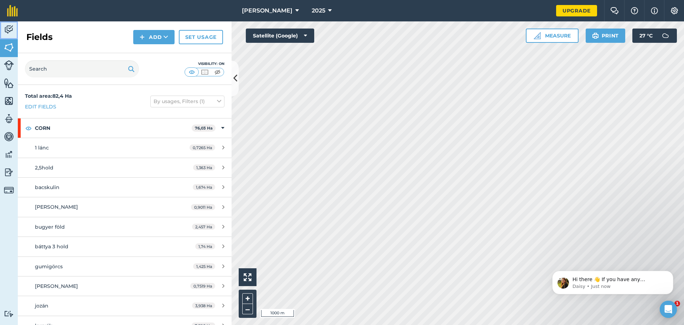
click at [7, 31] on img at bounding box center [9, 29] width 10 height 11
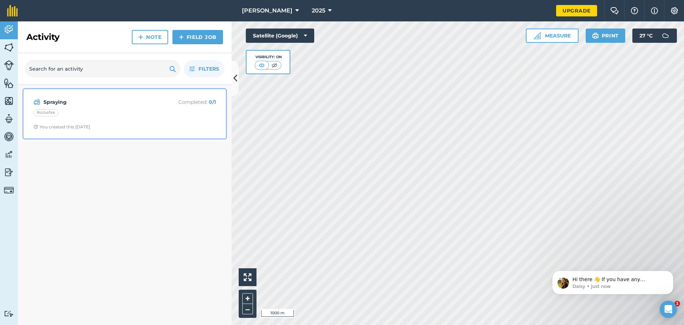
click at [176, 103] on p "Completed : 0 / 1" at bounding box center [187, 102] width 57 height 8
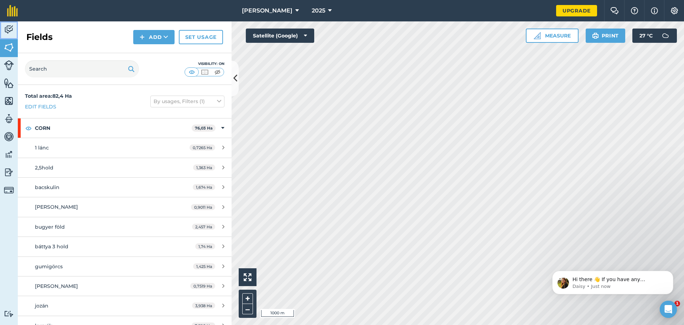
click at [7, 32] on img at bounding box center [9, 29] width 10 height 11
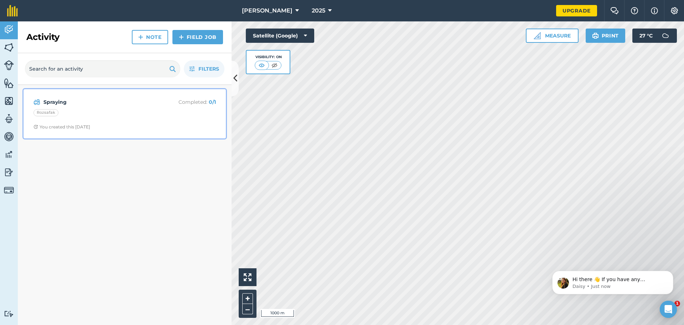
drag, startPoint x: 199, startPoint y: 100, endPoint x: 50, endPoint y: 114, distance: 149.6
click at [50, 114] on div "Rozsafak" at bounding box center [45, 112] width 25 height 7
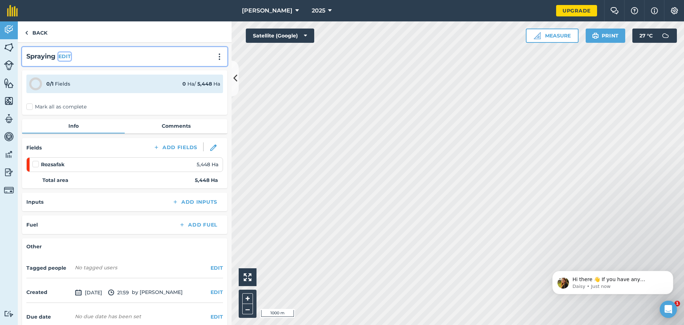
click at [63, 56] on button "EDIT" at bounding box center [64, 56] width 12 height 8
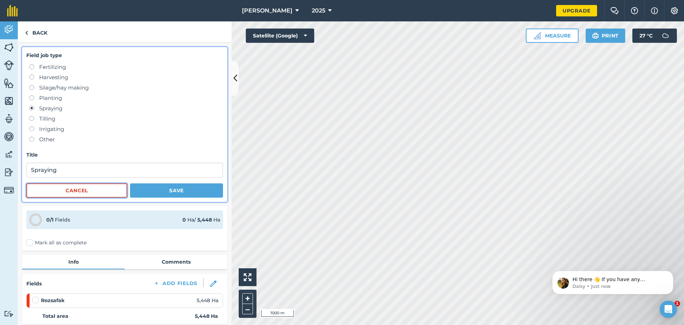
click at [78, 191] on button "Cancel" at bounding box center [76, 190] width 101 height 14
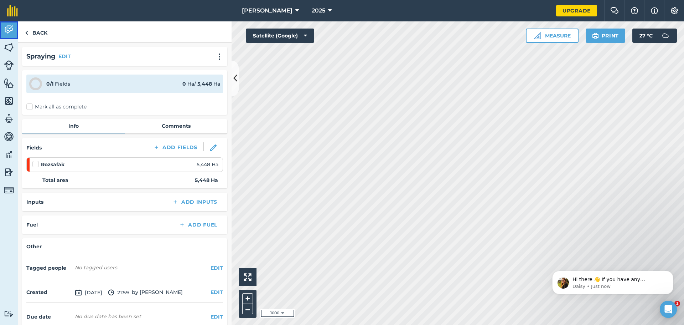
click at [9, 28] on img at bounding box center [9, 29] width 10 height 11
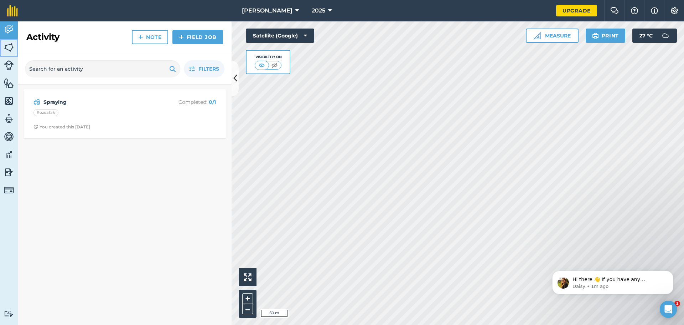
click at [0, 50] on link "Fields" at bounding box center [9, 48] width 18 height 18
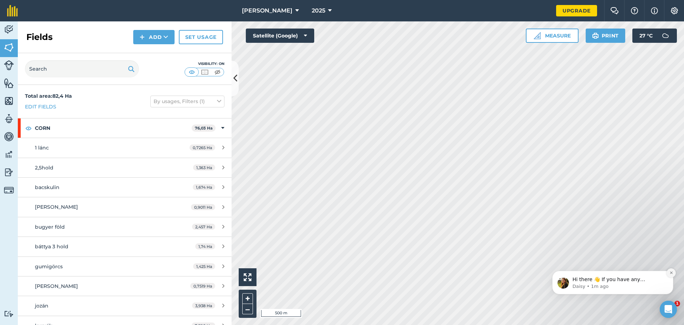
click at [671, 270] on icon "Dismiss notification" at bounding box center [671, 272] width 4 height 4
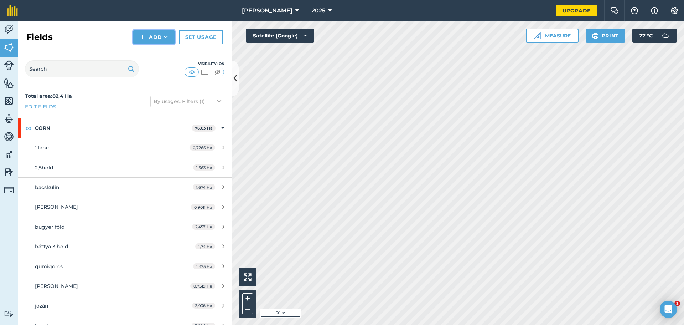
click at [160, 33] on button "Add" at bounding box center [153, 37] width 41 height 14
click at [145, 53] on link "Draw" at bounding box center [153, 53] width 39 height 16
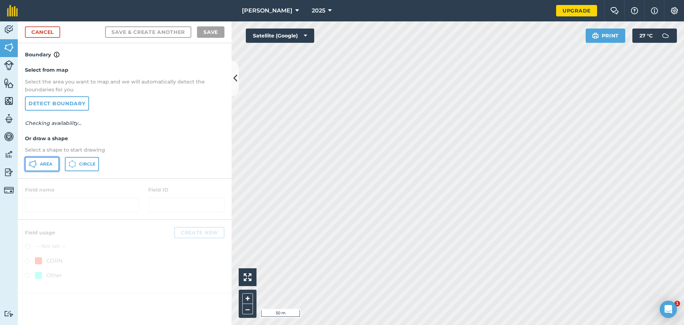
click at [42, 163] on span "Area" at bounding box center [46, 164] width 12 height 6
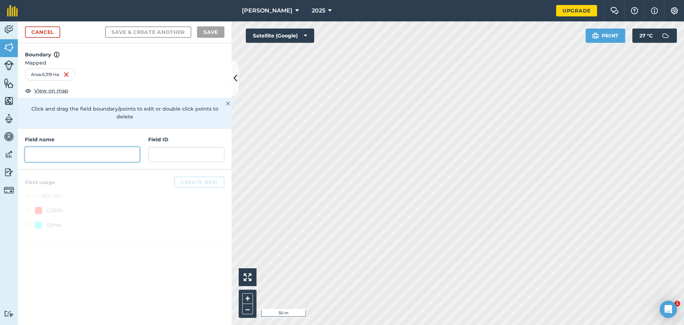
click at [75, 147] on input "text" at bounding box center [82, 154] width 115 height 15
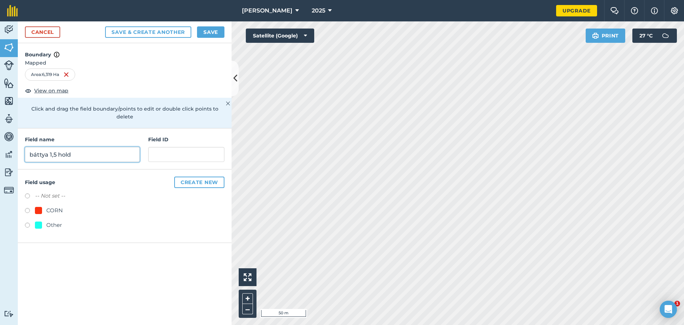
drag, startPoint x: 47, startPoint y: 148, endPoint x: 50, endPoint y: 147, distance: 3.6
click at [47, 148] on input "báttya 1,5 hold" at bounding box center [82, 154] width 115 height 15
click at [50, 147] on input "báttya 1,5 hold" at bounding box center [82, 154] width 115 height 15
type input "báttya 11,5 hold"
click at [25, 208] on label at bounding box center [30, 211] width 10 height 7
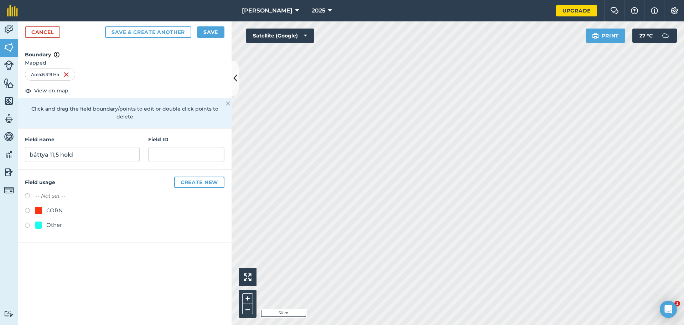
radio input "true"
click at [203, 30] on button "Save" at bounding box center [210, 31] width 27 height 11
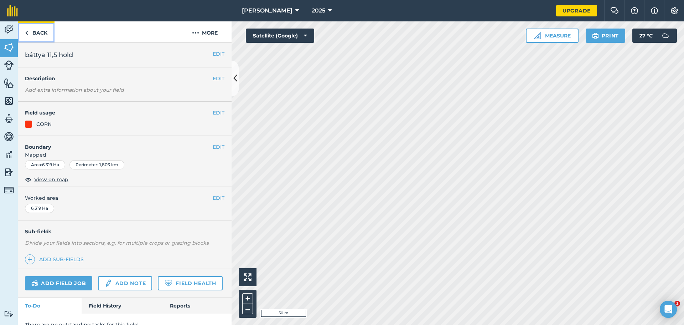
click at [24, 31] on link "Back" at bounding box center [36, 31] width 37 height 21
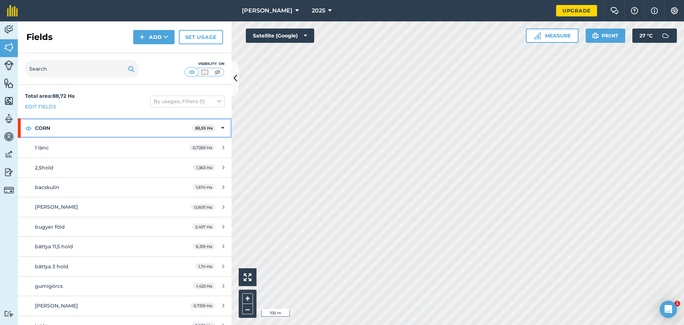
click at [222, 127] on div "CORN 82,35 Ha" at bounding box center [125, 127] width 214 height 19
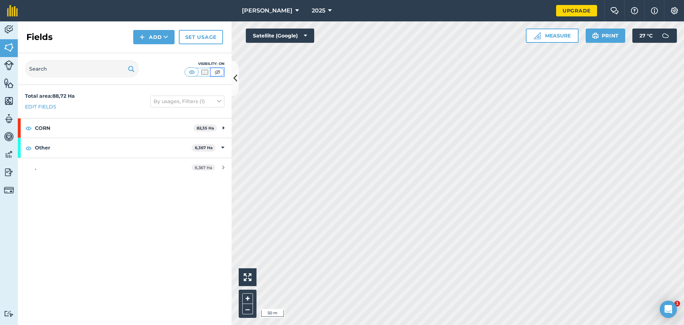
click at [212, 71] on button at bounding box center [217, 72] width 13 height 8
click at [203, 71] on img at bounding box center [204, 71] width 9 height 7
click at [190, 71] on img at bounding box center [191, 71] width 9 height 7
click at [204, 69] on img at bounding box center [204, 71] width 9 height 7
click at [194, 71] on img at bounding box center [191, 71] width 9 height 7
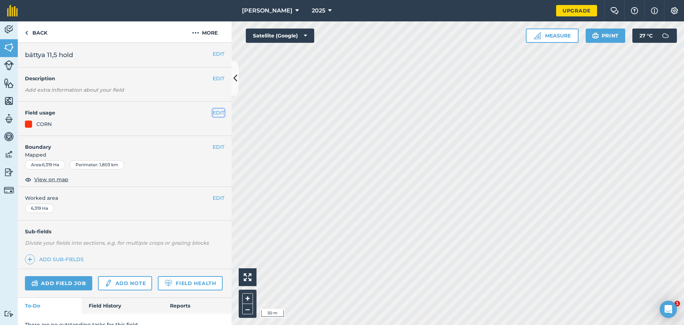
click at [213, 114] on button "EDIT" at bounding box center [219, 113] width 12 height 8
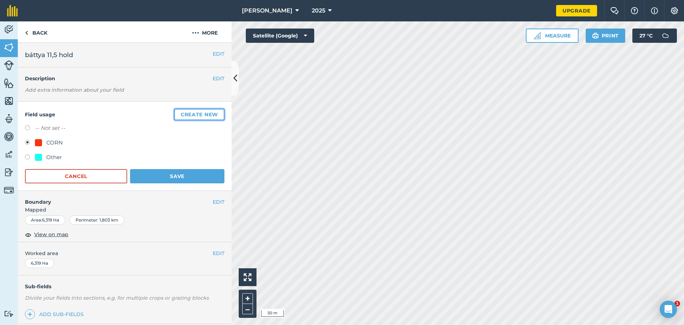
click at [198, 118] on button "Create new" at bounding box center [199, 114] width 50 height 11
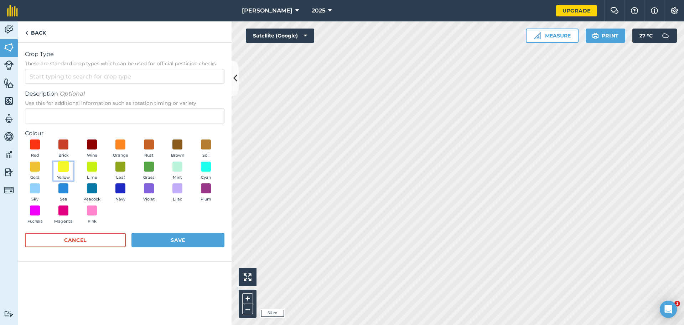
click at [63, 169] on span at bounding box center [63, 166] width 11 height 11
click at [80, 73] on input "Crop Type These are standard crop types which can be used for official pesticid…" at bounding box center [125, 76] width 200 height 15
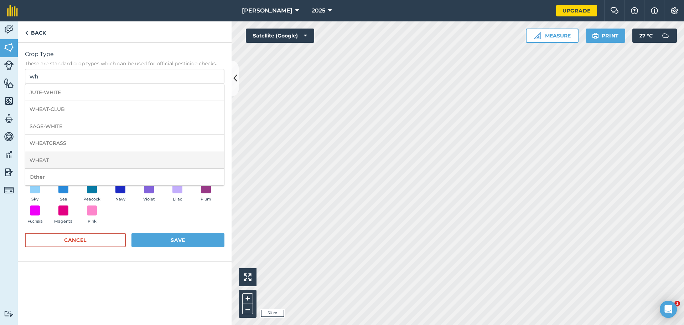
click at [61, 156] on li "WHEAT" at bounding box center [124, 160] width 199 height 17
type input "WHEAT"
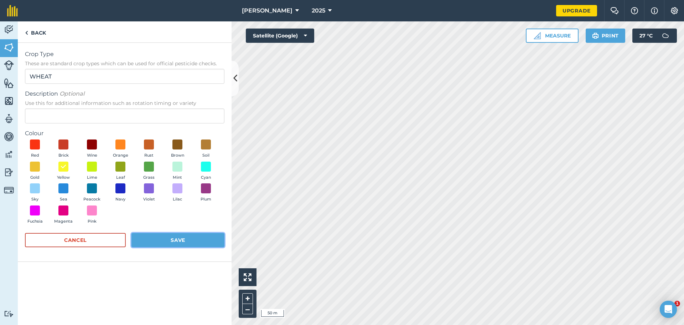
click at [157, 238] on button "Save" at bounding box center [177, 240] width 93 height 14
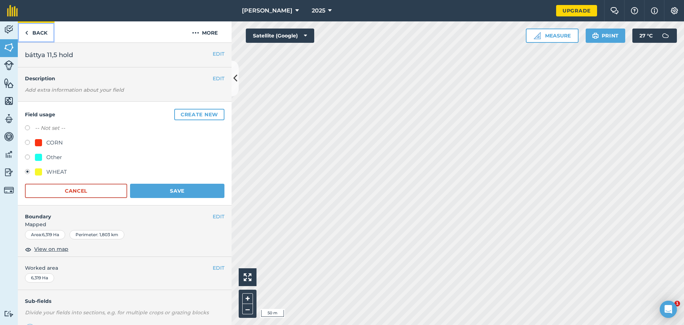
click at [31, 33] on link "Back" at bounding box center [36, 31] width 37 height 21
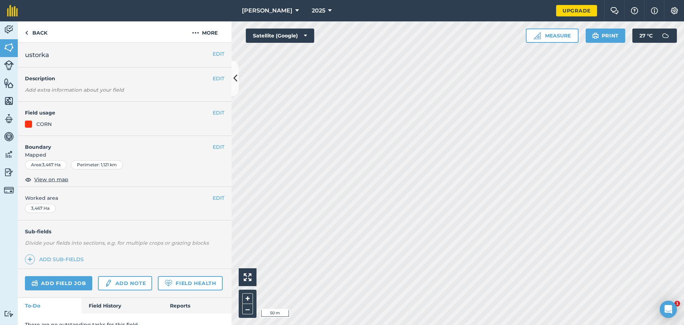
click at [206, 109] on h4 "Field usage" at bounding box center [119, 113] width 188 height 8
click at [213, 110] on button "EDIT" at bounding box center [219, 113] width 12 height 8
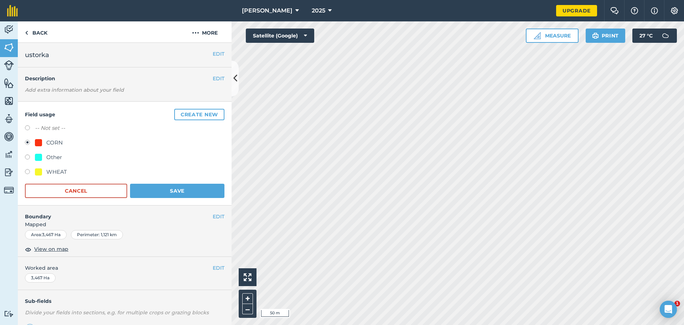
click at [56, 171] on div "WHEAT" at bounding box center [56, 171] width 21 height 9
radio input "true"
radio input "false"
click at [172, 195] on button "Save" at bounding box center [177, 190] width 94 height 14
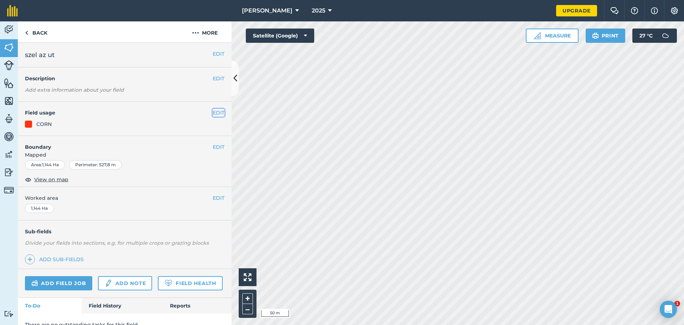
click at [213, 109] on button "EDIT" at bounding box center [219, 113] width 12 height 8
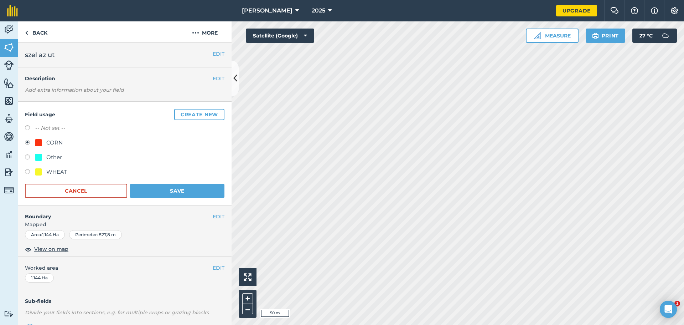
click at [66, 172] on div "WHEAT" at bounding box center [56, 171] width 21 height 9
radio input "true"
radio input "false"
click at [154, 185] on button "Save" at bounding box center [177, 190] width 94 height 14
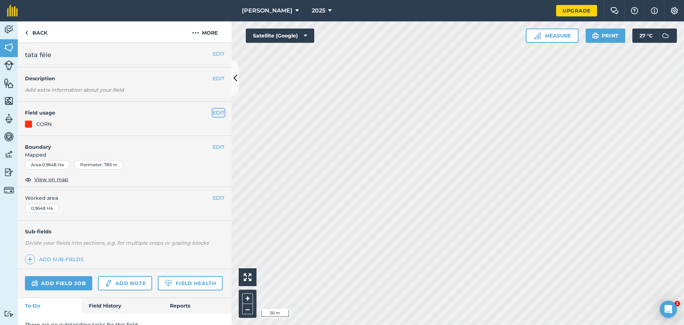
click at [213, 111] on button "EDIT" at bounding box center [219, 113] width 12 height 8
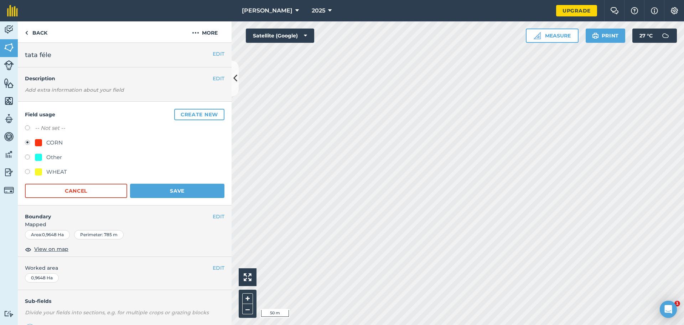
click at [67, 172] on div "WHEAT" at bounding box center [125, 172] width 200 height 10
click at [56, 169] on div "WHEAT" at bounding box center [56, 171] width 21 height 9
radio input "true"
radio input "false"
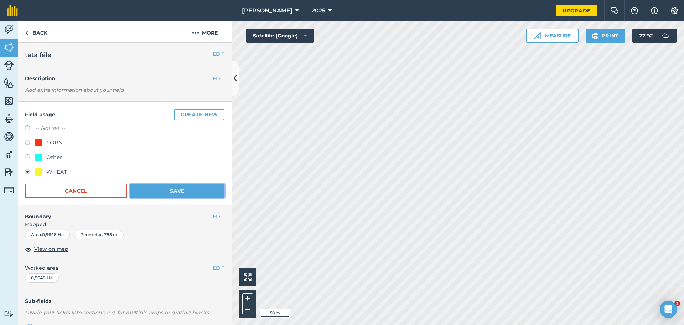
click at [174, 187] on button "Save" at bounding box center [177, 190] width 94 height 14
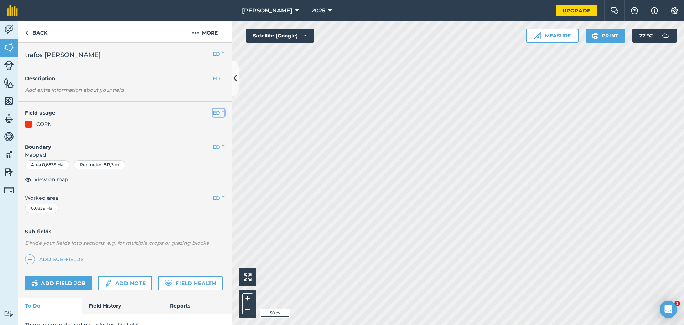
click at [213, 110] on button "EDIT" at bounding box center [219, 113] width 12 height 8
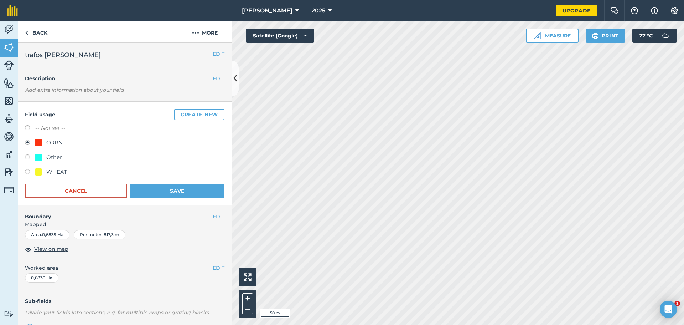
click at [48, 177] on div "WHEAT" at bounding box center [125, 172] width 200 height 10
click at [71, 171] on div "WHEAT" at bounding box center [125, 172] width 200 height 10
click at [59, 171] on div "WHEAT" at bounding box center [56, 171] width 21 height 9
radio input "true"
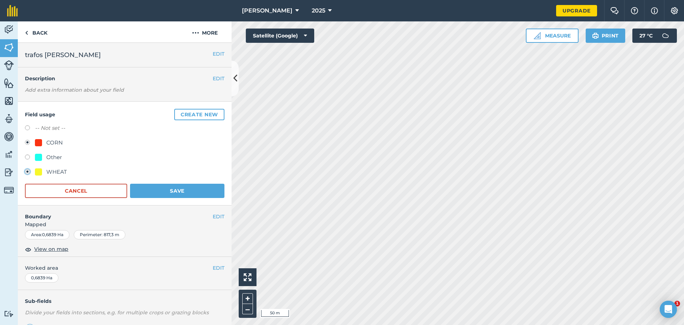
radio input "false"
click at [156, 185] on button "Save" at bounding box center [177, 190] width 94 height 14
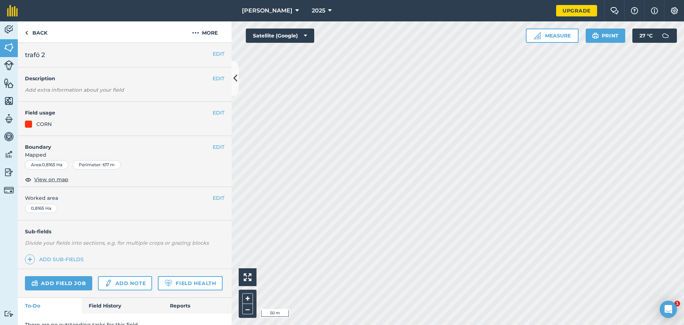
click at [223, 114] on div "EDIT Field usage CORN" at bounding box center [125, 119] width 214 height 34
click at [215, 113] on button "EDIT" at bounding box center [219, 113] width 12 height 8
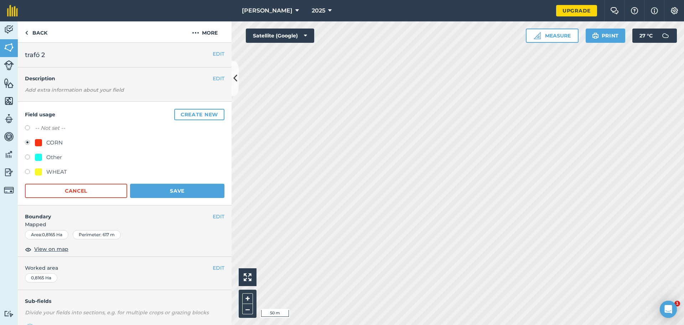
click at [70, 169] on div "WHEAT" at bounding box center [125, 172] width 200 height 10
click at [66, 170] on div "WHEAT" at bounding box center [56, 171] width 21 height 9
radio input "true"
radio input "false"
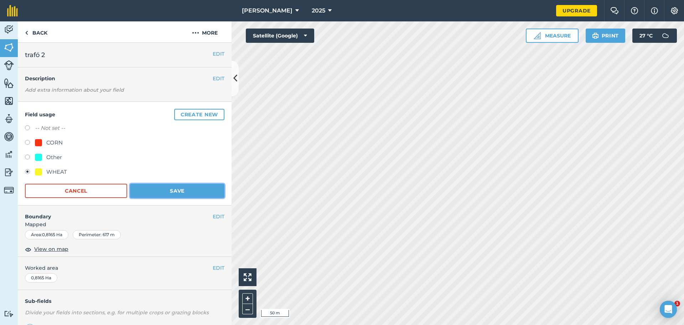
click at [148, 183] on button "Save" at bounding box center [177, 190] width 94 height 14
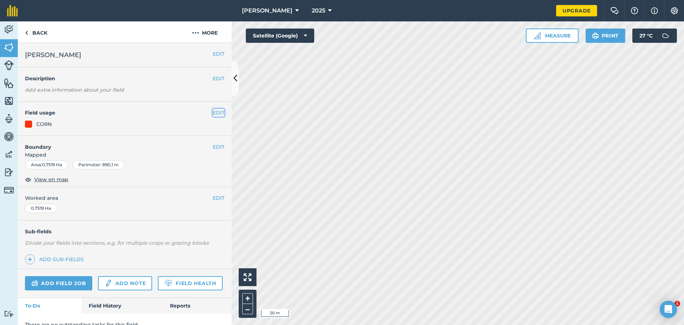
click at [214, 114] on button "EDIT" at bounding box center [219, 113] width 12 height 8
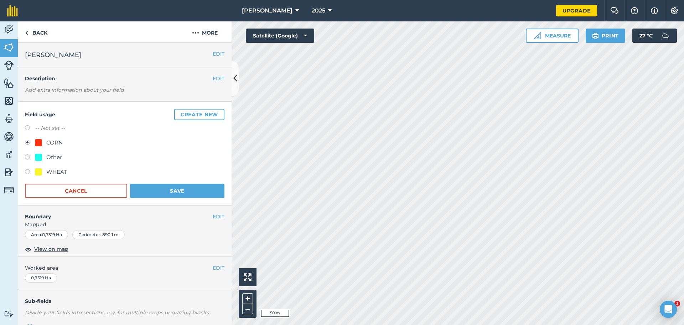
click at [46, 171] on div "WHEAT" at bounding box center [51, 171] width 32 height 9
radio input "true"
radio input "false"
click at [172, 184] on button "Save" at bounding box center [177, 190] width 94 height 14
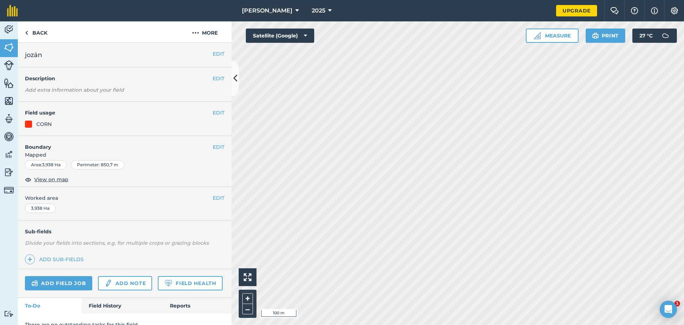
click at [212, 125] on div "CORN" at bounding box center [125, 124] width 200 height 8
click at [214, 114] on button "EDIT" at bounding box center [219, 113] width 12 height 8
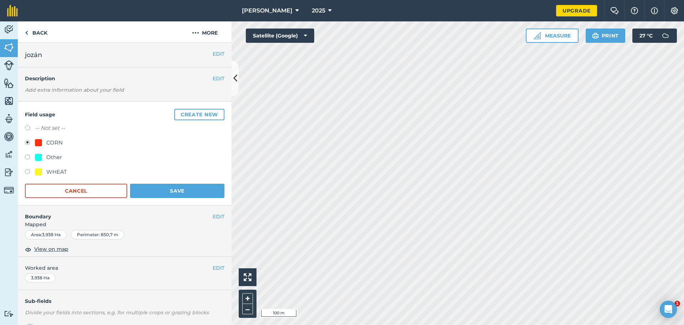
click at [50, 172] on div "WHEAT" at bounding box center [56, 171] width 21 height 9
radio input "true"
radio input "false"
click at [160, 187] on button "Save" at bounding box center [177, 190] width 94 height 14
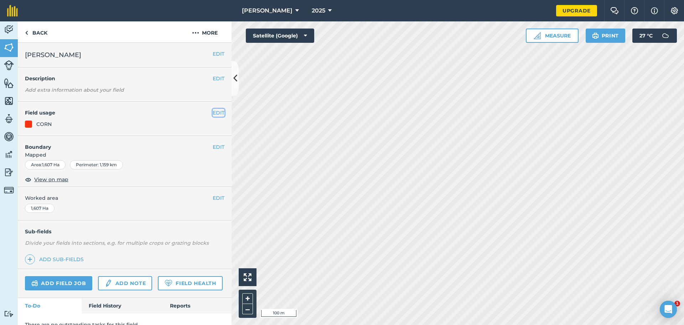
click at [214, 113] on button "EDIT" at bounding box center [219, 113] width 12 height 8
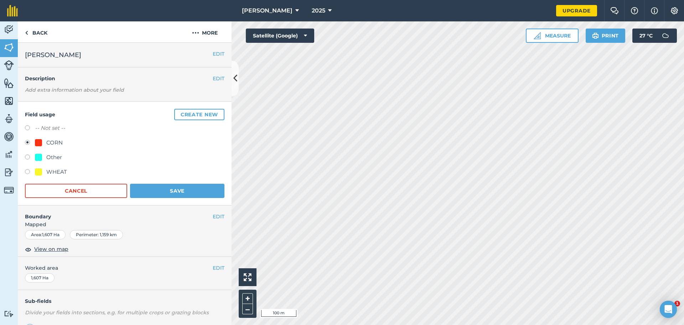
click at [71, 171] on div "WHEAT" at bounding box center [125, 172] width 200 height 10
click at [60, 172] on div "WHEAT" at bounding box center [56, 171] width 21 height 9
radio input "true"
radio input "false"
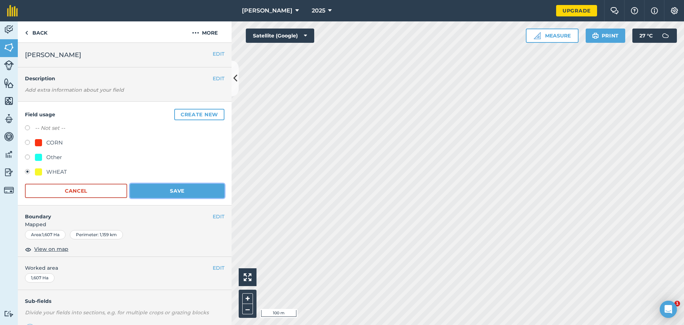
click at [184, 195] on button "Save" at bounding box center [177, 190] width 94 height 14
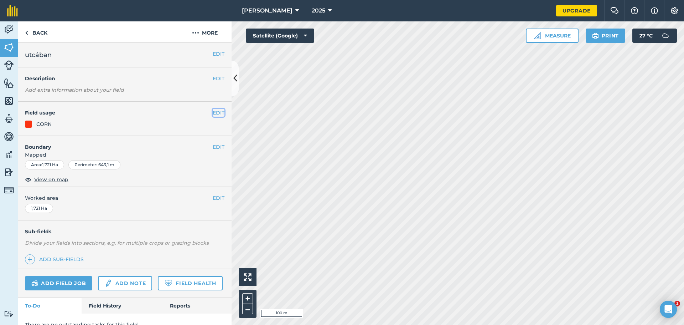
click at [213, 114] on button "EDIT" at bounding box center [219, 113] width 12 height 8
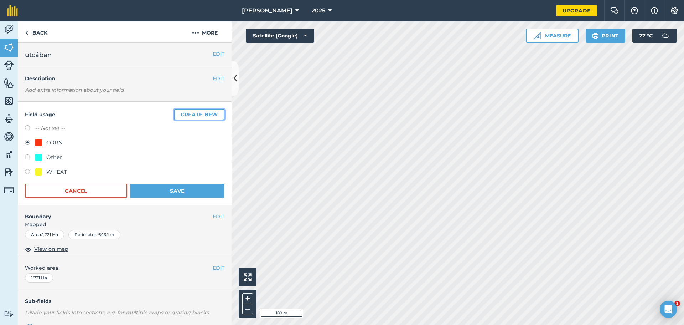
click at [195, 115] on button "Create new" at bounding box center [199, 114] width 50 height 11
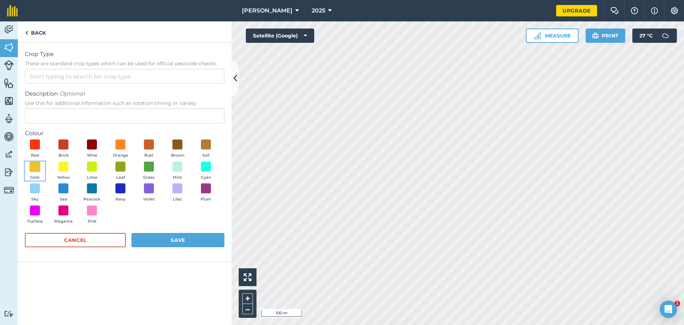
click at [35, 168] on span at bounding box center [35, 166] width 11 height 11
click at [61, 73] on input "Crop Type These are standard crop types which can be used for official pesticid…" at bounding box center [125, 76] width 200 height 15
click at [97, 104] on li "BARLEY" at bounding box center [124, 109] width 199 height 17
type input "BARLEY"
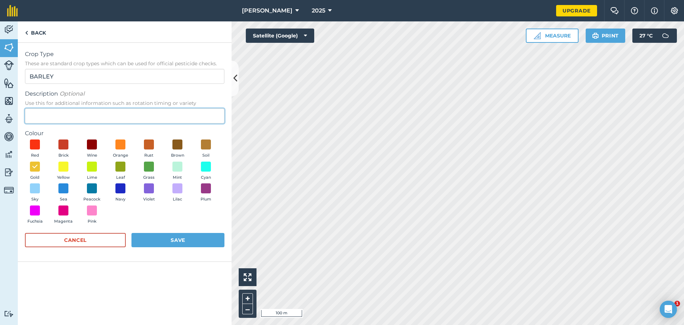
click at [84, 117] on input "Description Optional Use this for additional information such as rotation timin…" at bounding box center [125, 115] width 200 height 15
type input "Árpa"
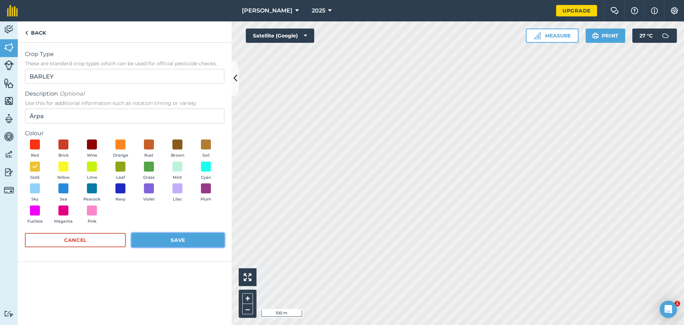
click at [163, 239] on button "Save" at bounding box center [177, 240] width 93 height 14
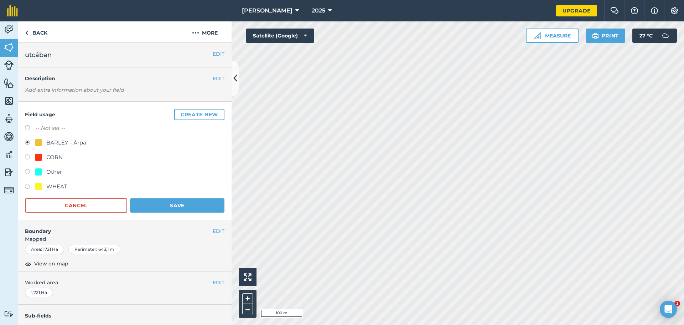
click at [189, 197] on form "-- Not set -- BARLEY - Árpa CORN Other WHEAT Cancel Save" at bounding box center [125, 168] width 200 height 89
click at [186, 199] on button "Save" at bounding box center [177, 205] width 94 height 14
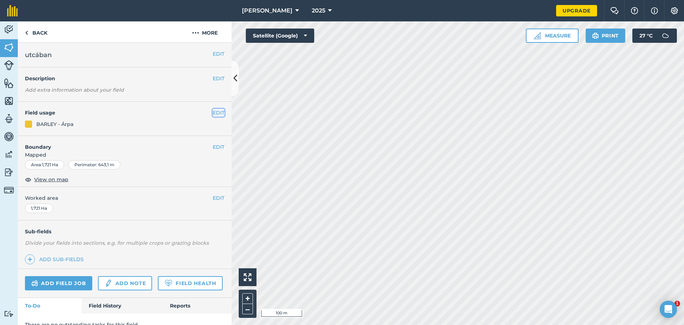
click at [213, 109] on button "EDIT" at bounding box center [219, 113] width 12 height 8
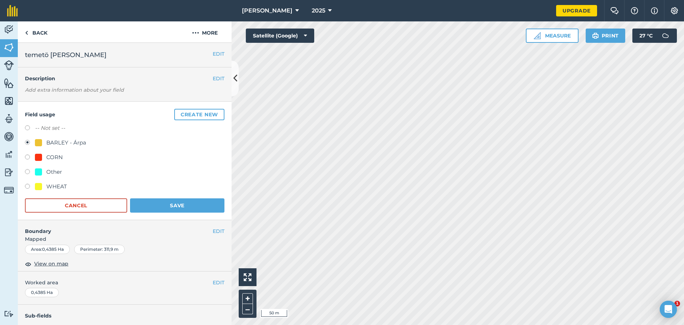
drag, startPoint x: 55, startPoint y: 137, endPoint x: 52, endPoint y: 142, distance: 5.7
click at [54, 138] on div "-- Not set -- BARLEY - Árpa CORN Other WHEAT" at bounding box center [125, 158] width 200 height 69
click at [52, 142] on div "BARLEY - Árpa" at bounding box center [66, 142] width 40 height 9
click at [61, 183] on div "WHEAT" at bounding box center [56, 186] width 21 height 9
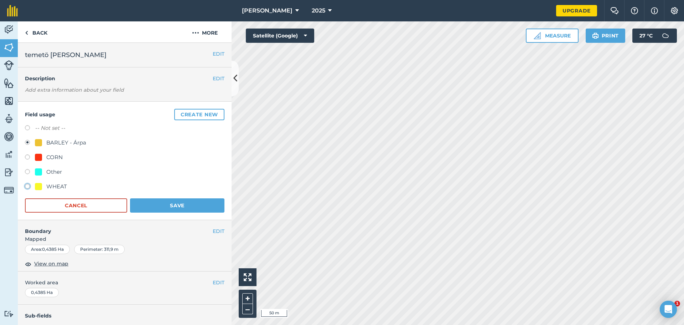
radio input "true"
radio input "false"
click at [203, 207] on button "Save" at bounding box center [177, 205] width 94 height 14
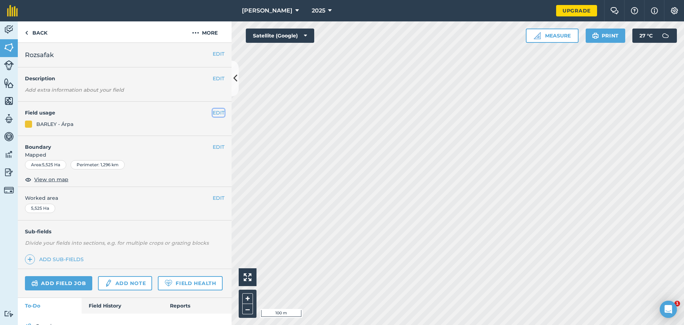
click at [213, 112] on button "EDIT" at bounding box center [219, 113] width 12 height 8
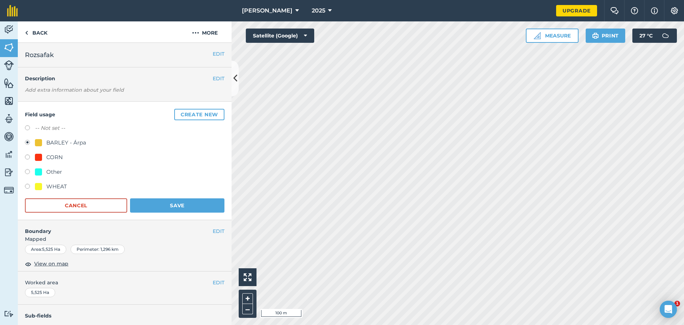
click at [45, 186] on div "WHEAT" at bounding box center [51, 186] width 32 height 9
radio input "true"
radio input "false"
click at [150, 202] on button "Save" at bounding box center [177, 205] width 94 height 14
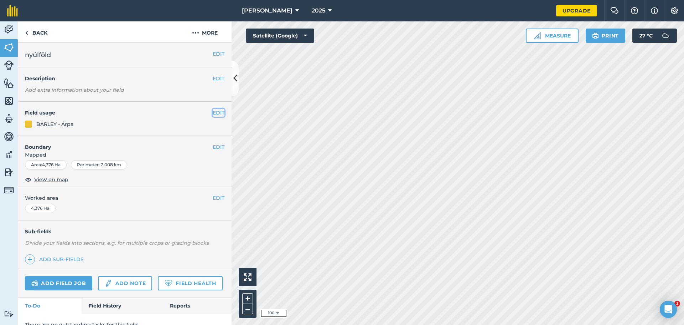
click at [213, 116] on button "EDIT" at bounding box center [219, 113] width 12 height 8
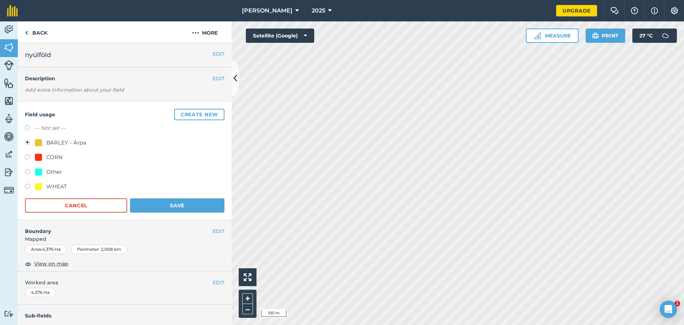
click at [56, 183] on div "WHEAT" at bounding box center [56, 186] width 21 height 9
radio input "true"
radio input "false"
click at [145, 202] on button "Save" at bounding box center [177, 205] width 94 height 14
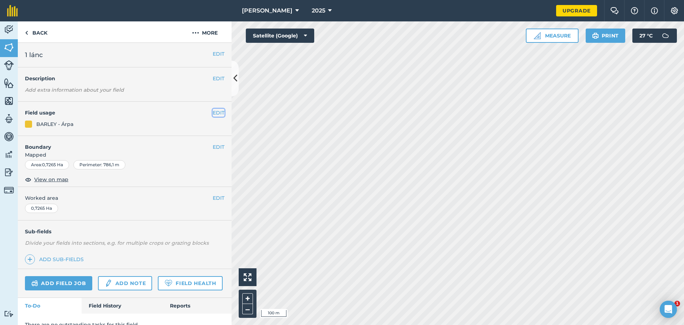
click at [217, 113] on button "EDIT" at bounding box center [219, 113] width 12 height 8
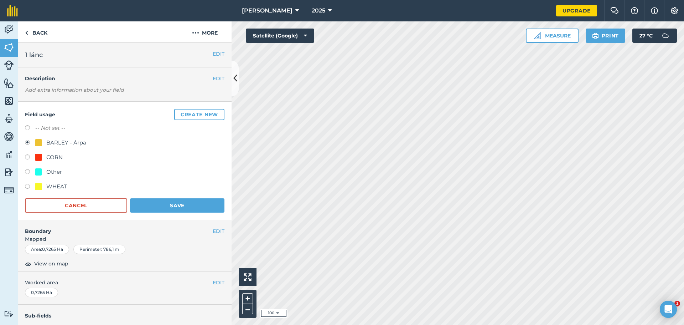
click at [48, 184] on div "WHEAT" at bounding box center [56, 186] width 21 height 9
radio input "true"
radio input "false"
click at [185, 203] on button "Save" at bounding box center [177, 205] width 94 height 14
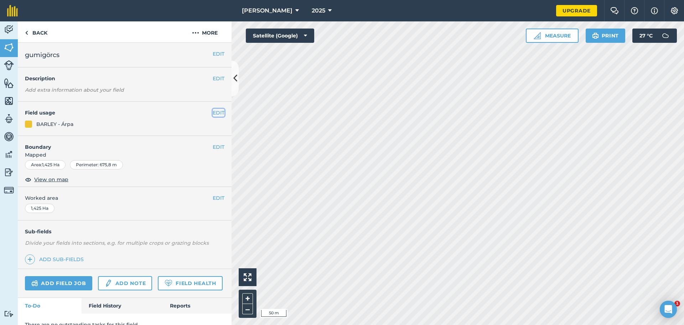
click at [217, 110] on button "EDIT" at bounding box center [219, 113] width 12 height 8
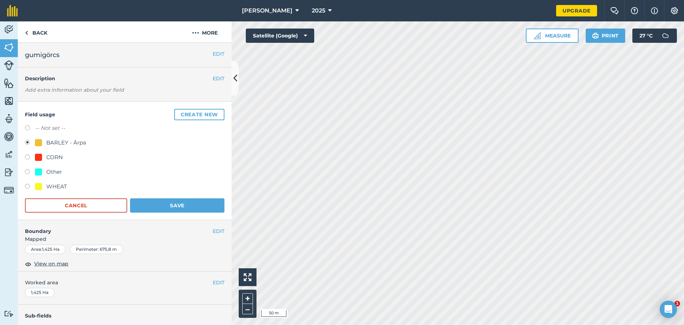
drag, startPoint x: 47, startPoint y: 179, endPoint x: 47, endPoint y: 183, distance: 5.0
click at [47, 179] on div "-- Not set -- BARLEY - Árpa CORN Other WHEAT" at bounding box center [125, 158] width 200 height 69
click at [47, 183] on div "WHEAT" at bounding box center [56, 186] width 21 height 9
radio input "true"
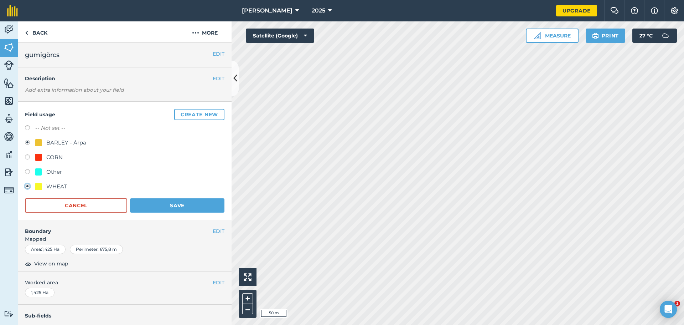
radio input "false"
click at [150, 199] on button "Save" at bounding box center [177, 205] width 94 height 14
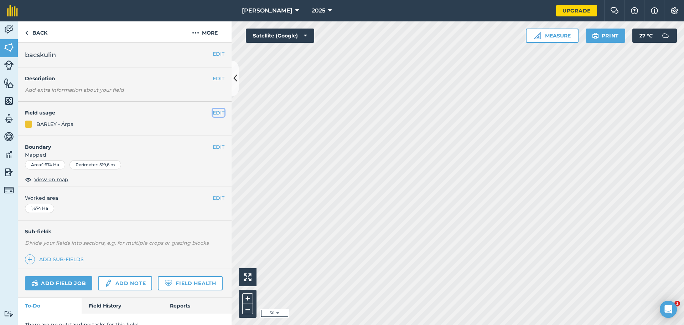
click at [215, 112] on button "EDIT" at bounding box center [219, 113] width 12 height 8
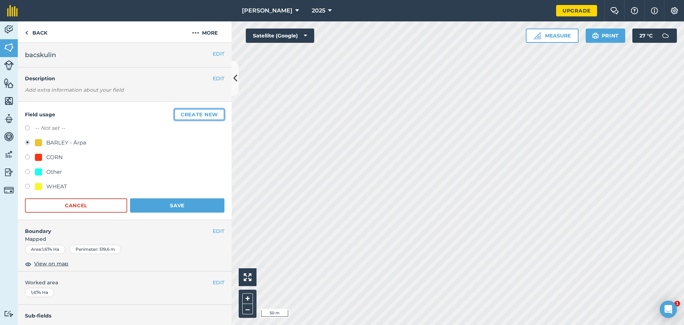
click at [182, 112] on button "Create new" at bounding box center [199, 114] width 50 height 11
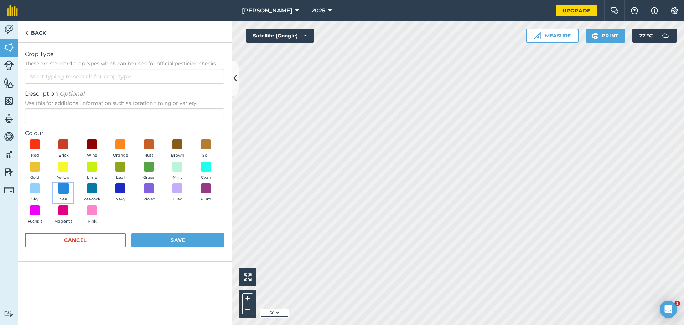
click at [66, 185] on span at bounding box center [63, 188] width 11 height 11
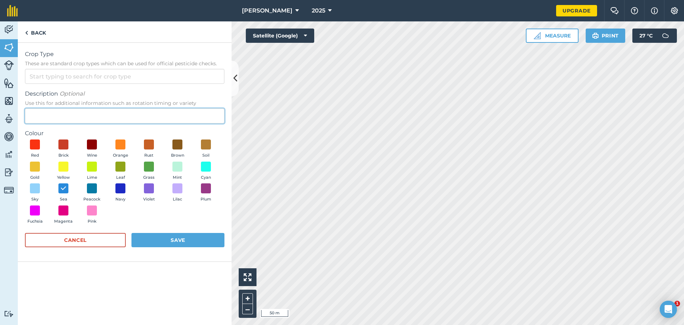
click at [56, 117] on input "Description Optional Use this for additional information such as rotation timin…" at bounding box center [125, 115] width 200 height 15
type input "napraforgo"
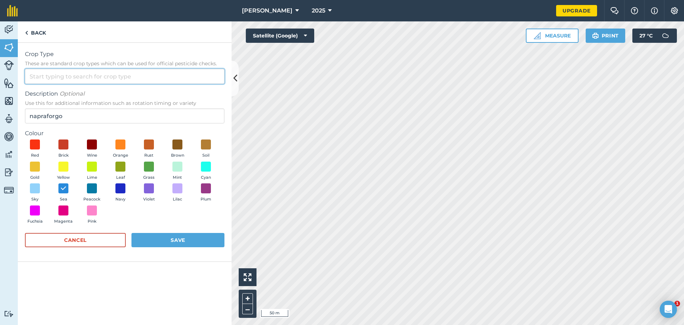
click at [88, 79] on input "Crop Type These are standard crop types which can be used for official pesticid…" at bounding box center [125, 76] width 200 height 15
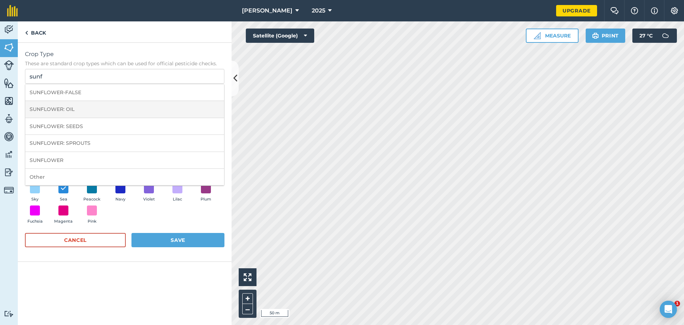
click at [103, 113] on li "SUNFLOWER: OIL" at bounding box center [124, 109] width 199 height 17
type input "SUNFLOWER: OIL"
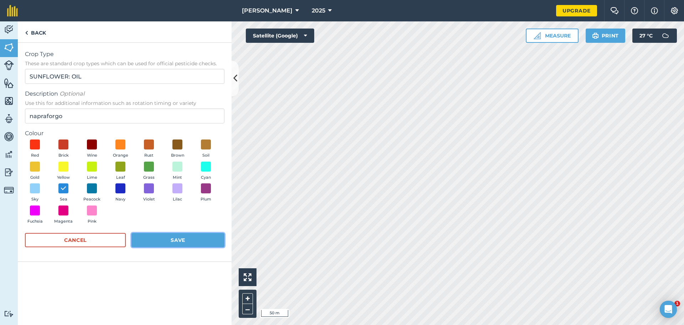
click at [194, 243] on button "Save" at bounding box center [177, 240] width 93 height 14
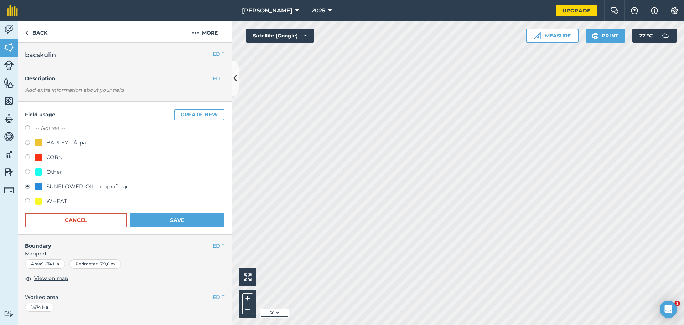
click at [74, 186] on div "SUNFLOWER: OIL - napraforgo" at bounding box center [87, 186] width 83 height 9
click at [149, 224] on button "Save" at bounding box center [177, 220] width 94 height 14
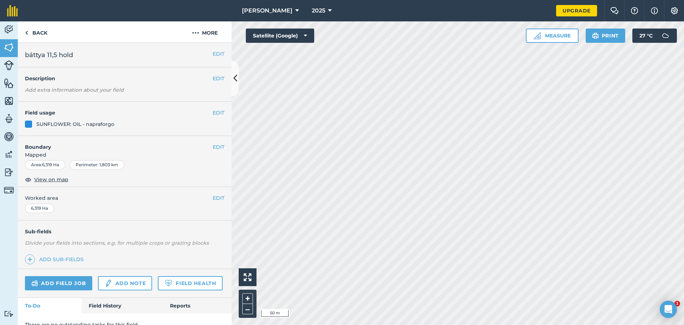
click at [219, 115] on div "EDIT Field usage SUNFLOWER: OIL - napraforgo" at bounding box center [125, 119] width 214 height 34
click at [216, 114] on button "EDIT" at bounding box center [219, 113] width 12 height 8
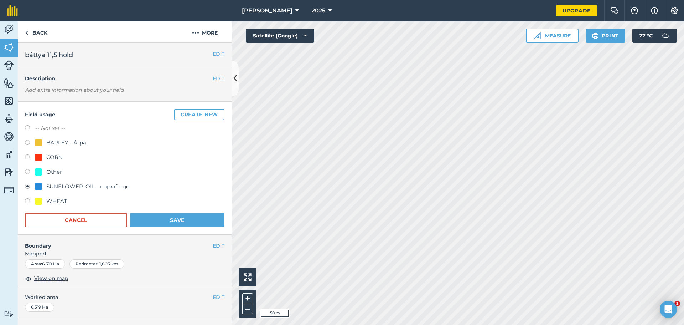
click at [148, 212] on form "-- Not set -- BARLEY - Árpa CORN Other SUNFLOWER: OIL - napraforgo WHEAT Cancel…" at bounding box center [125, 175] width 200 height 103
click at [149, 215] on button "Save" at bounding box center [177, 220] width 94 height 14
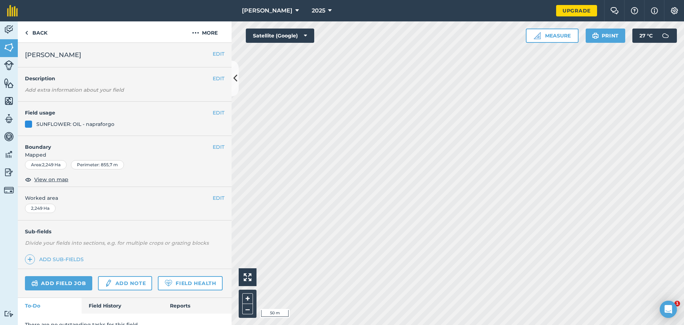
click at [220, 113] on div "EDIT Field usage SUNFLOWER: OIL - napraforgo" at bounding box center [125, 119] width 214 height 34
click at [217, 112] on button "EDIT" at bounding box center [219, 113] width 12 height 8
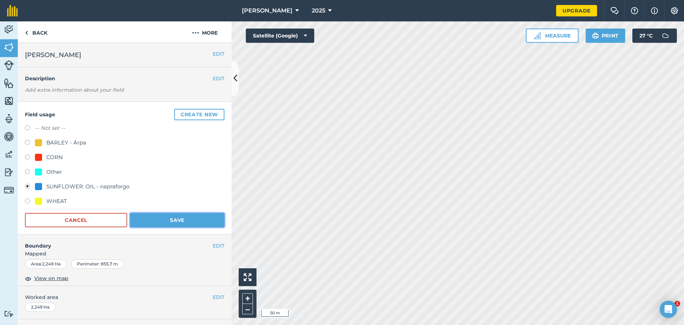
click at [182, 214] on button "Save" at bounding box center [177, 220] width 94 height 14
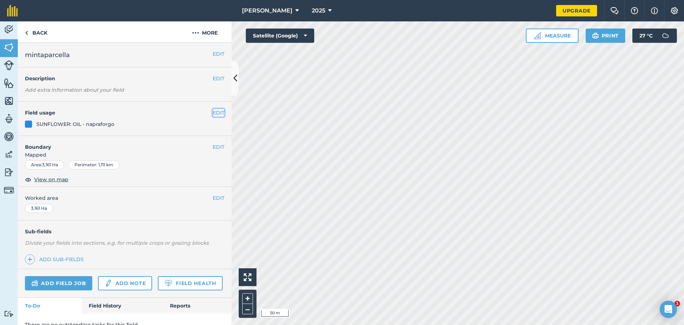
click at [217, 113] on button "EDIT" at bounding box center [219, 113] width 12 height 8
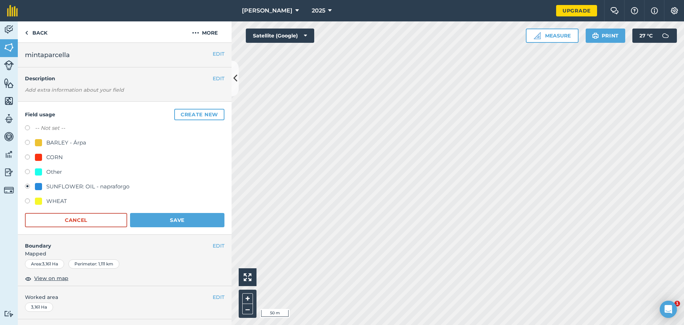
click at [181, 210] on form "-- Not set -- BARLEY - Árpa CORN Other SUNFLOWER: OIL - napraforgo WHEAT Cancel…" at bounding box center [125, 175] width 200 height 103
click at [180, 215] on button "Save" at bounding box center [177, 220] width 94 height 14
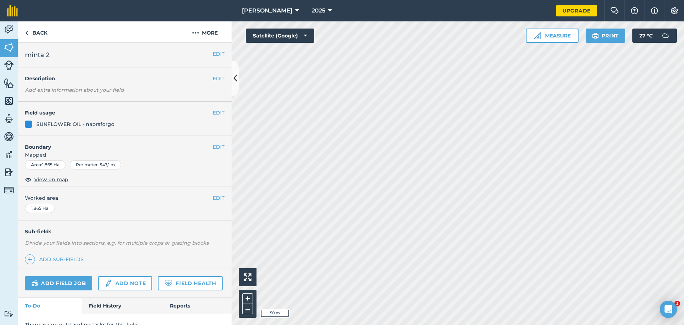
click at [206, 113] on h4 "Field usage" at bounding box center [119, 113] width 188 height 8
click at [215, 112] on button "EDIT" at bounding box center [219, 113] width 12 height 8
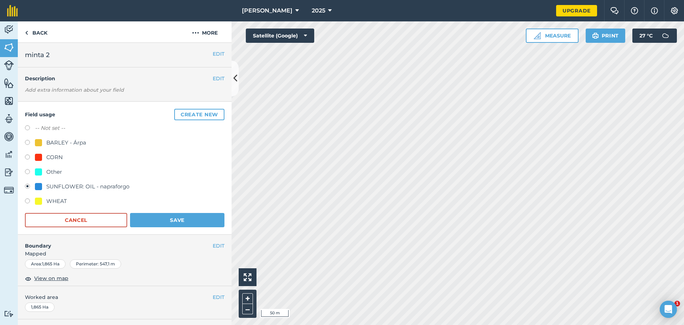
click at [155, 212] on form "-- Not set -- BARLEY - Árpa CORN Other SUNFLOWER: OIL - napraforgo WHEAT Cancel…" at bounding box center [125, 175] width 200 height 103
click at [156, 217] on button "Save" at bounding box center [177, 220] width 94 height 14
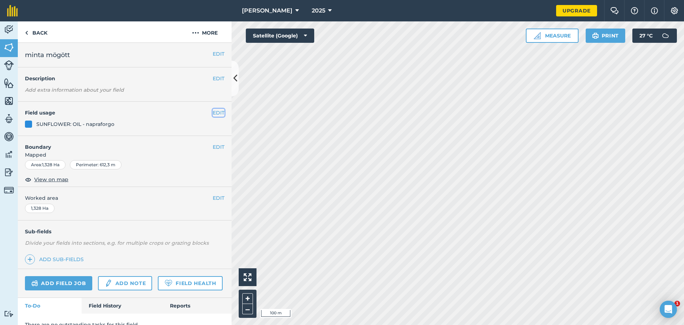
click at [213, 115] on button "EDIT" at bounding box center [219, 113] width 12 height 8
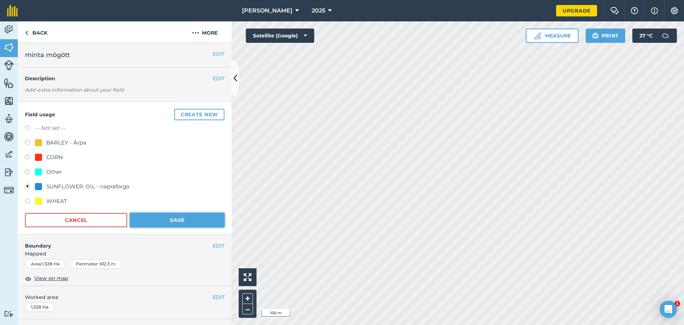
click at [172, 214] on button "Save" at bounding box center [177, 220] width 94 height 14
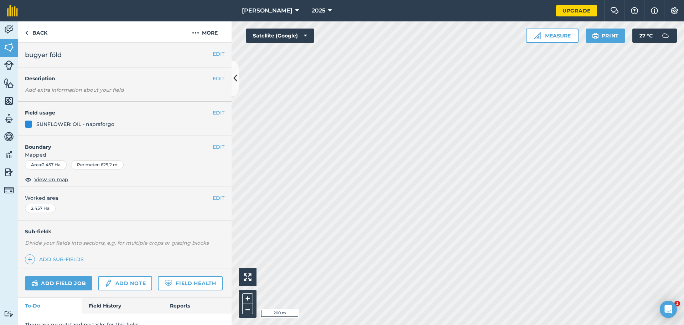
click at [223, 114] on div "EDIT Field usage SUNFLOWER: OIL - napraforgo" at bounding box center [125, 119] width 214 height 34
click at [219, 113] on div "EDIT Field usage SUNFLOWER: OIL - napraforgo" at bounding box center [125, 119] width 214 height 34
click at [218, 113] on button "EDIT" at bounding box center [219, 113] width 12 height 8
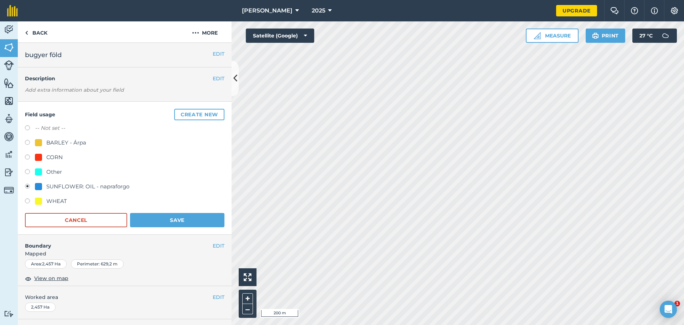
click at [58, 199] on div "WHEAT" at bounding box center [56, 201] width 21 height 9
radio input "true"
radio input "false"
click at [214, 213] on button "Save" at bounding box center [177, 220] width 94 height 14
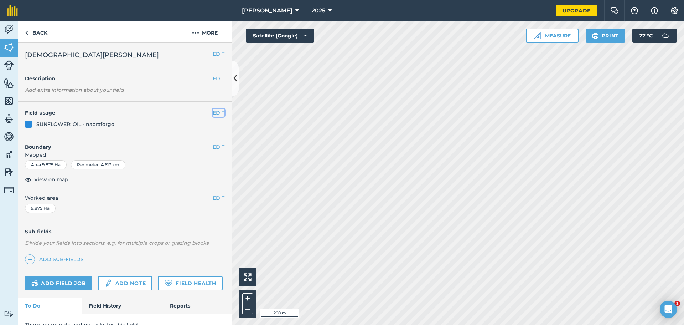
click at [213, 110] on button "EDIT" at bounding box center [219, 113] width 12 height 8
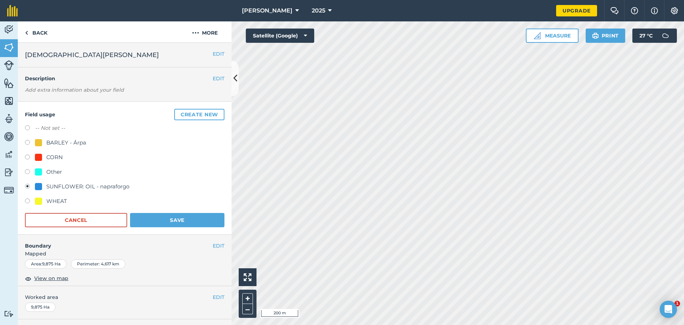
drag, startPoint x: 55, startPoint y: 198, endPoint x: 69, endPoint y: 201, distance: 13.8
click at [56, 198] on div "WHEAT" at bounding box center [56, 201] width 21 height 9
radio input "true"
radio input "false"
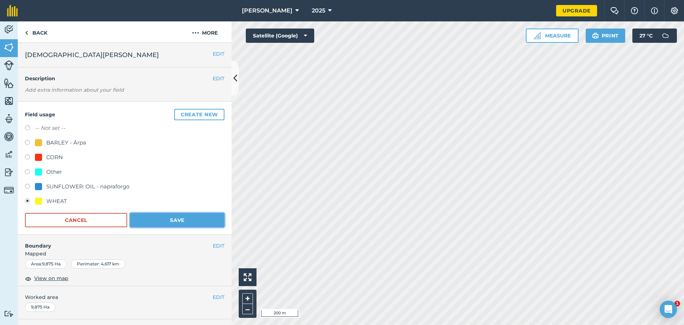
click at [140, 216] on button "Save" at bounding box center [177, 220] width 94 height 14
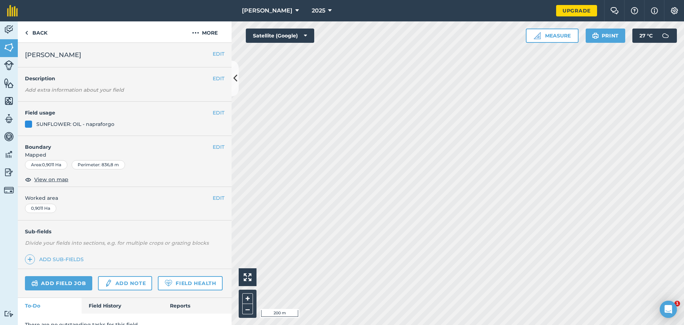
click at [215, 119] on div "EDIT Field usage SUNFLOWER: OIL - napraforgo" at bounding box center [125, 119] width 214 height 34
click at [217, 115] on button "EDIT" at bounding box center [219, 113] width 12 height 8
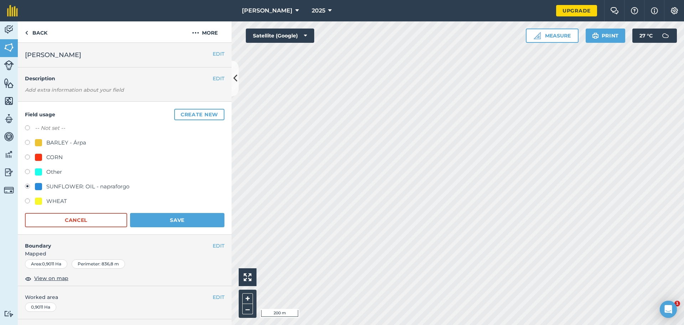
click at [53, 206] on div "WHEAT" at bounding box center [125, 202] width 200 height 10
click at [58, 202] on div "WHEAT" at bounding box center [56, 201] width 21 height 9
radio input "true"
radio input "false"
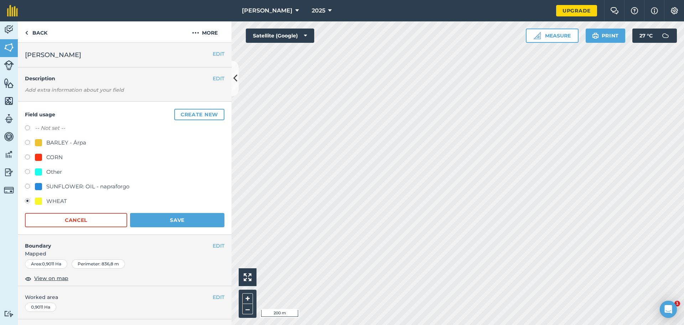
click at [159, 212] on form "-- Not set -- BARLEY - Árpa CORN Other SUNFLOWER: OIL - napraforgo WHEAT Cancel…" at bounding box center [125, 175] width 200 height 103
click at [162, 218] on button "Save" at bounding box center [177, 220] width 94 height 14
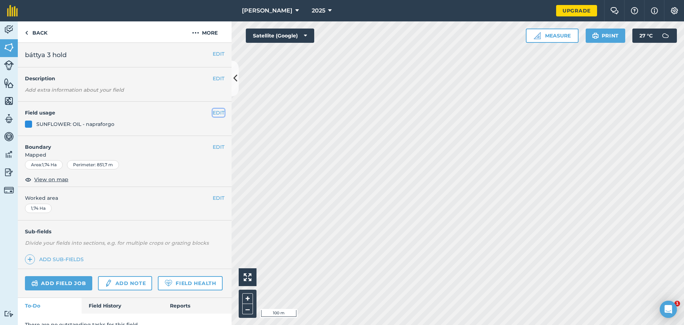
click at [214, 109] on button "EDIT" at bounding box center [219, 113] width 12 height 8
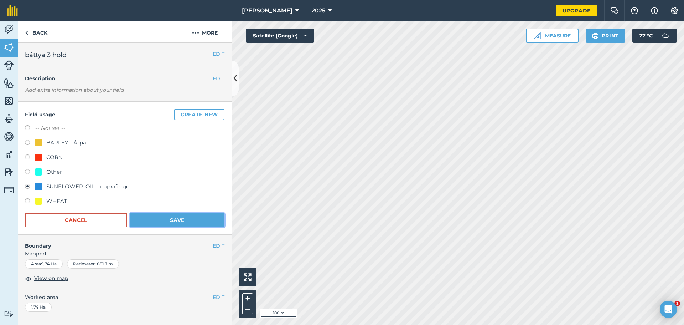
click at [162, 221] on button "Save" at bounding box center [177, 220] width 94 height 14
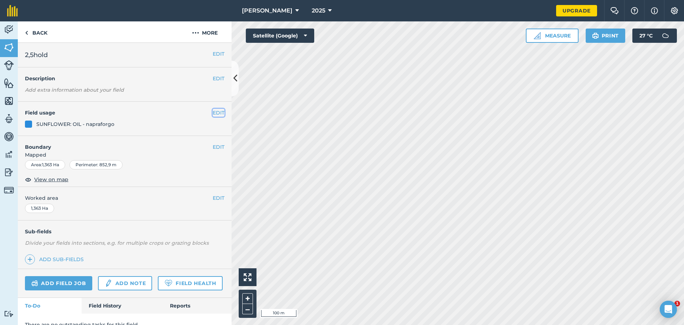
click at [213, 114] on button "EDIT" at bounding box center [219, 113] width 12 height 8
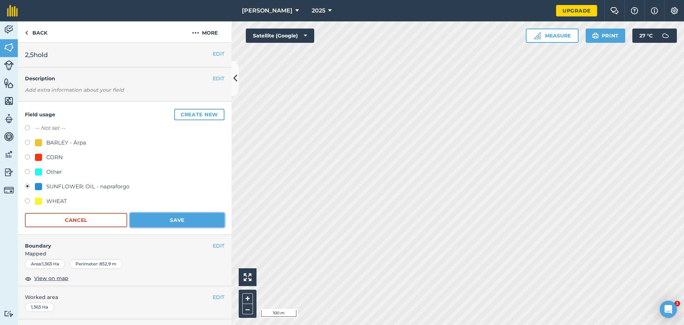
click at [165, 214] on button "Save" at bounding box center [177, 220] width 94 height 14
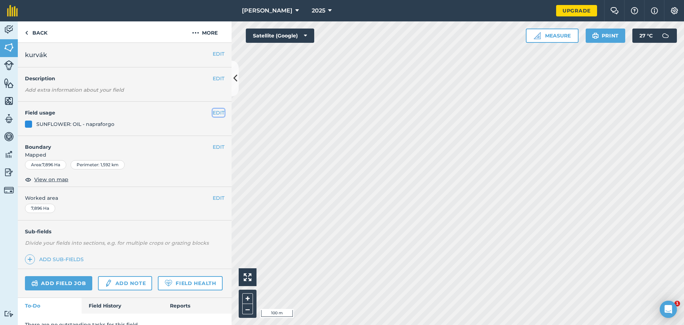
click at [213, 114] on button "EDIT" at bounding box center [219, 113] width 12 height 8
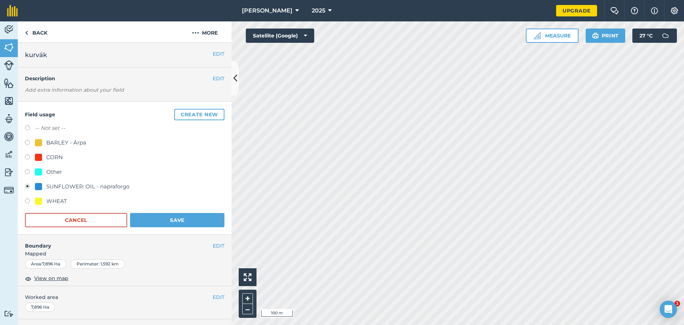
click at [37, 201] on div at bounding box center [38, 200] width 7 height 7
radio input "true"
radio input "false"
click at [142, 217] on button "Save" at bounding box center [177, 220] width 94 height 14
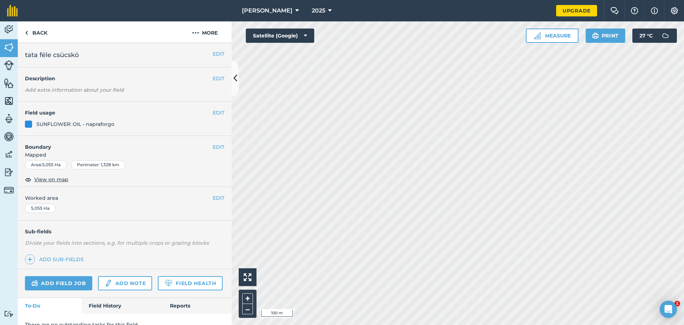
click at [204, 117] on h4 "Field usage" at bounding box center [119, 113] width 188 height 8
click at [213, 112] on button "EDIT" at bounding box center [219, 113] width 12 height 8
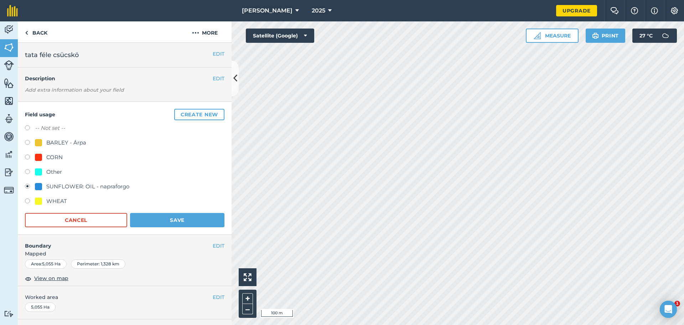
click at [50, 201] on div "WHEAT" at bounding box center [56, 201] width 21 height 9
radio input "true"
radio input "false"
click at [157, 218] on button "Save" at bounding box center [177, 220] width 94 height 14
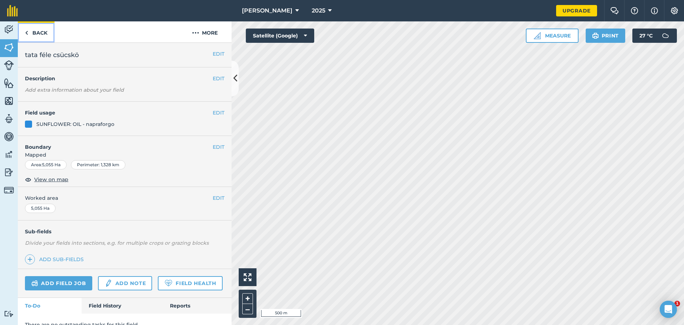
click at [27, 27] on link "Back" at bounding box center [36, 31] width 37 height 21
click at [36, 27] on link "Back" at bounding box center [36, 31] width 37 height 21
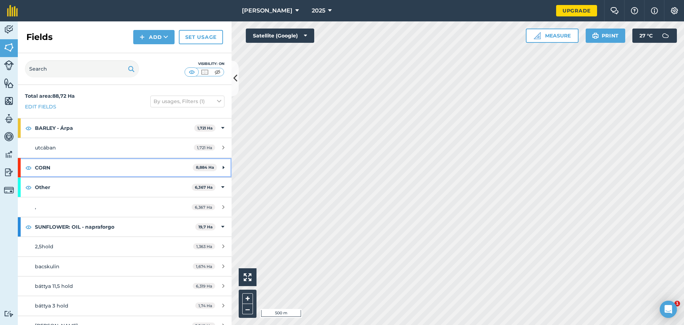
click at [167, 168] on strong "CORN" at bounding box center [114, 167] width 158 height 19
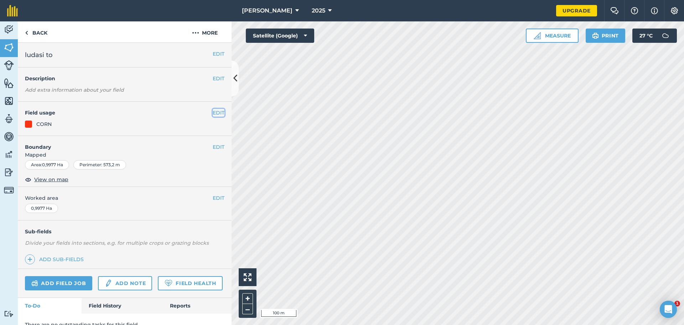
click at [213, 110] on button "EDIT" at bounding box center [219, 113] width 12 height 8
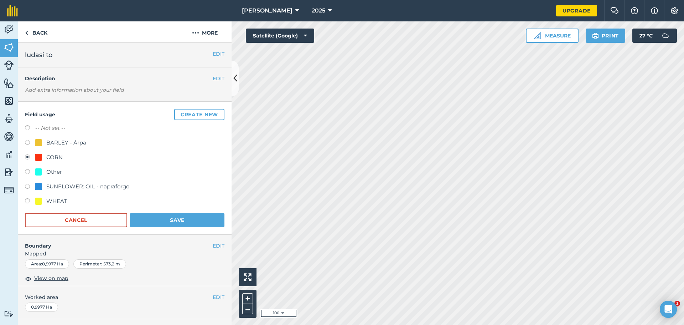
click at [60, 139] on div "BARLEY - Árpa" at bounding box center [66, 142] width 40 height 9
radio input "true"
radio input "false"
click at [54, 183] on div "SUNFLOWER: OIL - napraforgo" at bounding box center [87, 186] width 83 height 9
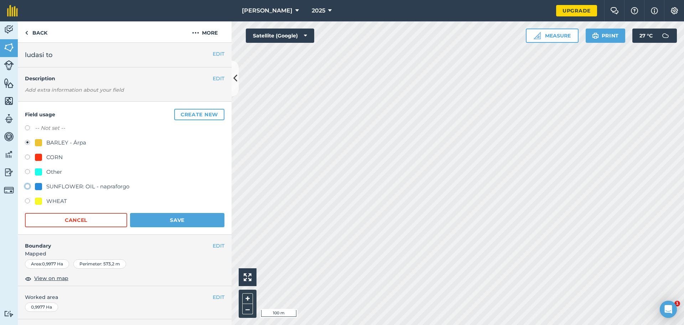
radio input "true"
radio input "false"
click at [156, 216] on button "Save" at bounding box center [177, 220] width 94 height 14
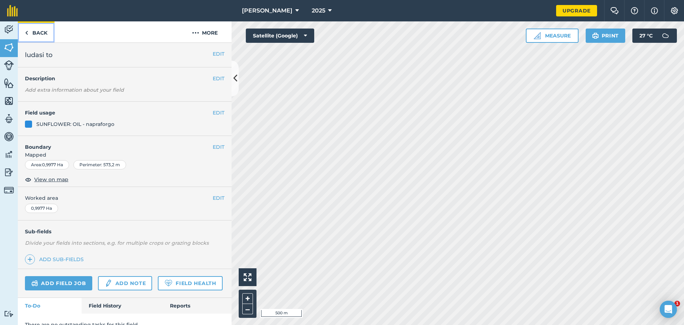
click at [38, 31] on link "Back" at bounding box center [36, 31] width 37 height 21
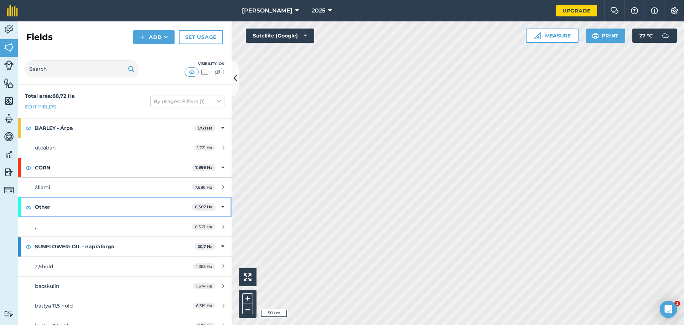
click at [220, 205] on div "Other 6,367 Ha" at bounding box center [125, 206] width 214 height 19
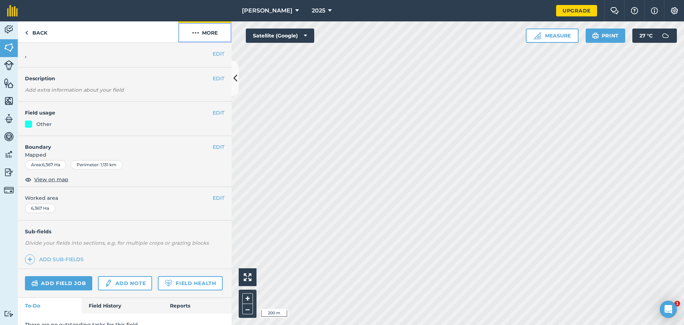
click at [213, 37] on button "More" at bounding box center [204, 31] width 53 height 21
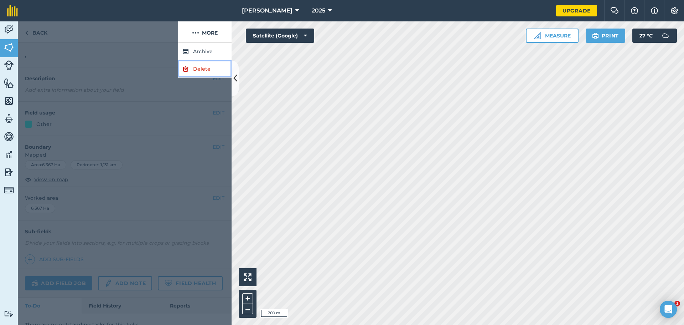
click at [202, 66] on link "Delete" at bounding box center [204, 68] width 53 height 17
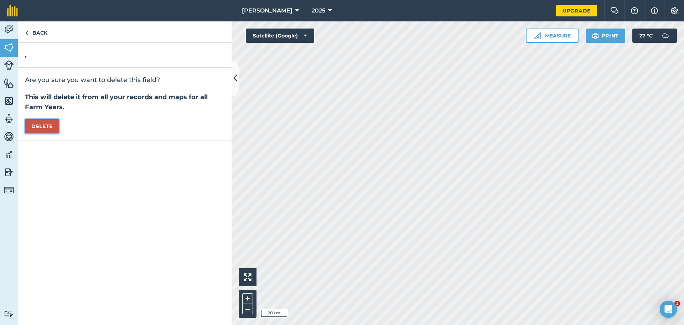
click at [55, 128] on button "Delete" at bounding box center [42, 126] width 34 height 14
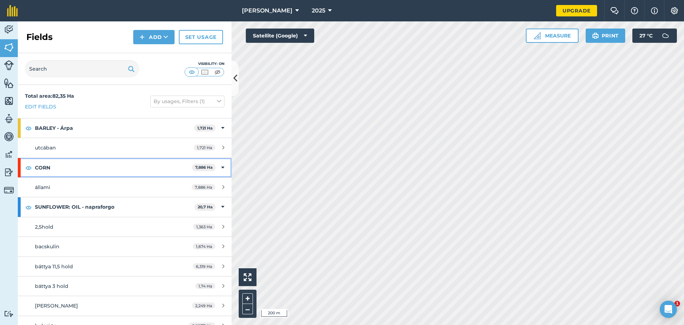
click at [215, 169] on div "CORN 7,886 Ha" at bounding box center [125, 167] width 214 height 19
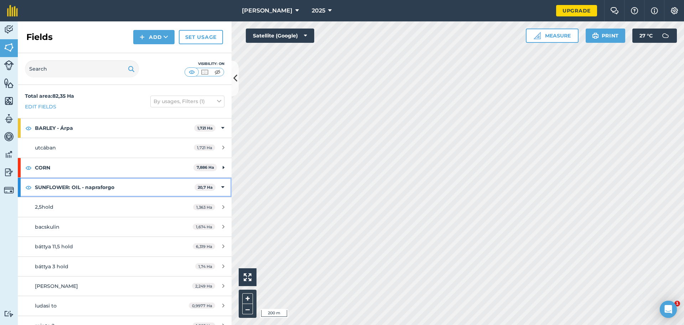
click at [211, 188] on div "SUNFLOWER: OIL - napraforgo 20,7 Ha" at bounding box center [125, 186] width 214 height 19
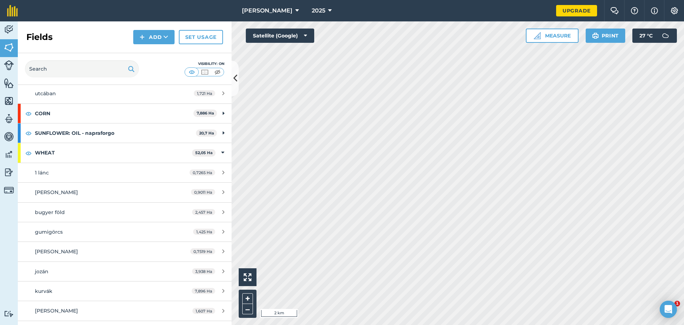
scroll to position [71, 0]
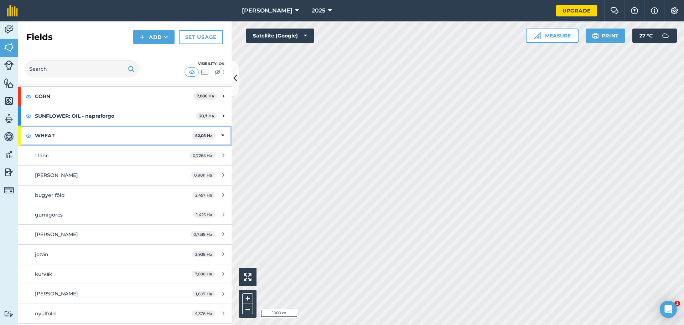
click at [190, 129] on div "WHEAT 52,05 Ha" at bounding box center [125, 135] width 214 height 19
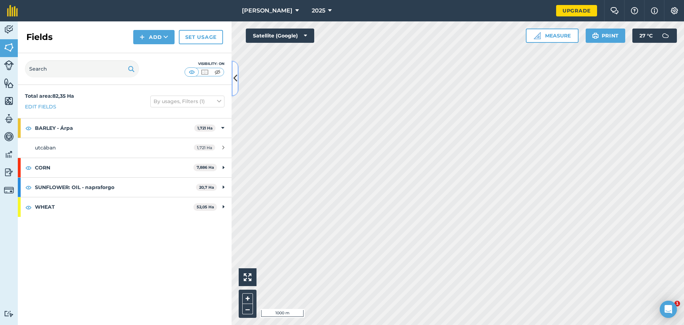
click at [236, 81] on icon at bounding box center [235, 78] width 4 height 12
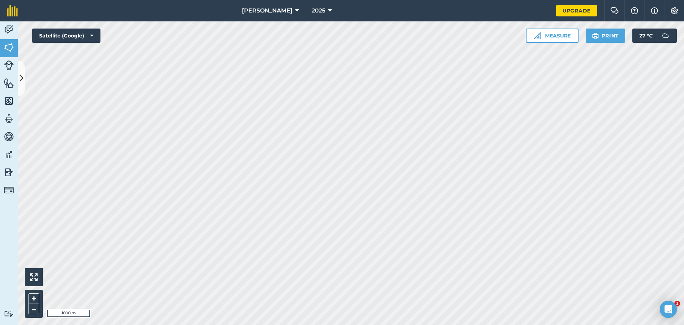
click at [318, 324] on html "[PERSON_NAME] 2025 Upgrade Farm Chat Help Info Settings Map printing is not ava…" at bounding box center [342, 162] width 684 height 325
click at [15, 36] on link "Activity" at bounding box center [9, 30] width 18 height 18
click at [14, 44] on img at bounding box center [9, 47] width 10 height 11
click at [24, 78] on button at bounding box center [21, 79] width 7 height 36
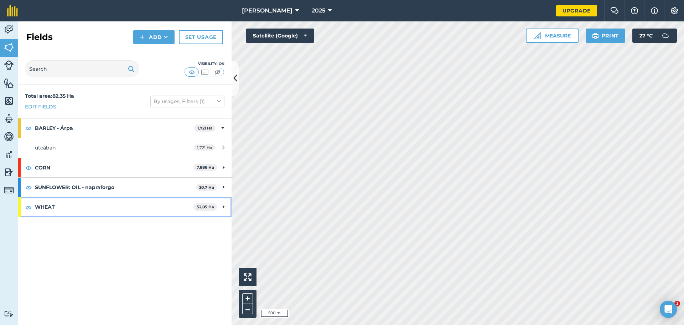
click at [161, 208] on strong "WHEAT" at bounding box center [114, 206] width 159 height 19
click at [94, 214] on strong "WHEAT" at bounding box center [113, 206] width 157 height 19
drag, startPoint x: 59, startPoint y: 211, endPoint x: 47, endPoint y: 212, distance: 12.6
click at [47, 212] on strong "WHEAT" at bounding box center [114, 206] width 159 height 19
click at [82, 208] on strong "WHEAT" at bounding box center [113, 206] width 157 height 19
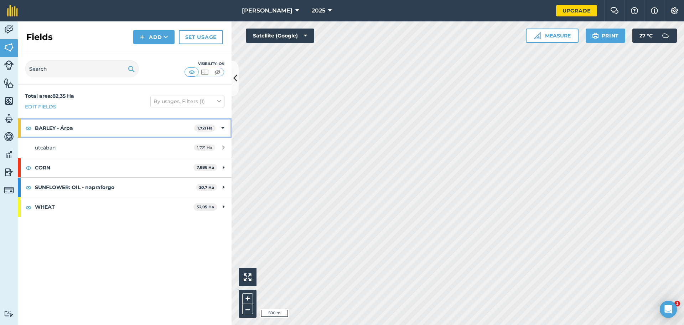
click at [90, 125] on strong "BARLEY - Árpa" at bounding box center [114, 127] width 159 height 19
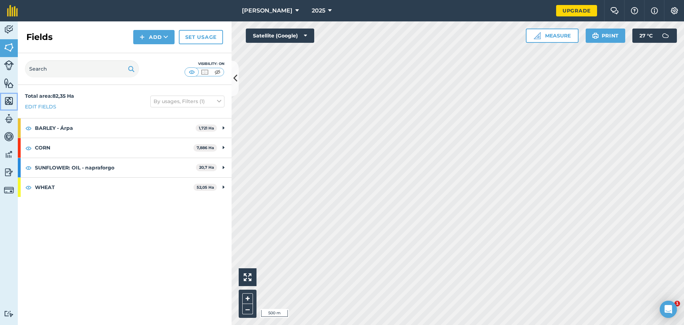
click at [0, 98] on link "Maps" at bounding box center [9, 102] width 18 height 18
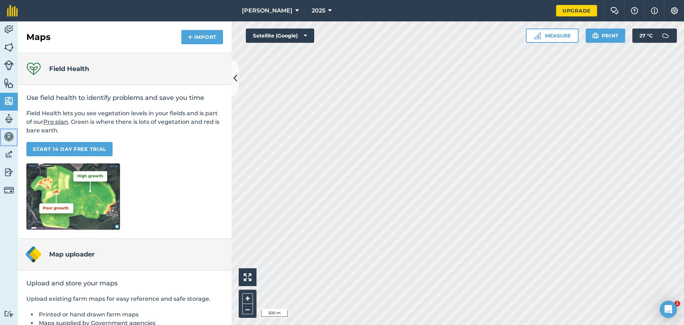
click at [1, 131] on link "Vehicles" at bounding box center [9, 137] width 18 height 18
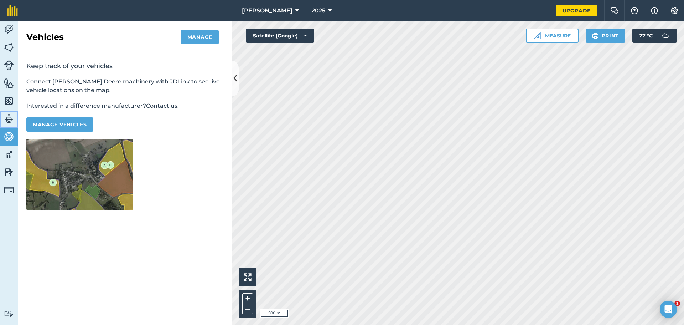
click at [12, 123] on img at bounding box center [9, 118] width 10 height 11
select select "MEMBER"
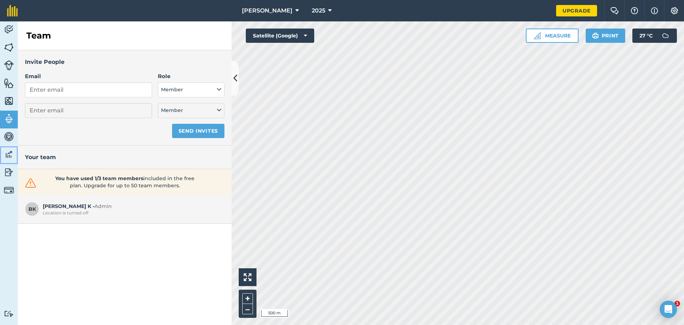
click at [11, 161] on link "Data" at bounding box center [9, 155] width 18 height 18
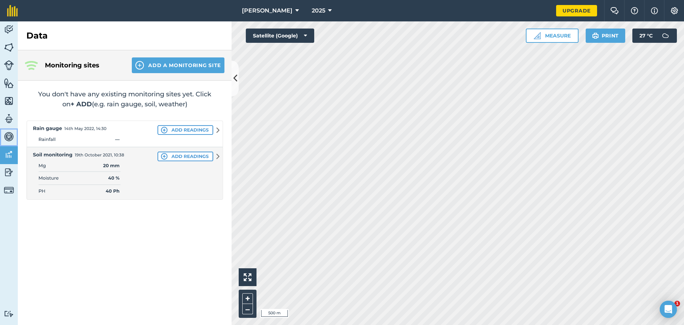
click at [10, 136] on img at bounding box center [9, 136] width 10 height 11
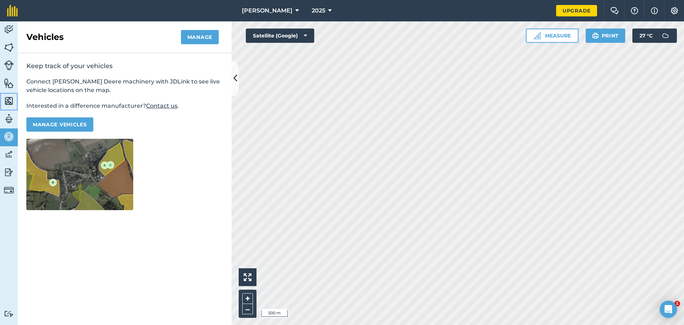
click at [5, 109] on link "Maps" at bounding box center [9, 102] width 18 height 18
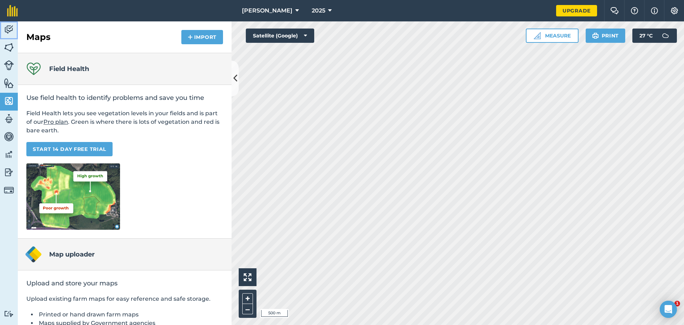
click at [8, 24] on img at bounding box center [9, 29] width 10 height 11
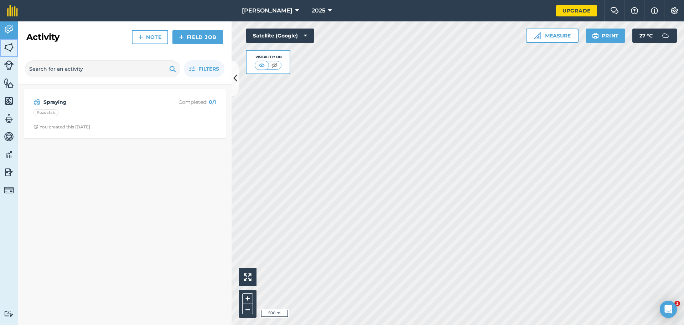
click at [7, 49] on img at bounding box center [9, 47] width 10 height 11
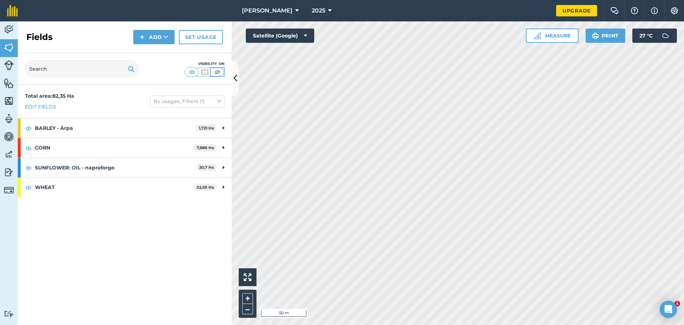
click at [219, 72] on img at bounding box center [217, 71] width 9 height 7
click at [191, 74] on img at bounding box center [191, 71] width 9 height 7
click at [207, 75] on img at bounding box center [204, 71] width 9 height 7
click at [191, 72] on img at bounding box center [191, 71] width 9 height 7
click at [369, 20] on div "[PERSON_NAME] 2025 Upgrade Farm Chat Help Info Settings Map printing is not ava…" at bounding box center [342, 162] width 684 height 325
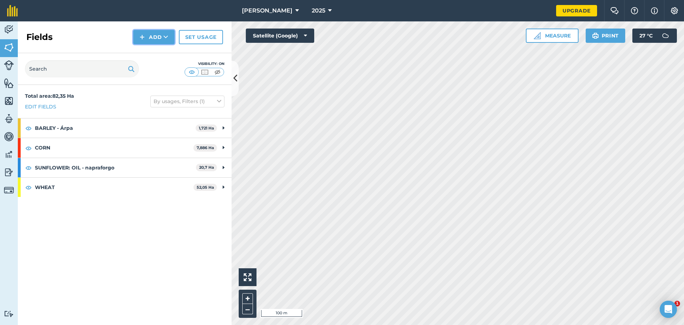
click at [152, 36] on button "Add" at bounding box center [153, 37] width 41 height 14
click at [152, 50] on link "Draw" at bounding box center [153, 53] width 39 height 16
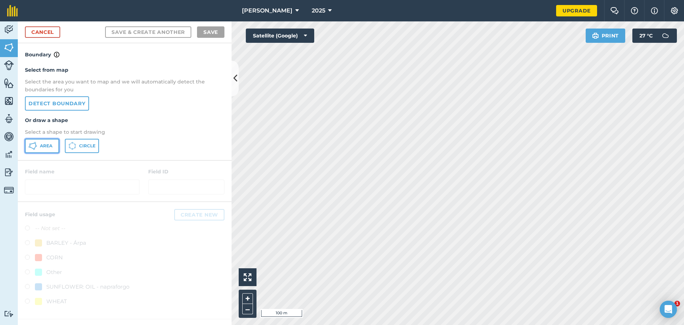
click at [40, 142] on button "Area" at bounding box center [42, 146] width 34 height 14
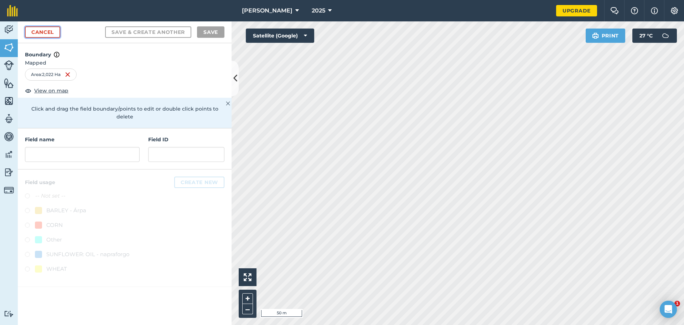
click at [43, 30] on link "Cancel" at bounding box center [42, 31] width 35 height 11
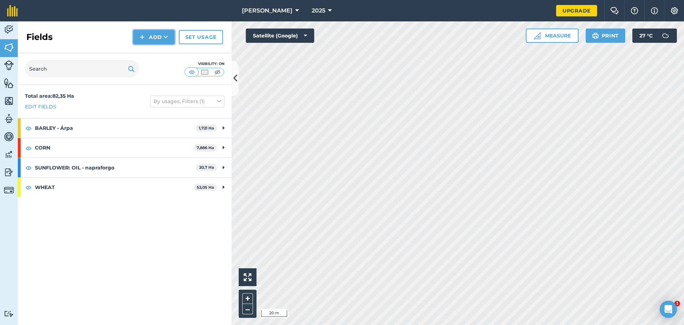
click at [155, 41] on button "Add" at bounding box center [153, 37] width 41 height 14
click at [151, 48] on link "Draw" at bounding box center [153, 53] width 39 height 16
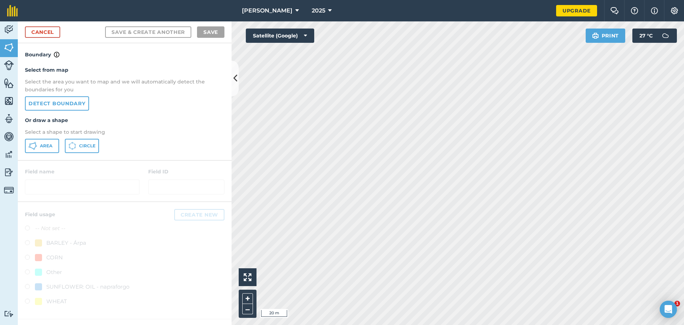
click at [40, 154] on div "Select from map Select the area you want to map and we will automatically detec…" at bounding box center [125, 109] width 214 height 101
click at [41, 145] on span "Area" at bounding box center [46, 146] width 12 height 6
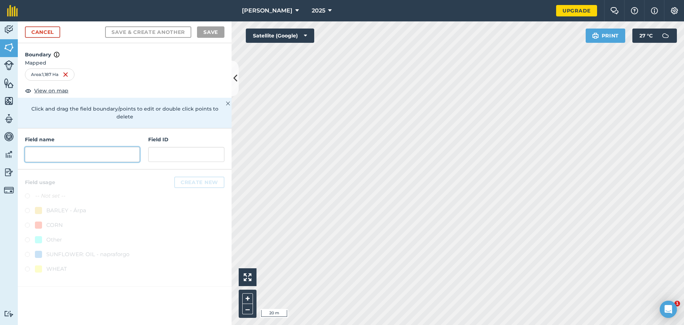
click at [84, 147] on input "text" at bounding box center [82, 154] width 115 height 15
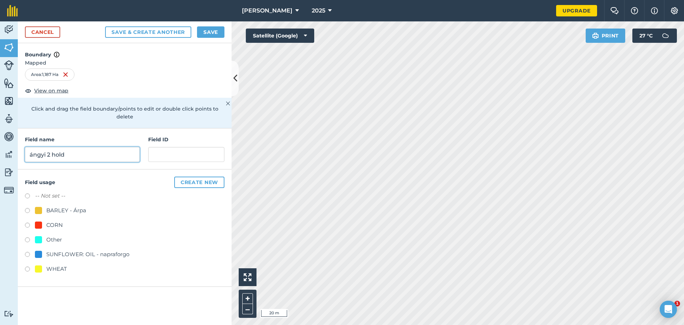
type input "ángyi 2 hold"
click at [51, 206] on div "BARLEY - Árpa" at bounding box center [66, 210] width 40 height 9
radio input "true"
click at [198, 31] on button "Save" at bounding box center [210, 31] width 27 height 11
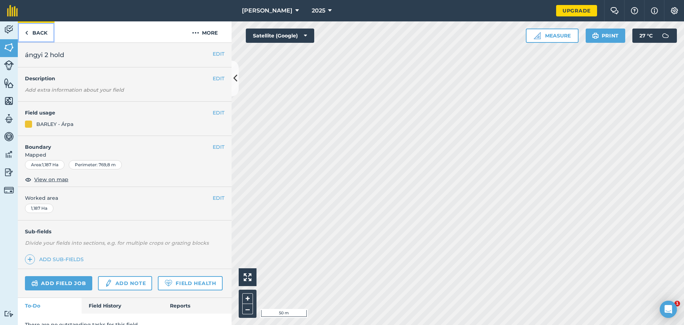
click at [25, 32] on img at bounding box center [26, 33] width 3 height 9
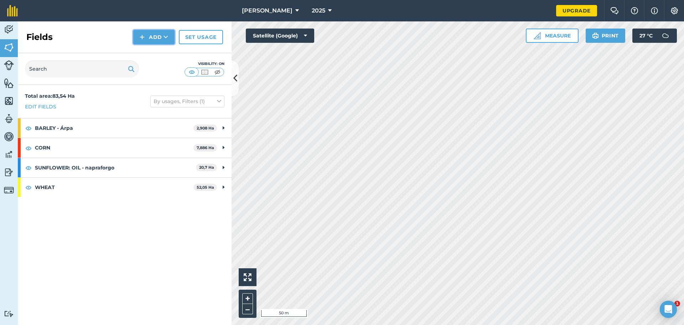
click at [151, 37] on button "Add" at bounding box center [153, 37] width 41 height 14
click at [160, 53] on link "Draw" at bounding box center [153, 53] width 39 height 16
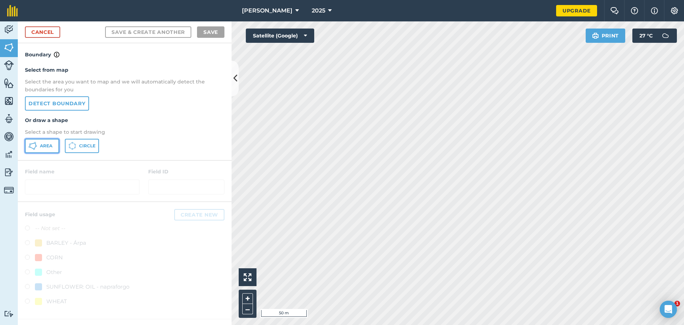
click at [41, 144] on span "Area" at bounding box center [46, 146] width 12 height 6
click at [261, 324] on html "[PERSON_NAME] 2025 Upgrade Farm Chat Help Info Settings Map printing is not ava…" at bounding box center [342, 162] width 684 height 325
click at [582, 0] on html "[PERSON_NAME] 2025 Upgrade Farm Chat Help Info Settings Map printing is not ava…" at bounding box center [342, 162] width 684 height 325
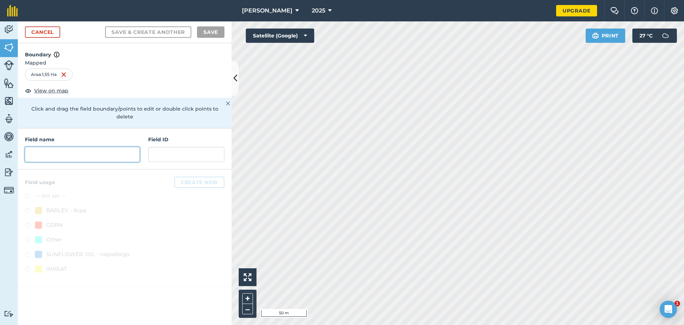
click at [48, 147] on input "text" at bounding box center [82, 154] width 115 height 15
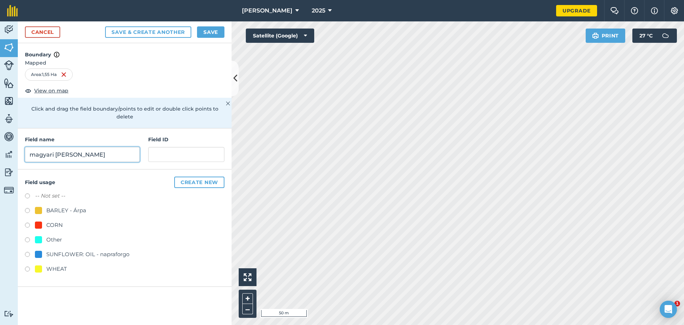
type input "magyari [PERSON_NAME]"
click at [58, 206] on div "BARLEY - Árpa" at bounding box center [66, 210] width 40 height 9
radio input "true"
click at [200, 29] on button "Save" at bounding box center [210, 31] width 27 height 11
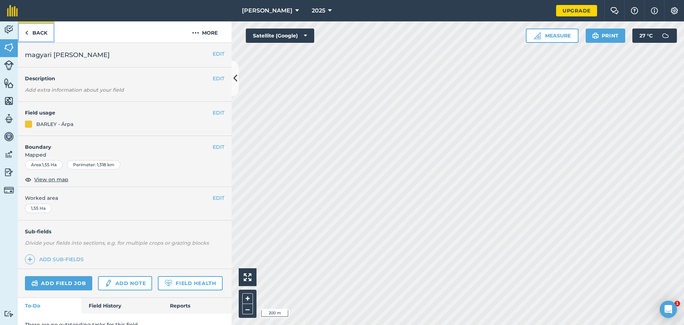
click at [41, 33] on link "Back" at bounding box center [36, 31] width 37 height 21
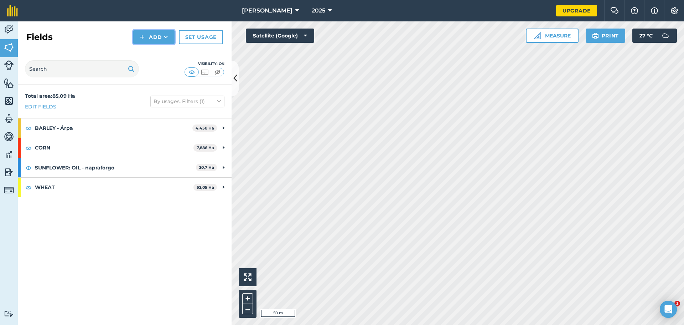
click at [153, 41] on button "Add" at bounding box center [153, 37] width 41 height 14
click at [154, 57] on link "Draw" at bounding box center [153, 53] width 39 height 16
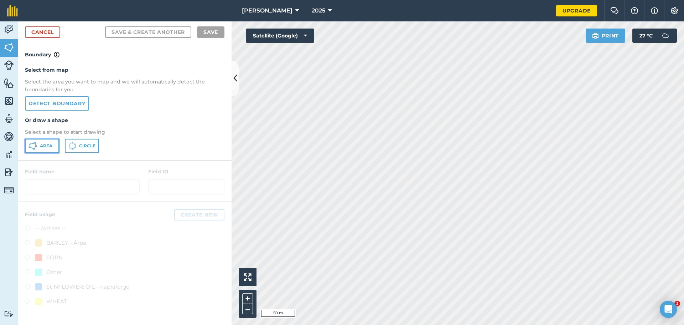
click at [40, 148] on span "Area" at bounding box center [46, 146] width 12 height 6
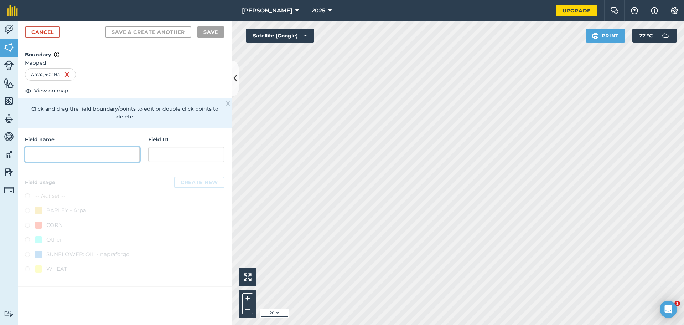
click at [96, 147] on input "text" at bounding box center [82, 154] width 115 height 15
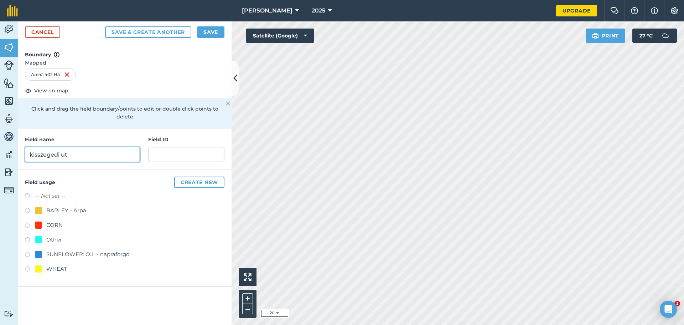
type input "kisszegedi ut"
click at [60, 206] on div "BARLEY - Árpa" at bounding box center [66, 210] width 40 height 9
radio input "true"
click at [206, 28] on button "Save" at bounding box center [210, 31] width 27 height 11
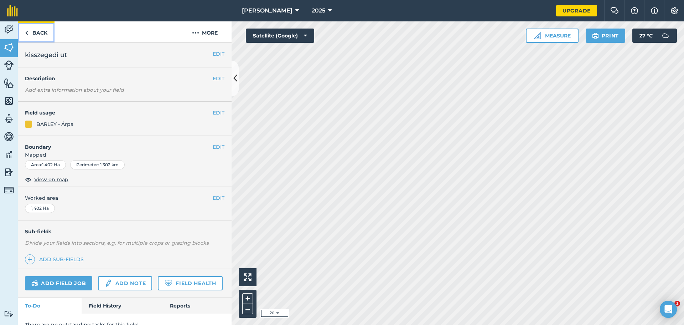
click at [46, 34] on link "Back" at bounding box center [36, 31] width 37 height 21
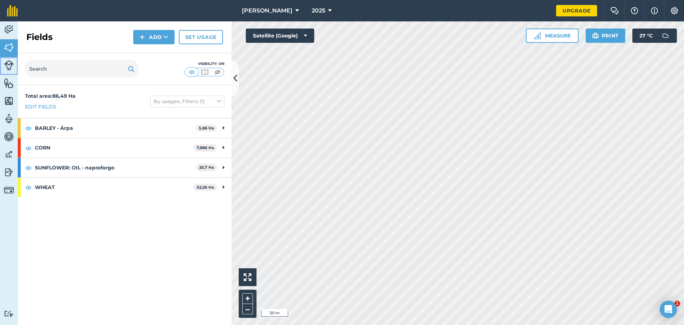
click at [10, 67] on img at bounding box center [9, 65] width 10 height 10
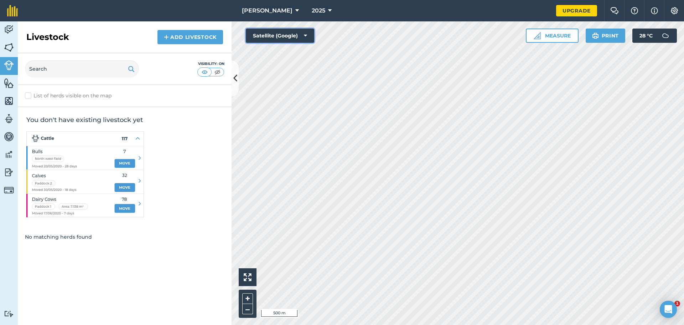
click at [303, 37] on button "Satellite (Google)" at bounding box center [280, 36] width 68 height 14
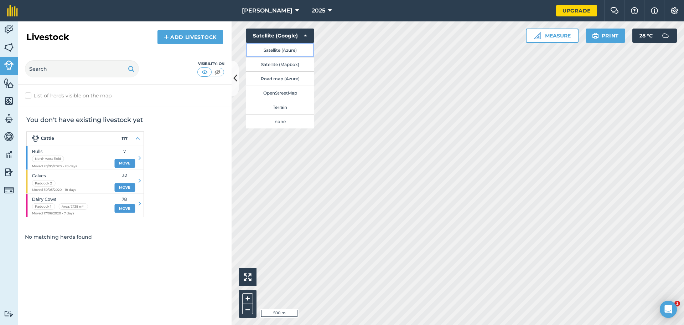
click at [299, 54] on button "Satellite (Azure)" at bounding box center [280, 50] width 68 height 14
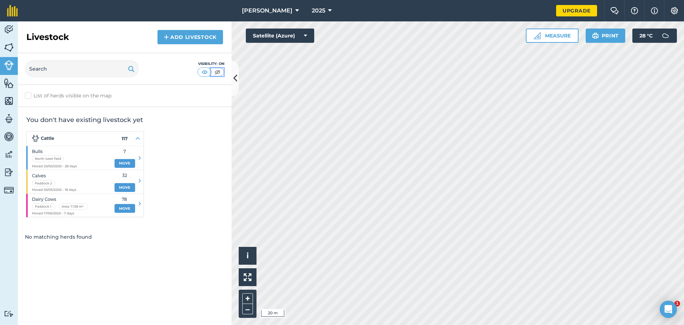
click at [217, 69] on img at bounding box center [217, 71] width 9 height 7
click at [8, 42] on img at bounding box center [9, 47] width 10 height 11
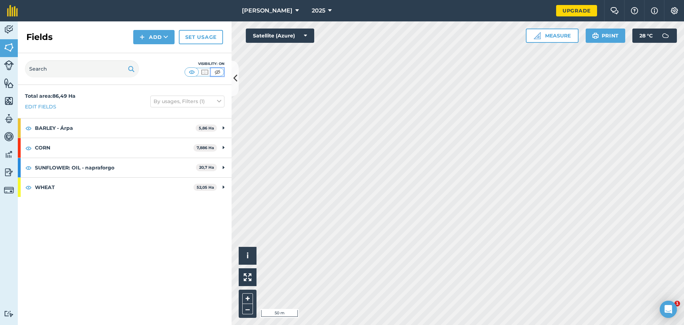
click at [215, 72] on img at bounding box center [217, 71] width 9 height 7
click at [204, 70] on img at bounding box center [204, 71] width 9 height 7
click at [288, 35] on button "Satellite (Azure)" at bounding box center [280, 36] width 68 height 14
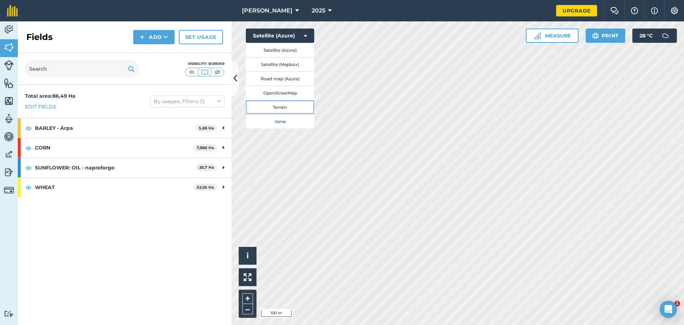
click at [290, 110] on button "Terrain" at bounding box center [280, 107] width 68 height 14
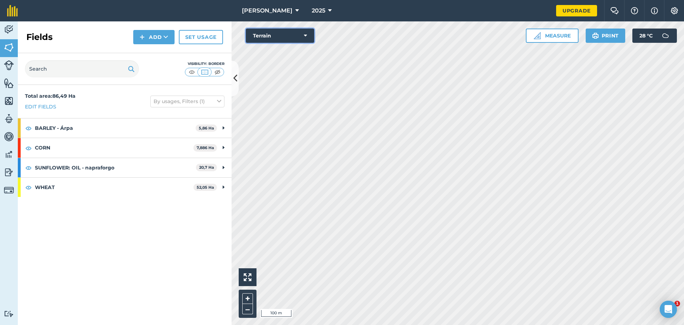
click at [296, 33] on button "Terrain" at bounding box center [280, 36] width 68 height 14
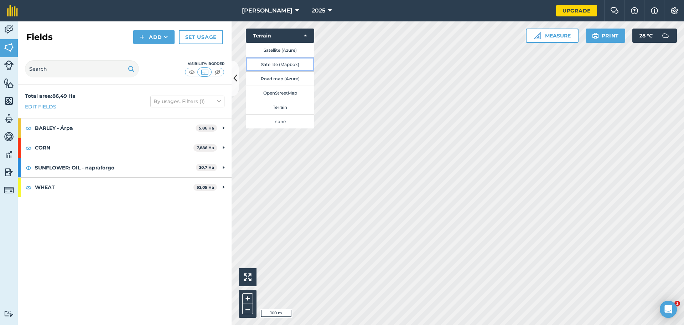
click at [293, 66] on button "Satellite (Mapbox)" at bounding box center [280, 64] width 68 height 14
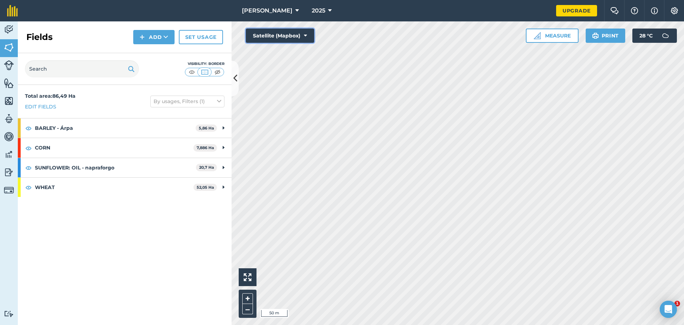
click at [277, 36] on button "Satellite (Mapbox)" at bounding box center [280, 36] width 68 height 14
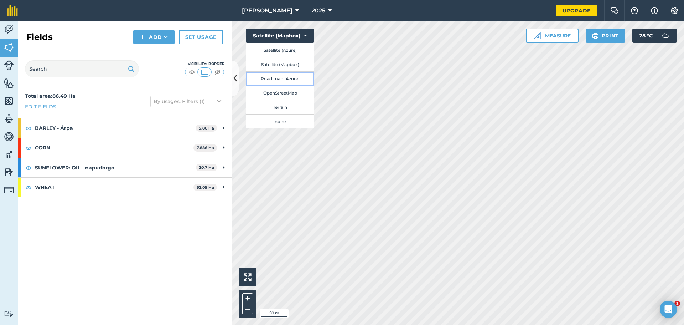
click at [296, 80] on button "Road map (Azure)" at bounding box center [280, 78] width 68 height 14
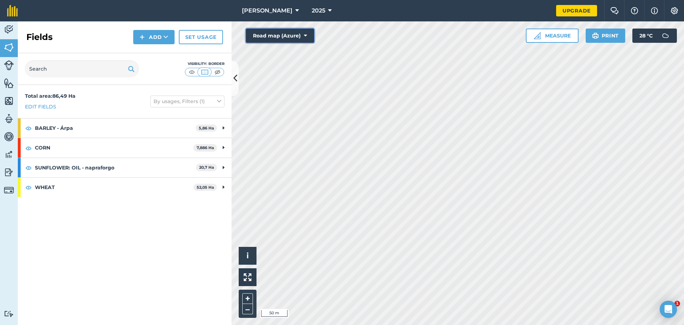
click at [298, 39] on button "Road map (Azure)" at bounding box center [280, 36] width 68 height 14
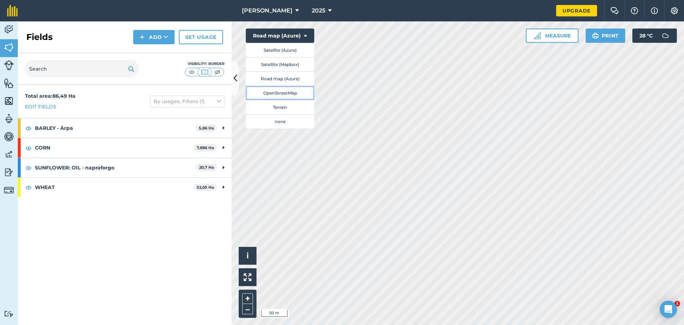
click at [290, 94] on button "OpenStreetMap" at bounding box center [280, 93] width 68 height 14
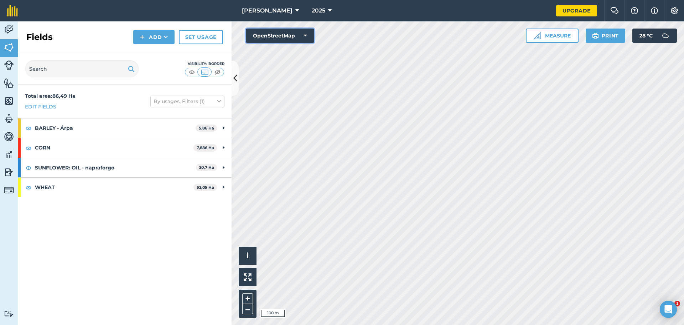
click at [288, 33] on button "OpenStreetMap" at bounding box center [280, 36] width 68 height 14
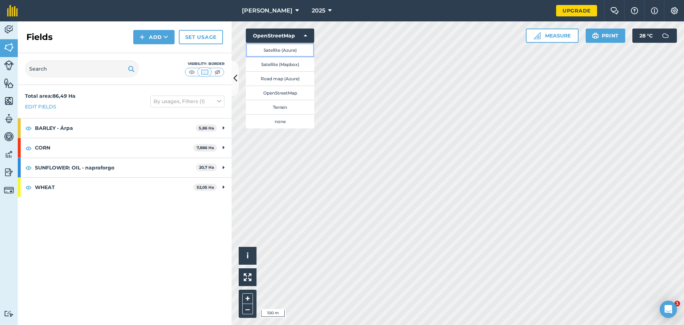
click at [291, 50] on button "Satellite (Azure)" at bounding box center [280, 50] width 68 height 14
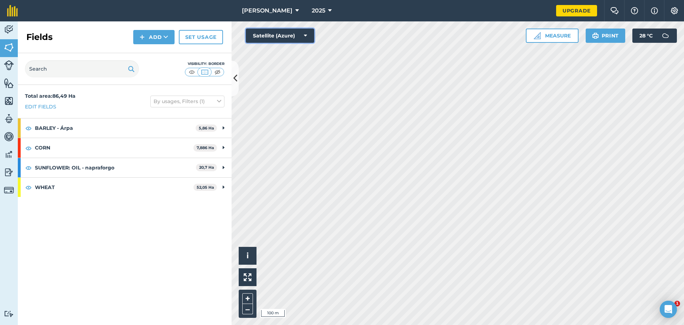
click at [296, 41] on button "Satellite (Azure)" at bounding box center [280, 36] width 68 height 14
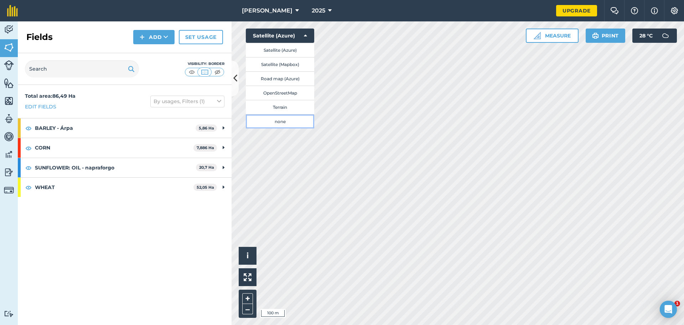
click at [287, 119] on button "none" at bounding box center [280, 121] width 68 height 14
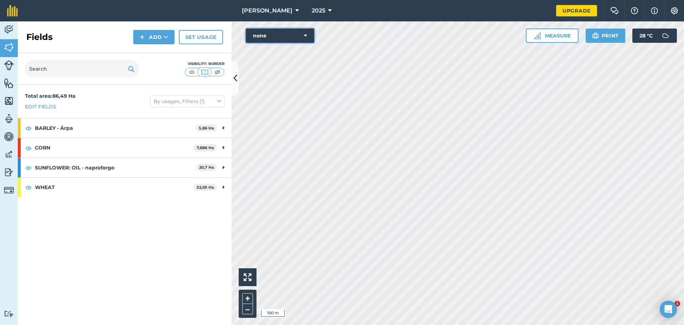
drag, startPoint x: 294, startPoint y: 36, endPoint x: 290, endPoint y: 42, distance: 6.5
click at [293, 36] on button "none" at bounding box center [280, 36] width 68 height 14
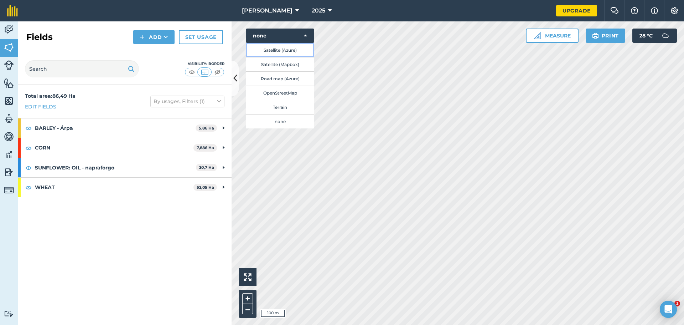
click at [288, 50] on button "Satellite (Azure)" at bounding box center [280, 50] width 68 height 14
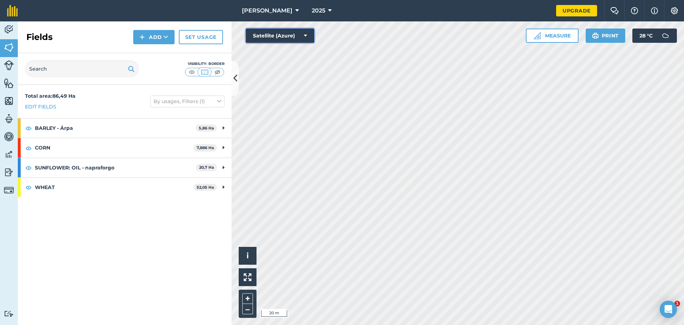
click at [298, 42] on button "Satellite (Azure)" at bounding box center [280, 36] width 68 height 14
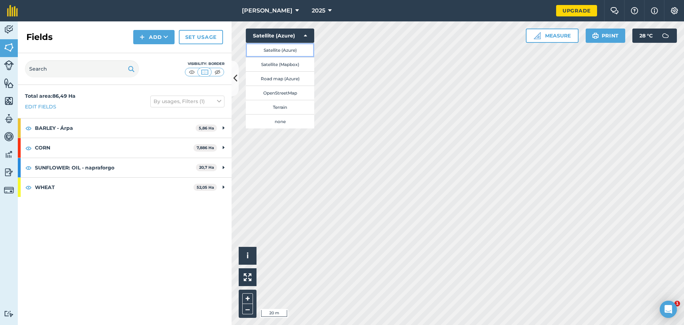
click at [265, 55] on button "Satellite (Azure)" at bounding box center [280, 50] width 68 height 14
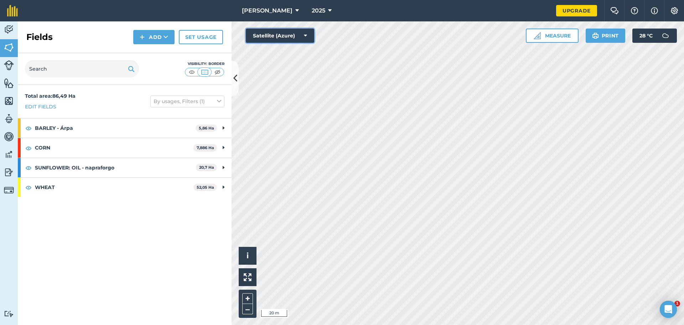
click at [293, 37] on button "Satellite (Azure)" at bounding box center [280, 36] width 68 height 14
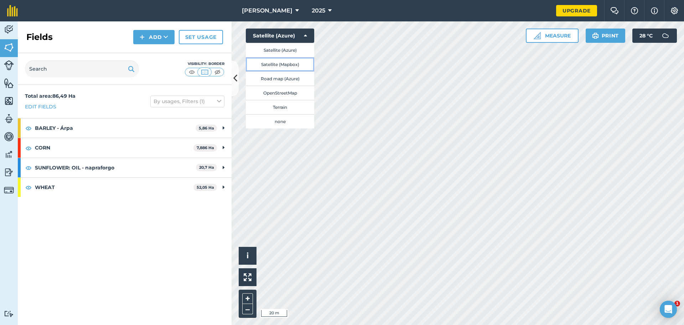
click at [281, 63] on button "Satellite (Mapbox)" at bounding box center [280, 64] width 68 height 14
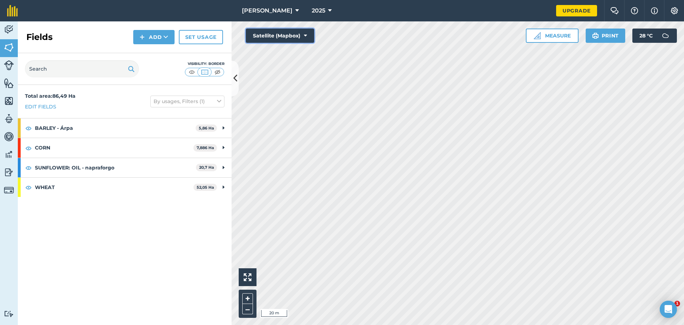
click at [287, 40] on button "Satellite (Mapbox)" at bounding box center [280, 36] width 68 height 14
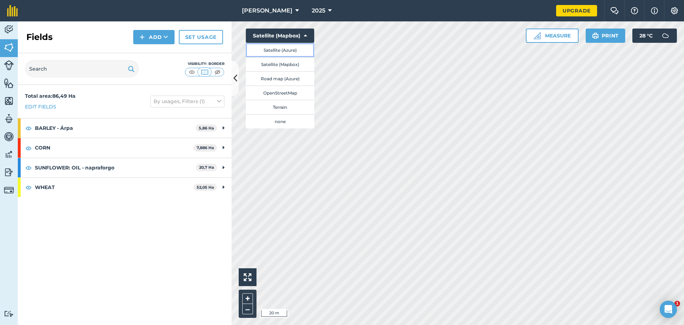
click at [283, 50] on button "Satellite (Azure)" at bounding box center [280, 50] width 68 height 14
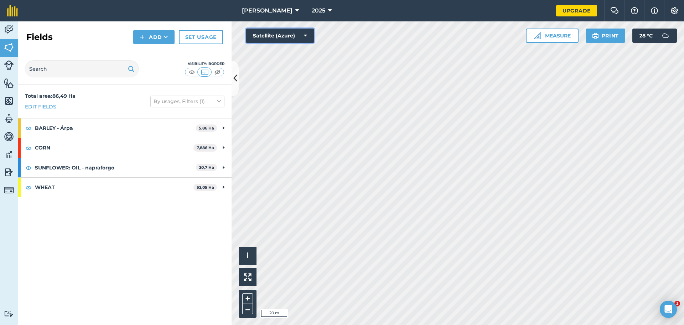
click at [294, 38] on button "Satellite (Azure)" at bounding box center [280, 36] width 68 height 14
